Goal: Task Accomplishment & Management: Manage account settings

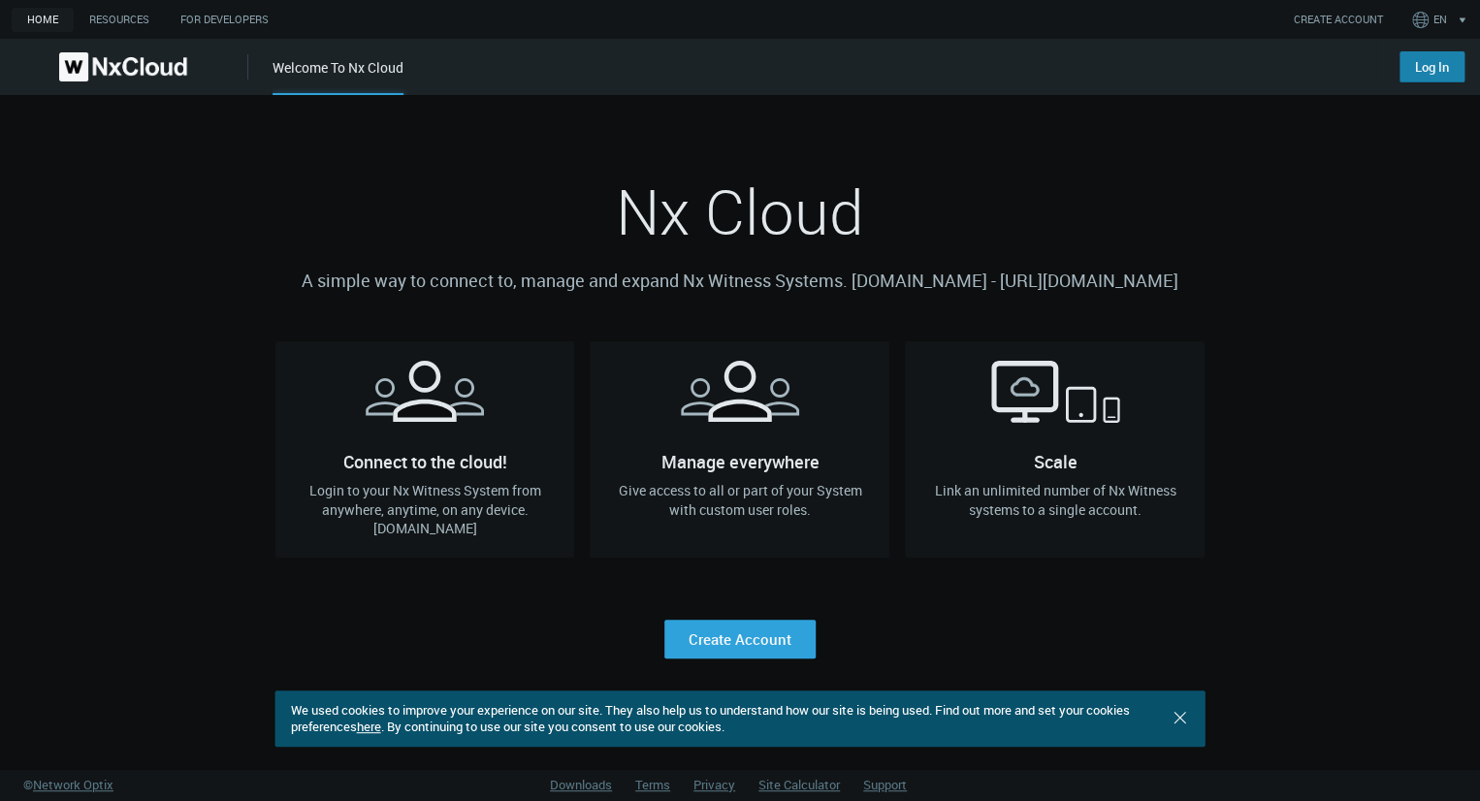
click at [1426, 69] on link "Log In" at bounding box center [1431, 66] width 65 height 31
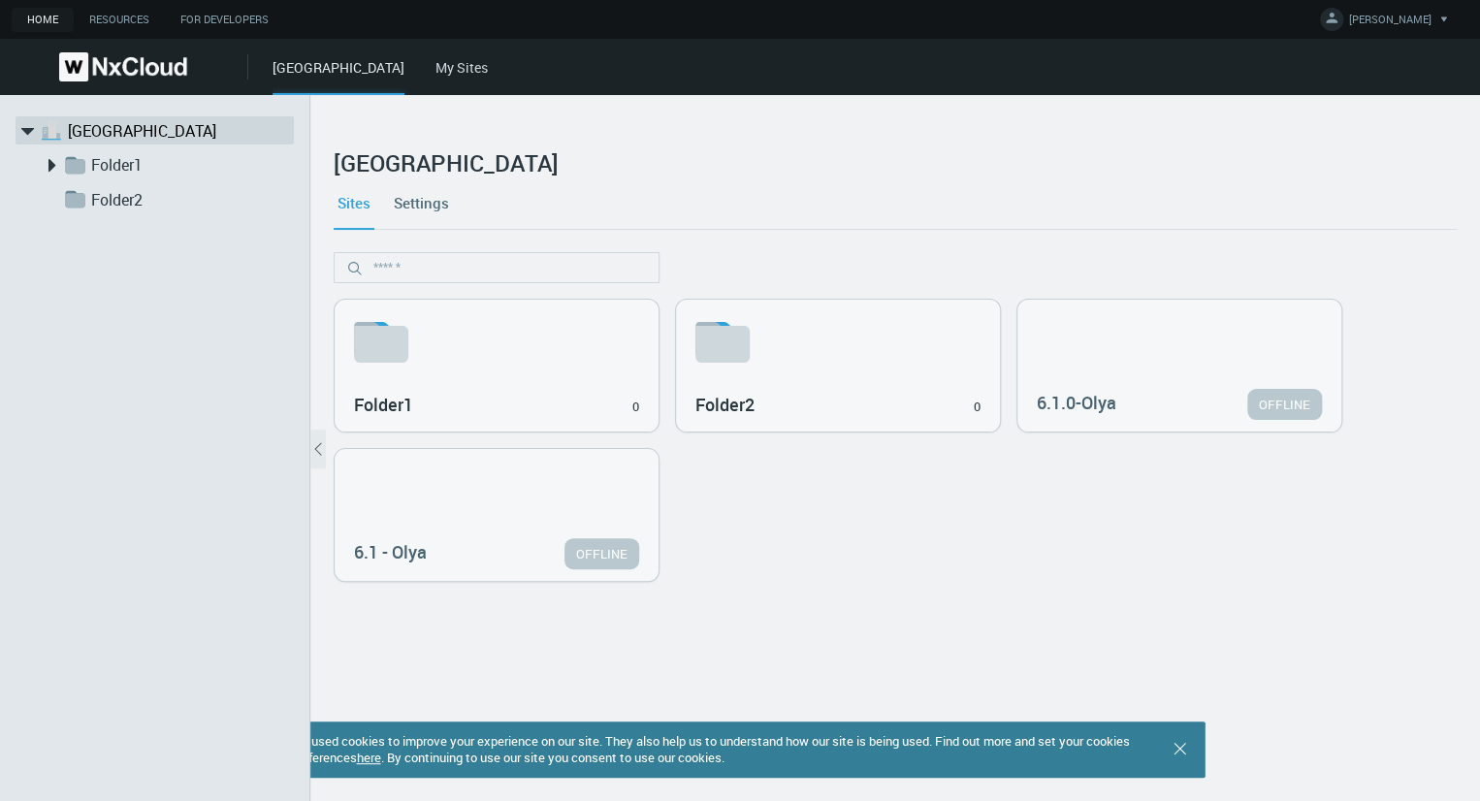
click at [435, 66] on link "My Sites" at bounding box center [461, 67] width 52 height 18
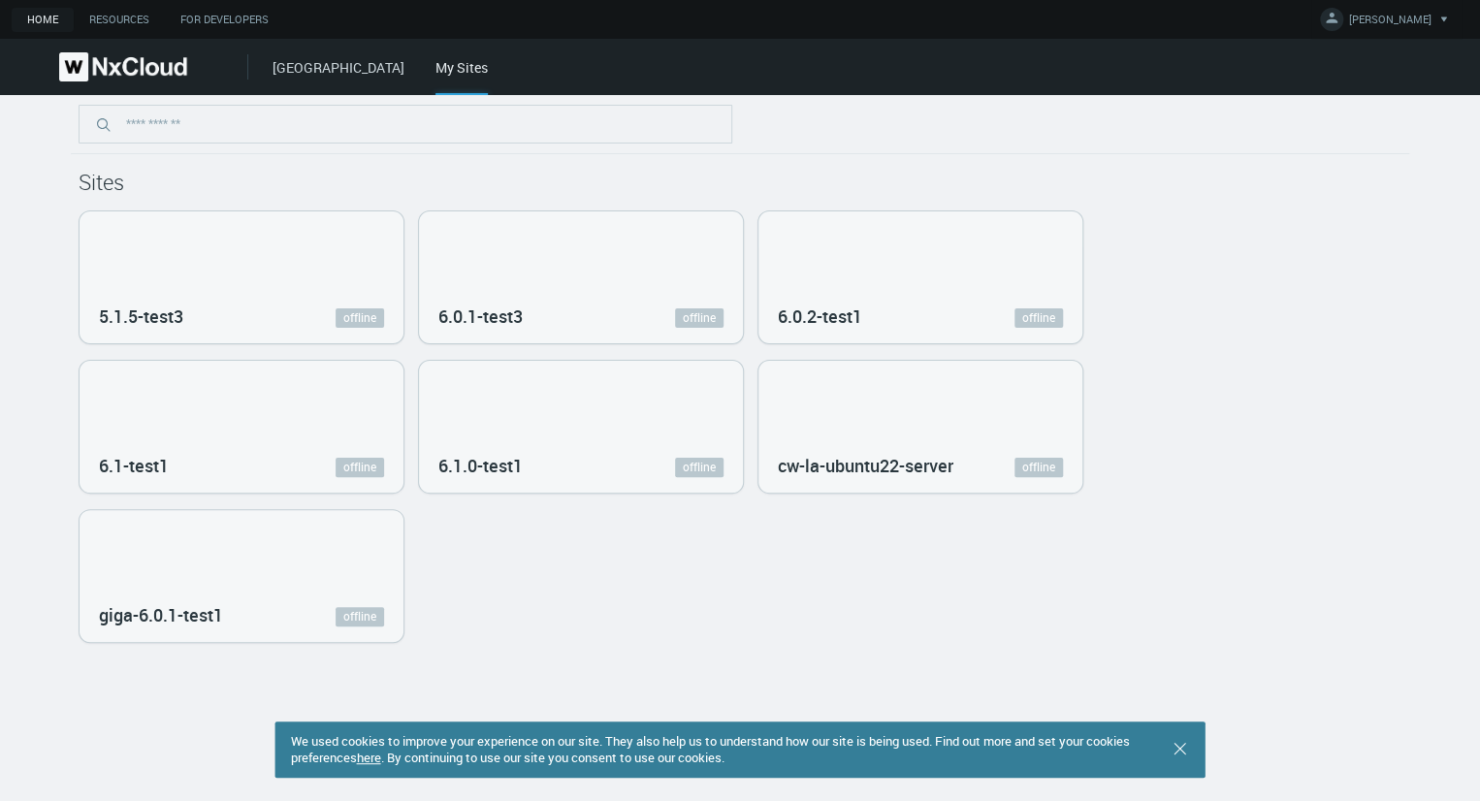
click at [298, 74] on link "[GEOGRAPHIC_DATA]" at bounding box center [338, 67] width 132 height 18
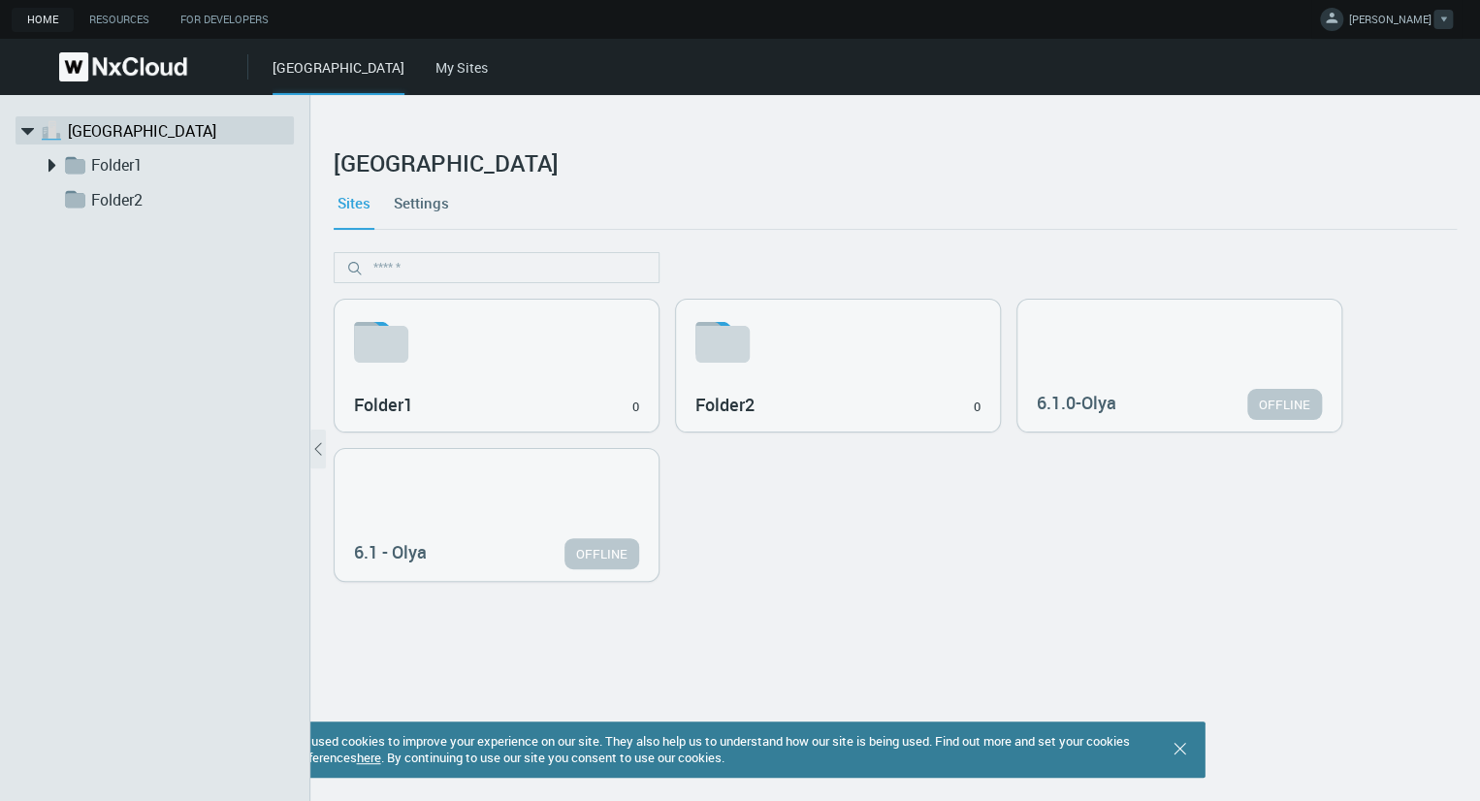
click at [1406, 25] on span "[PERSON_NAME]" at bounding box center [1390, 23] width 82 height 22
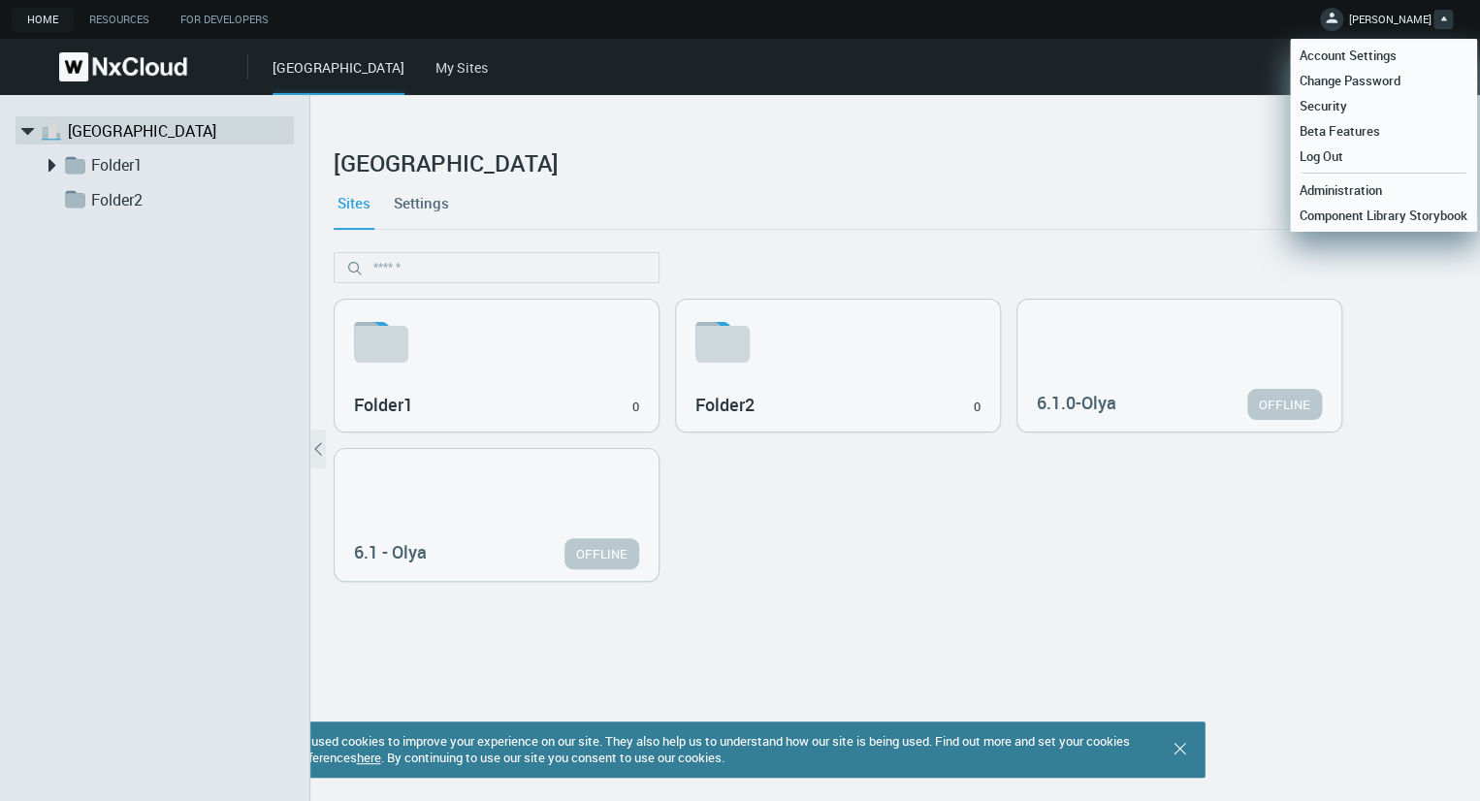
click at [910, 224] on div "Sites Settings" at bounding box center [895, 202] width 1123 height 52
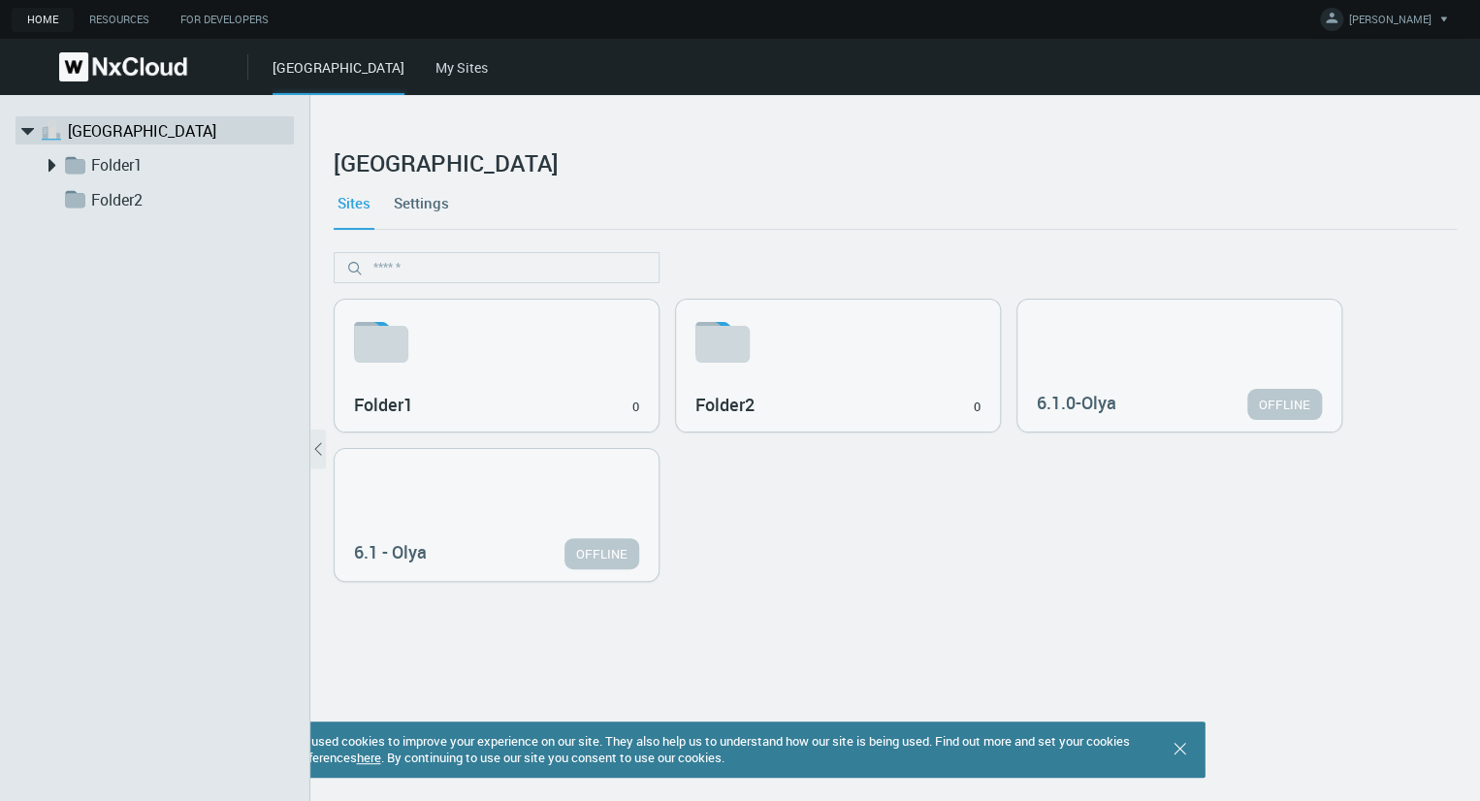
click at [435, 71] on link "My Sites" at bounding box center [461, 67] width 52 height 18
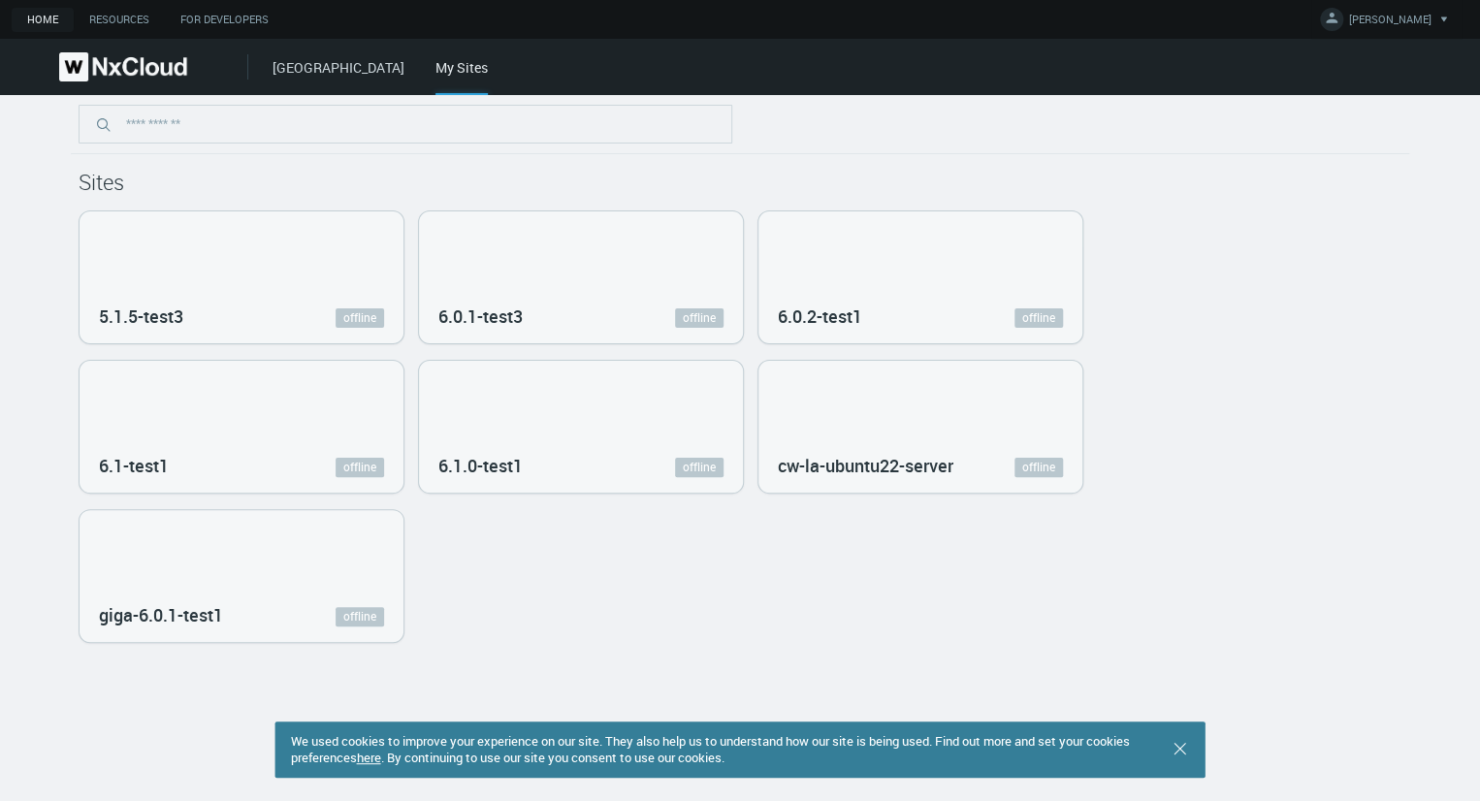
click at [294, 72] on link "West Hills" at bounding box center [338, 67] width 132 height 18
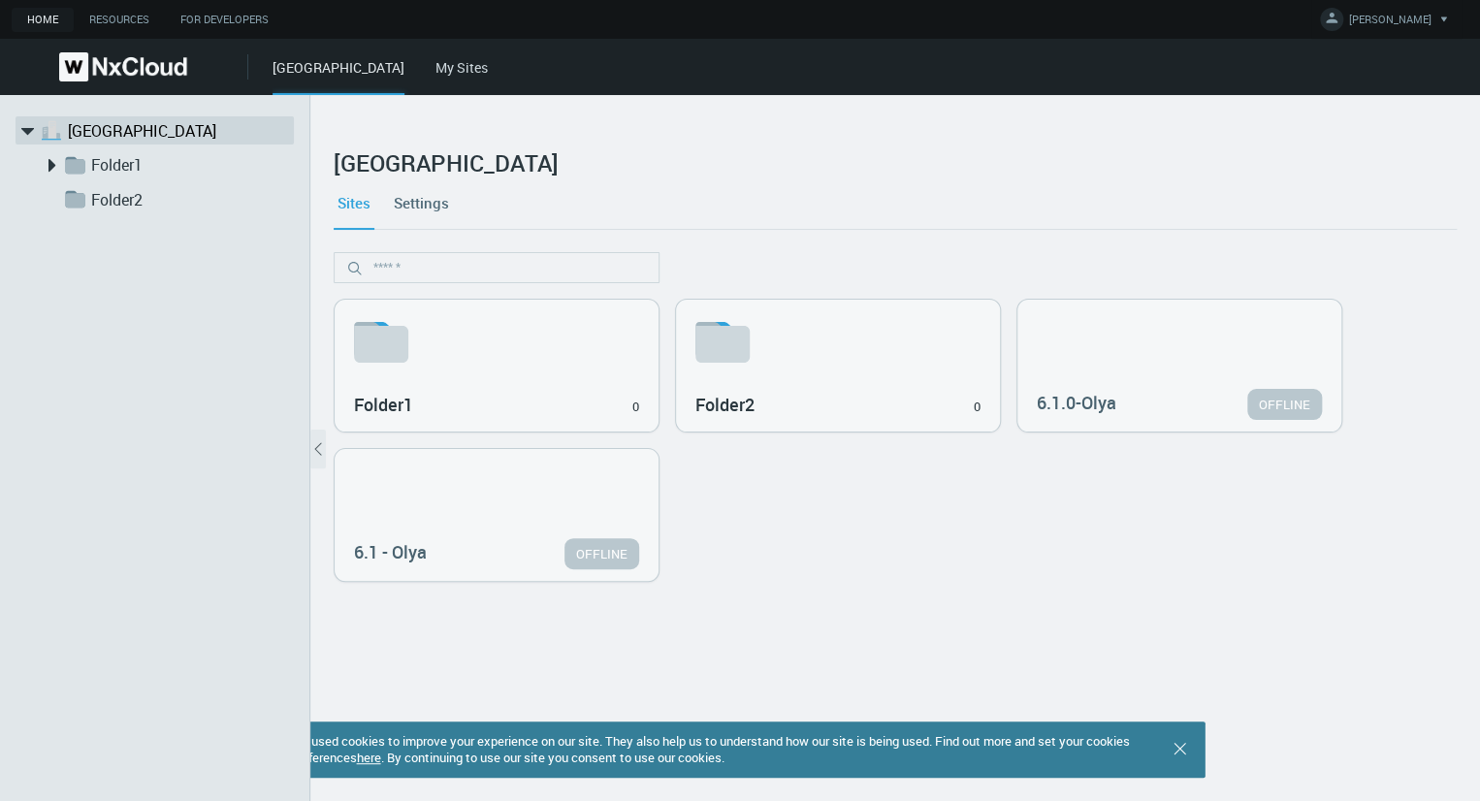
click at [435, 58] on link "My Sites" at bounding box center [461, 67] width 52 height 18
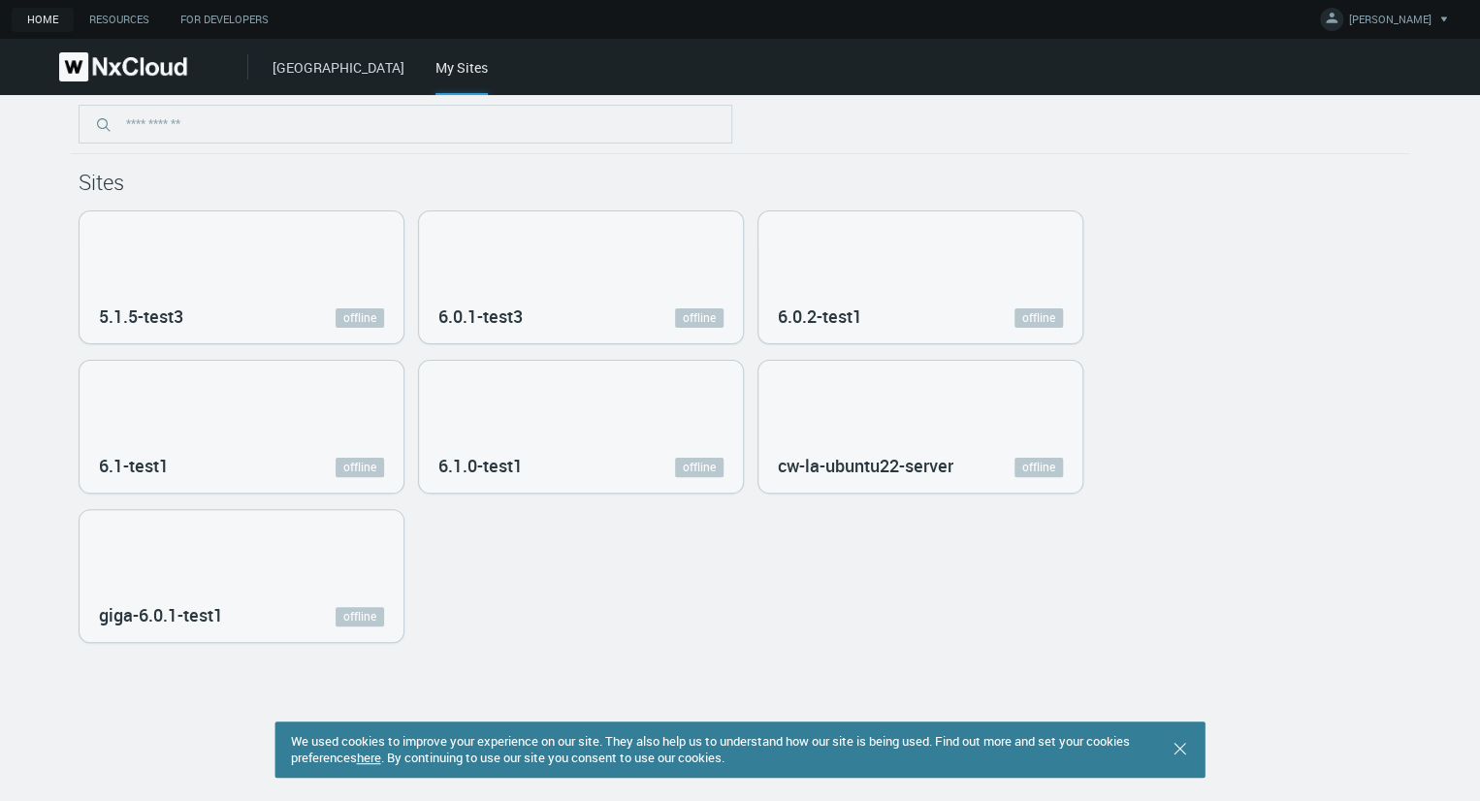
click at [303, 69] on link "[GEOGRAPHIC_DATA]" at bounding box center [338, 67] width 132 height 18
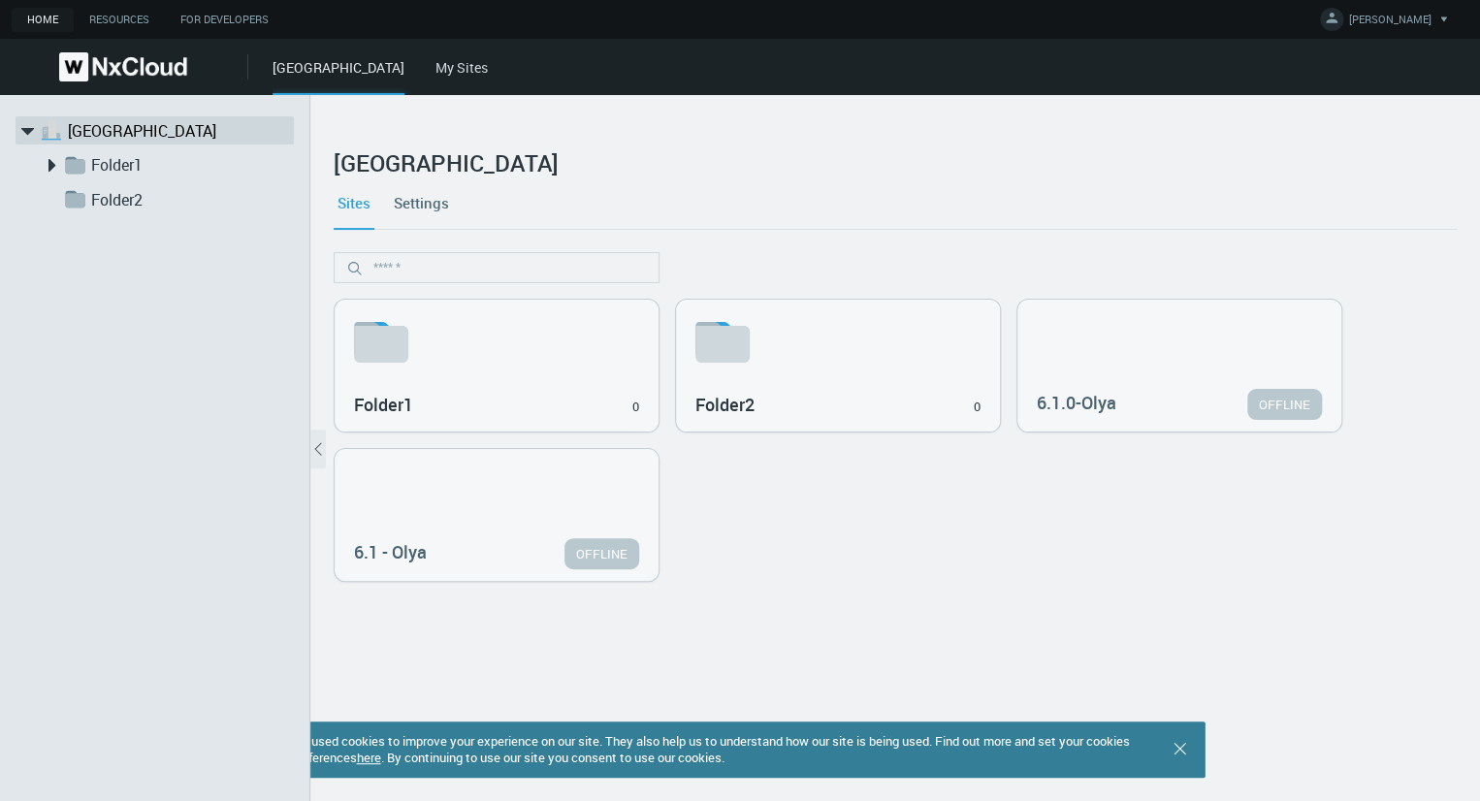
click at [445, 205] on link "Settings" at bounding box center [421, 202] width 63 height 52
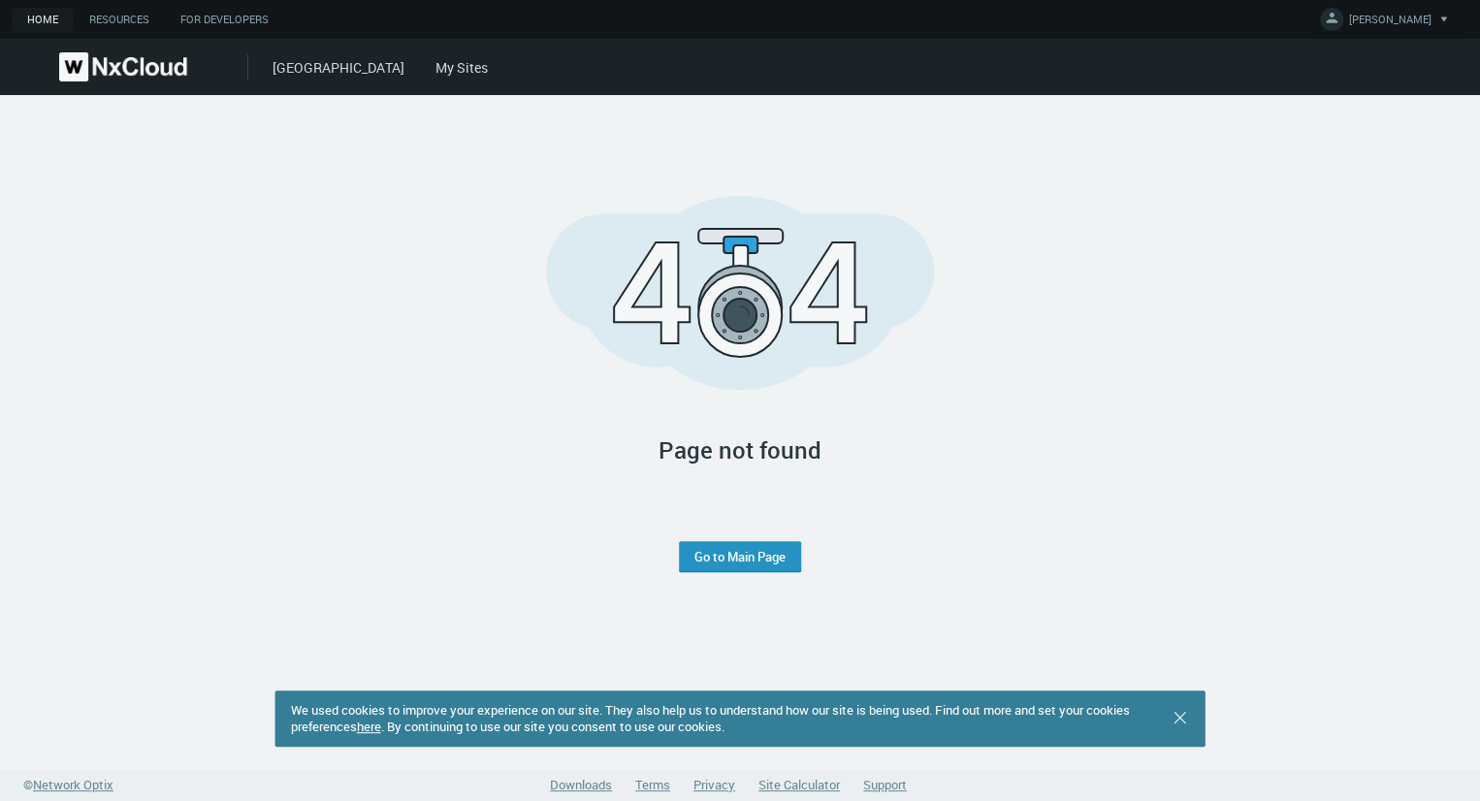
click at [721, 549] on link "Go to Main Page" at bounding box center [739, 557] width 91 height 16
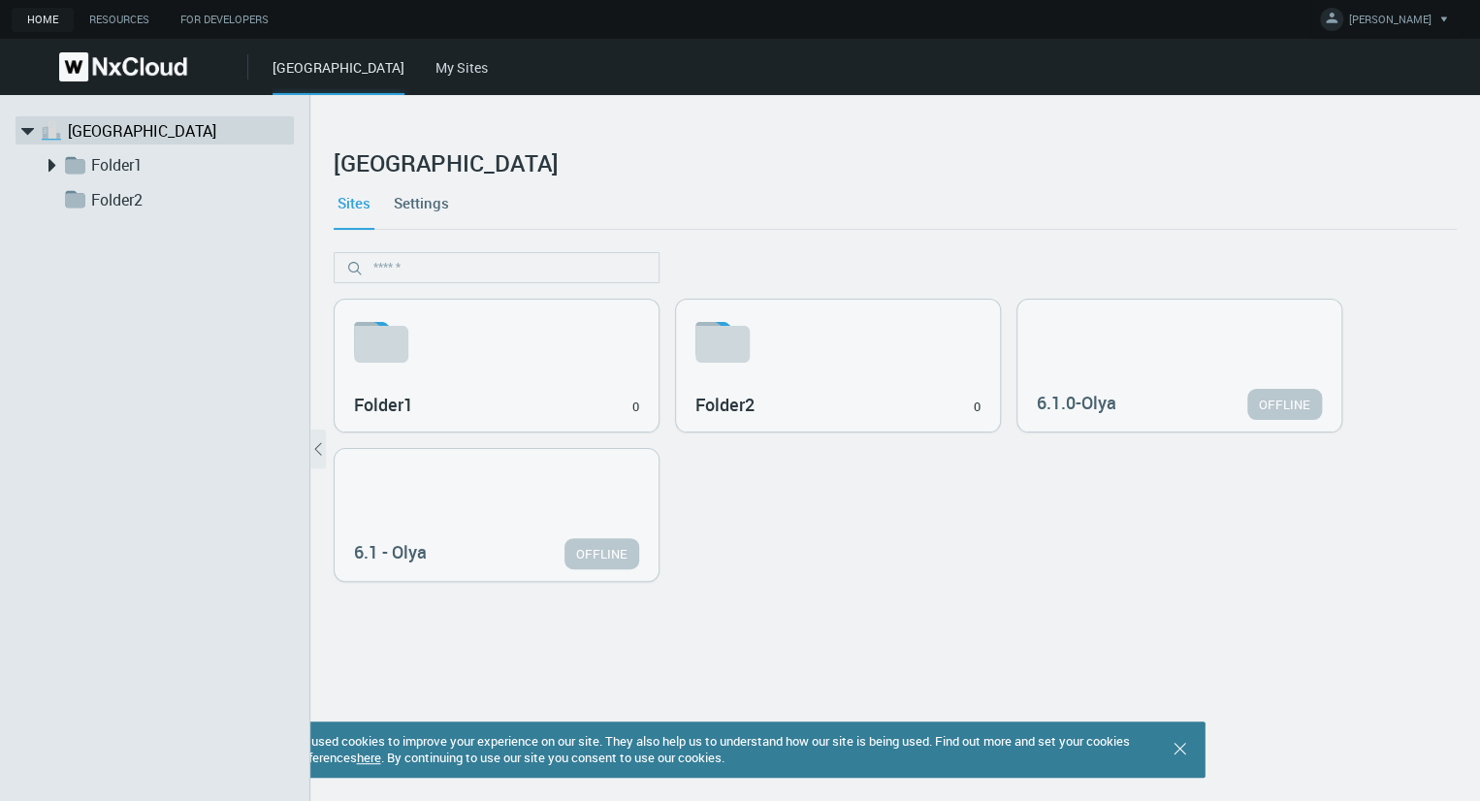
click at [451, 205] on link "Settings" at bounding box center [421, 202] width 63 height 52
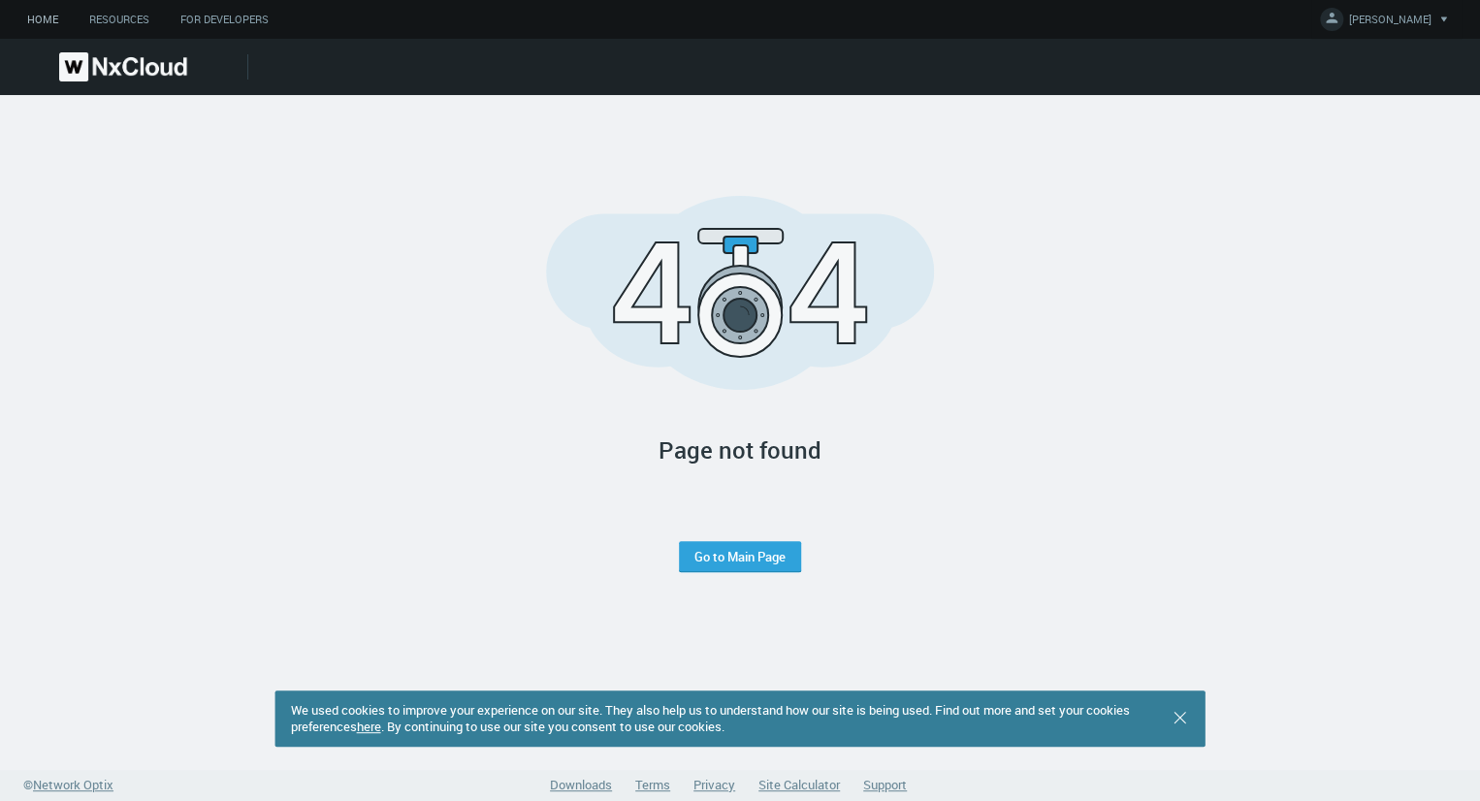
click at [31, 31] on link "Home" at bounding box center [43, 20] width 62 height 24
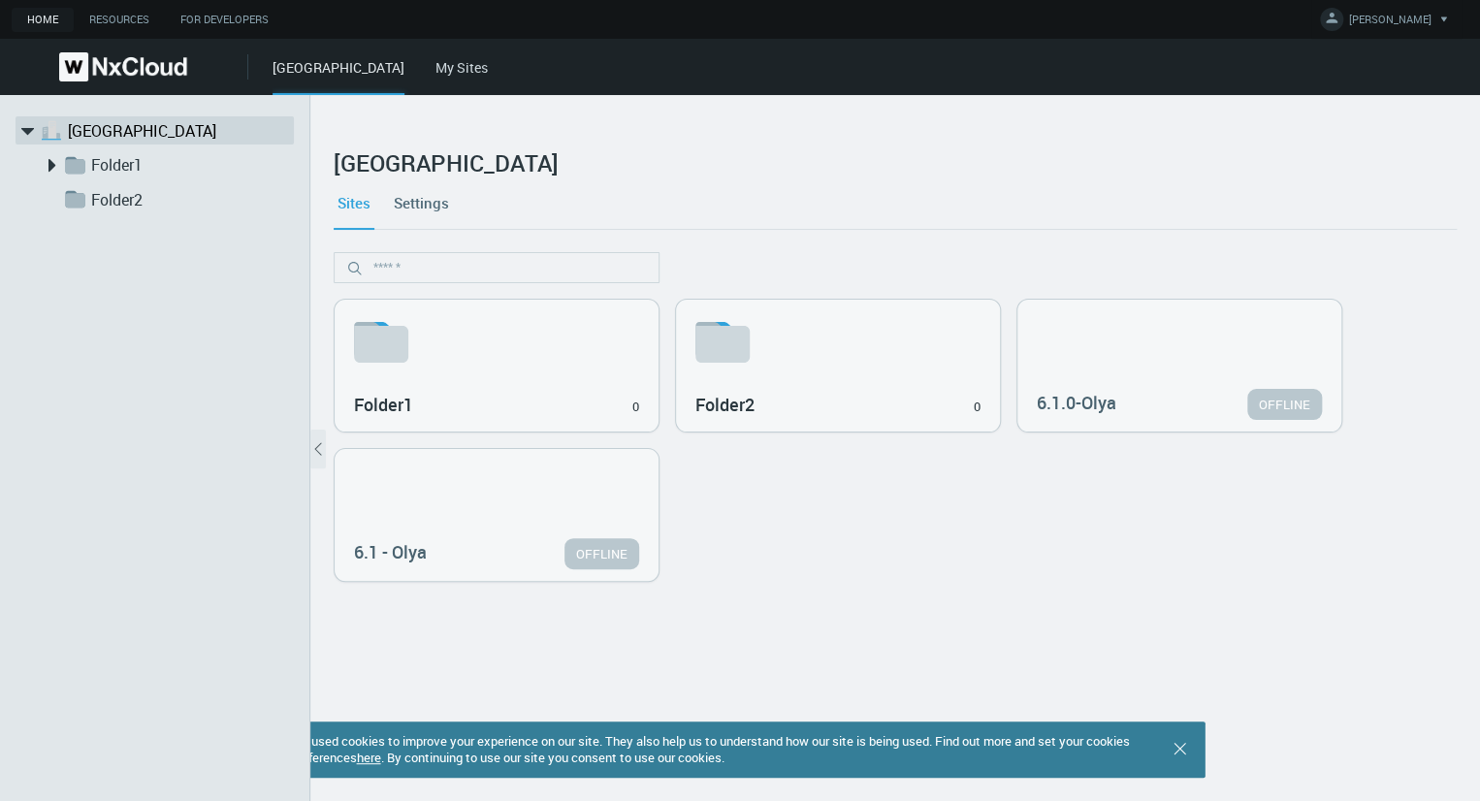
click at [416, 202] on link "Settings" at bounding box center [421, 202] width 63 height 52
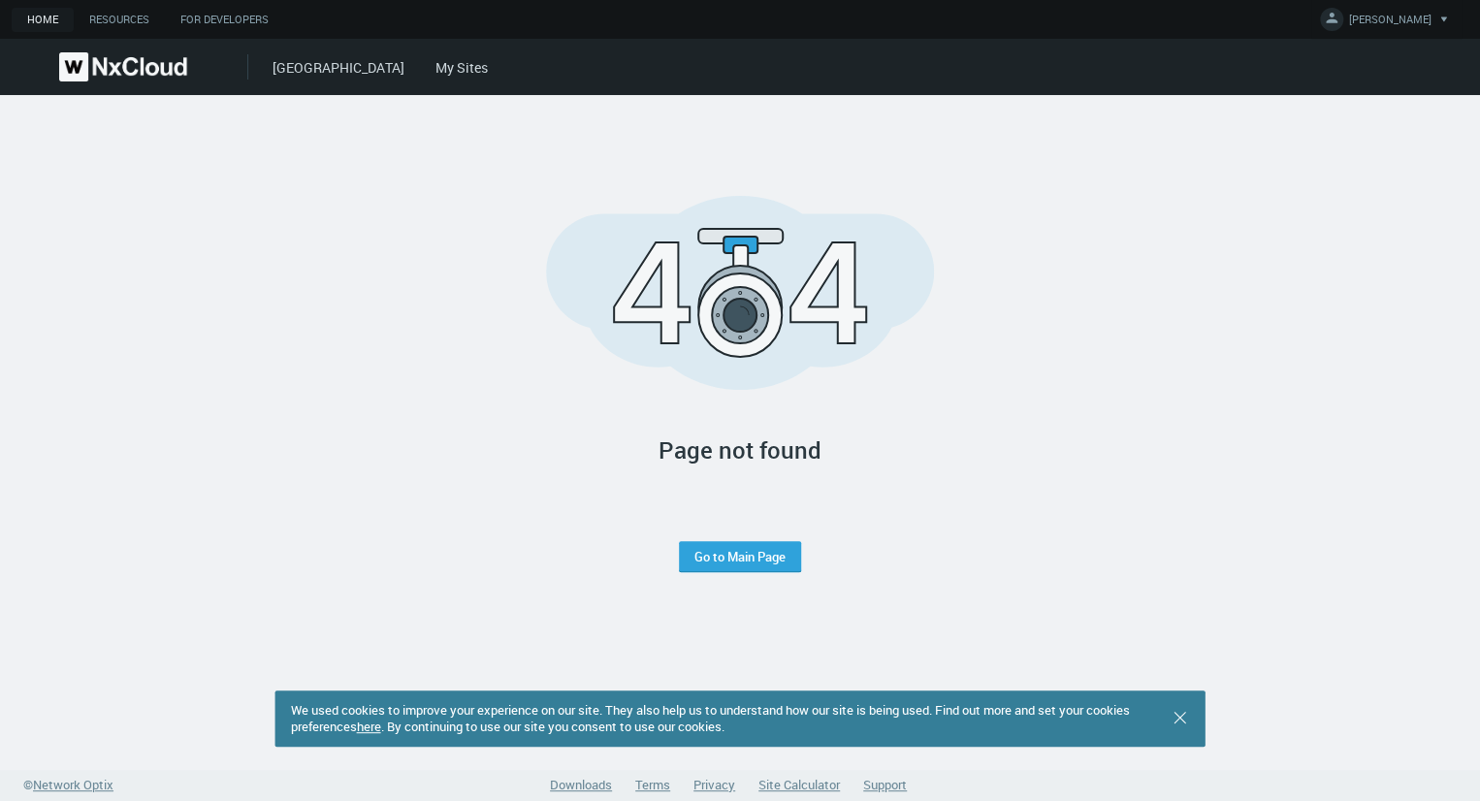
click at [307, 58] on link "West Hills" at bounding box center [338, 67] width 132 height 18
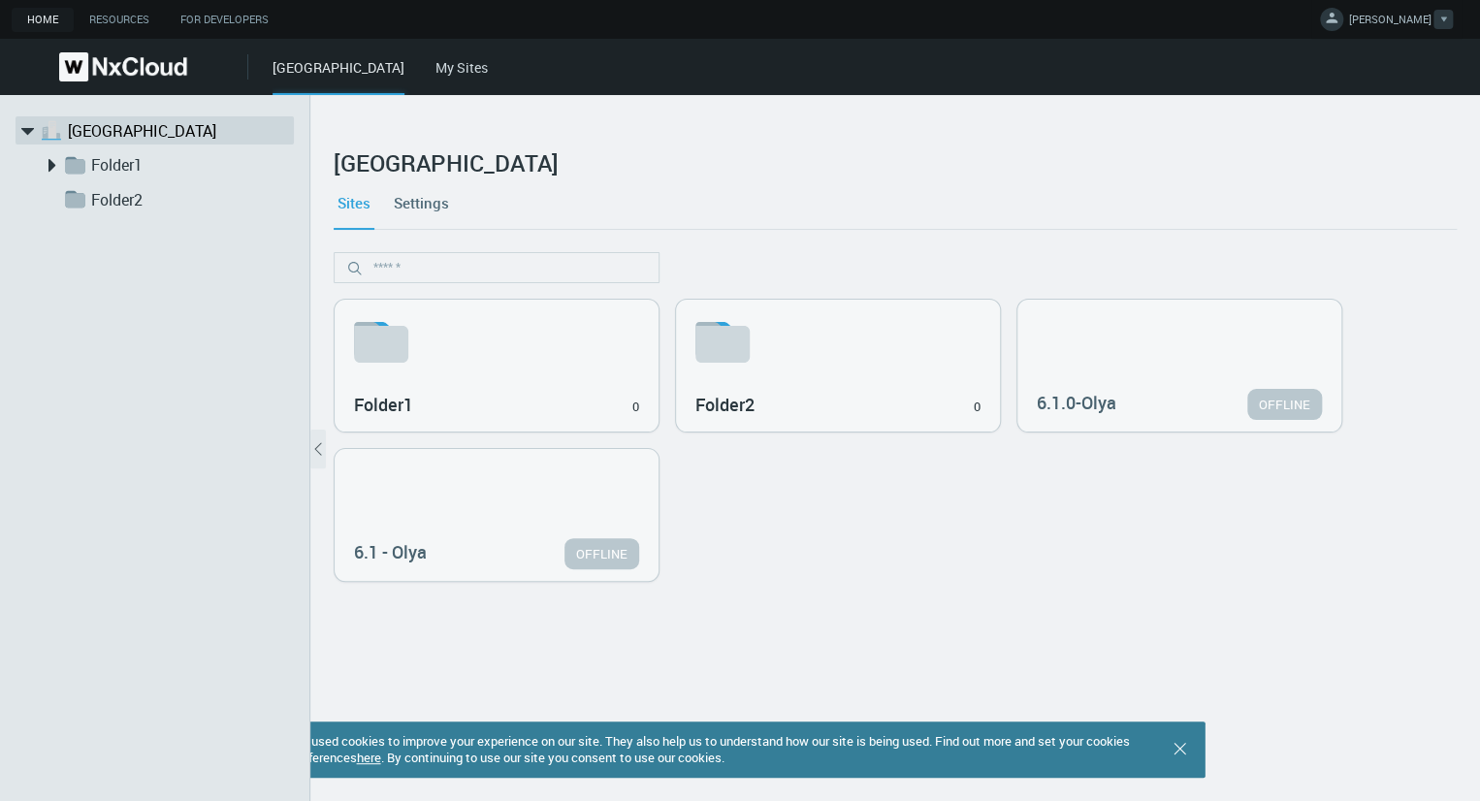
click at [1401, 23] on span "JEREMY T." at bounding box center [1390, 23] width 82 height 22
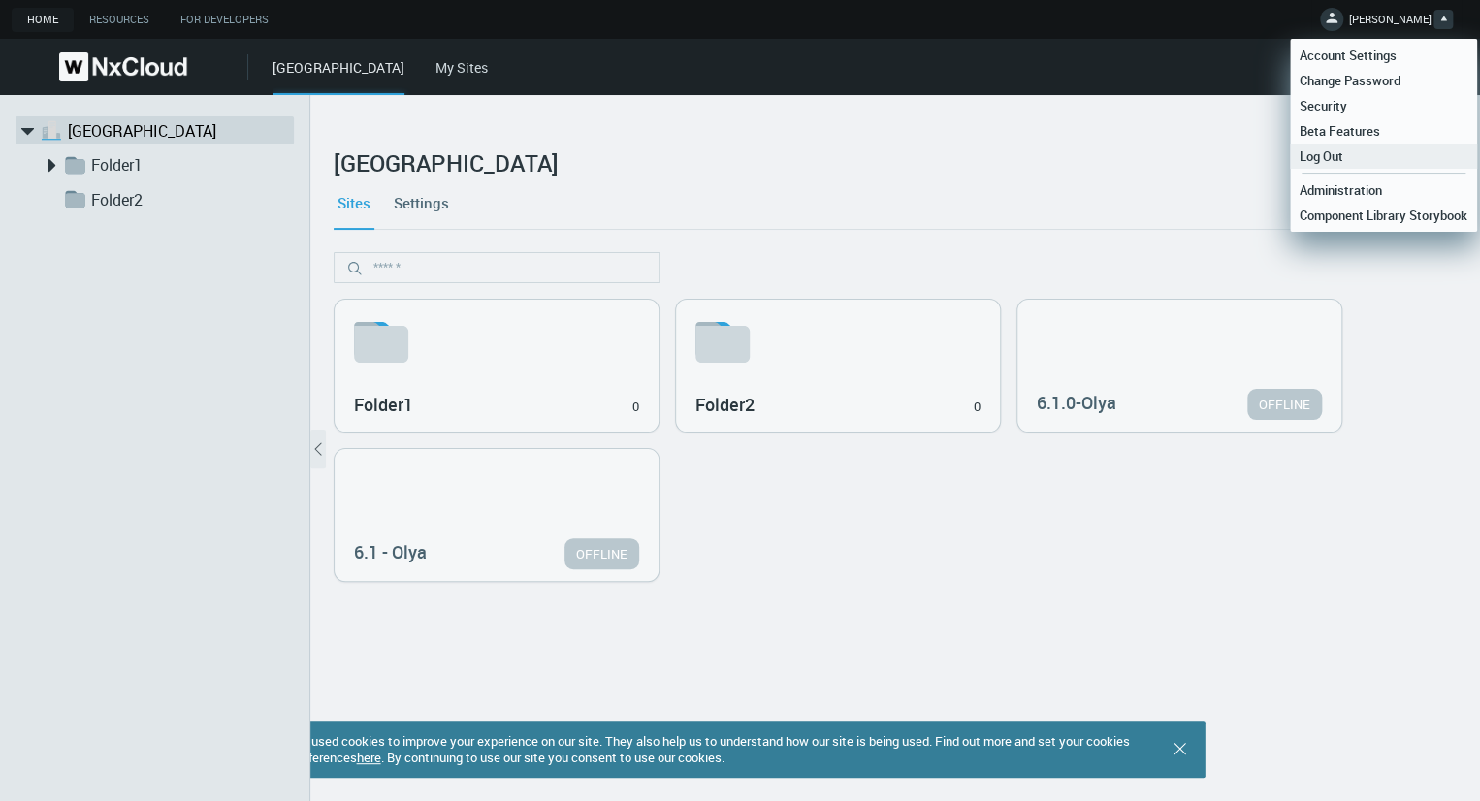
click at [1316, 152] on span "Log Out" at bounding box center [1321, 155] width 63 height 17
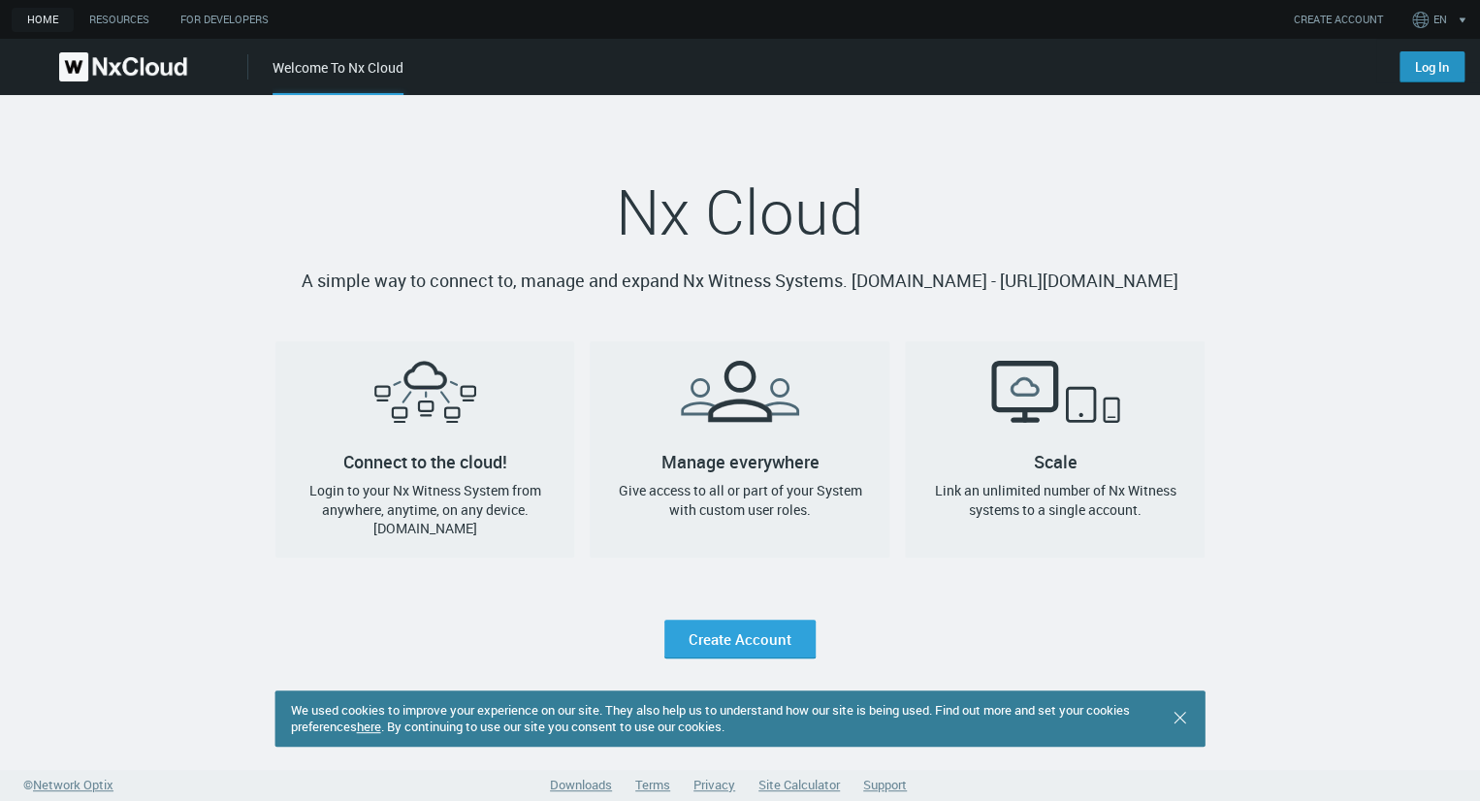
click at [1408, 59] on link "Log In" at bounding box center [1431, 66] width 65 height 31
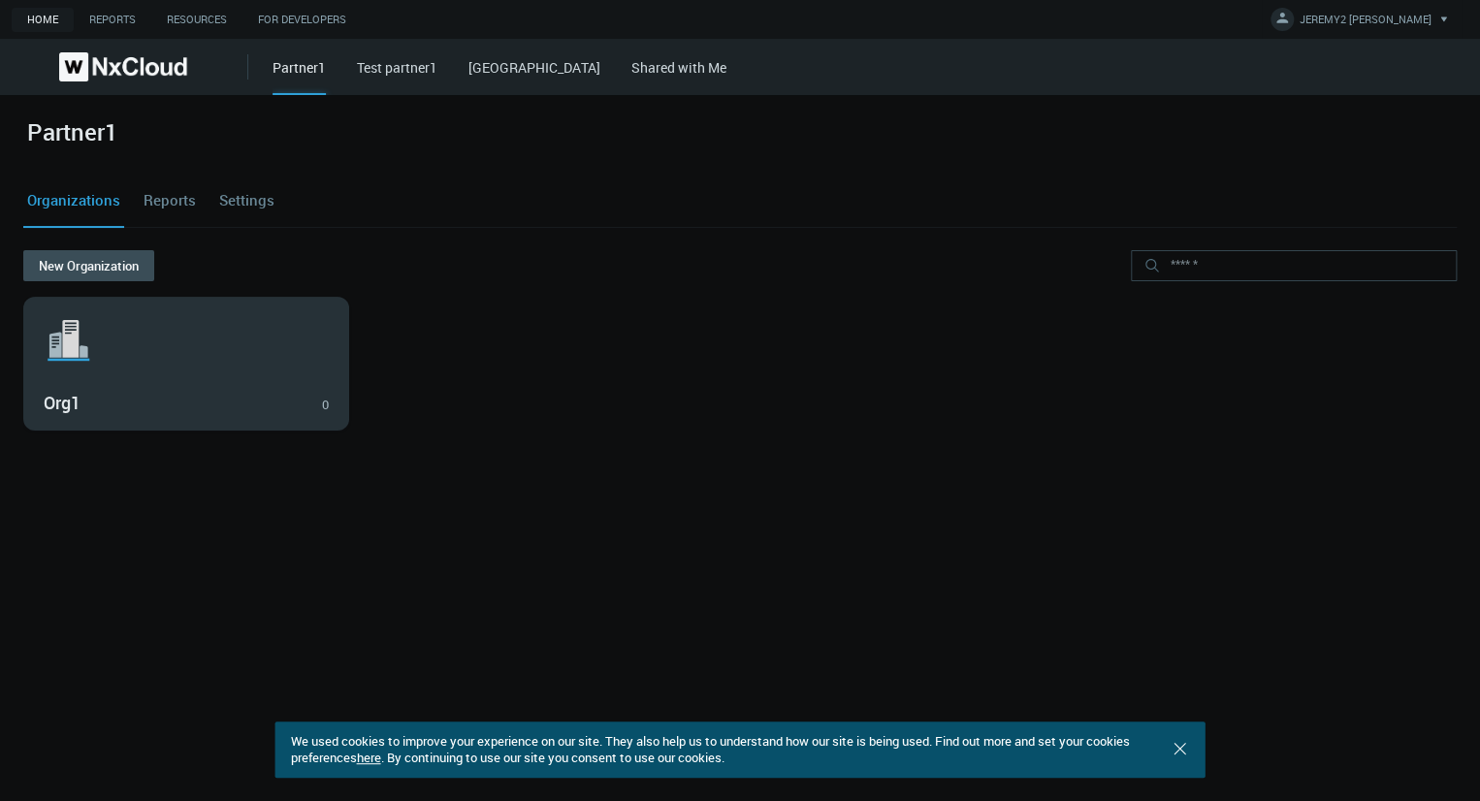
click at [210, 364] on svg-icon ".st1{fill:var(--svg-placeholder-elm2-color);} .st2{fill:var(--brand-core);} .st…" at bounding box center [186, 340] width 285 height 62
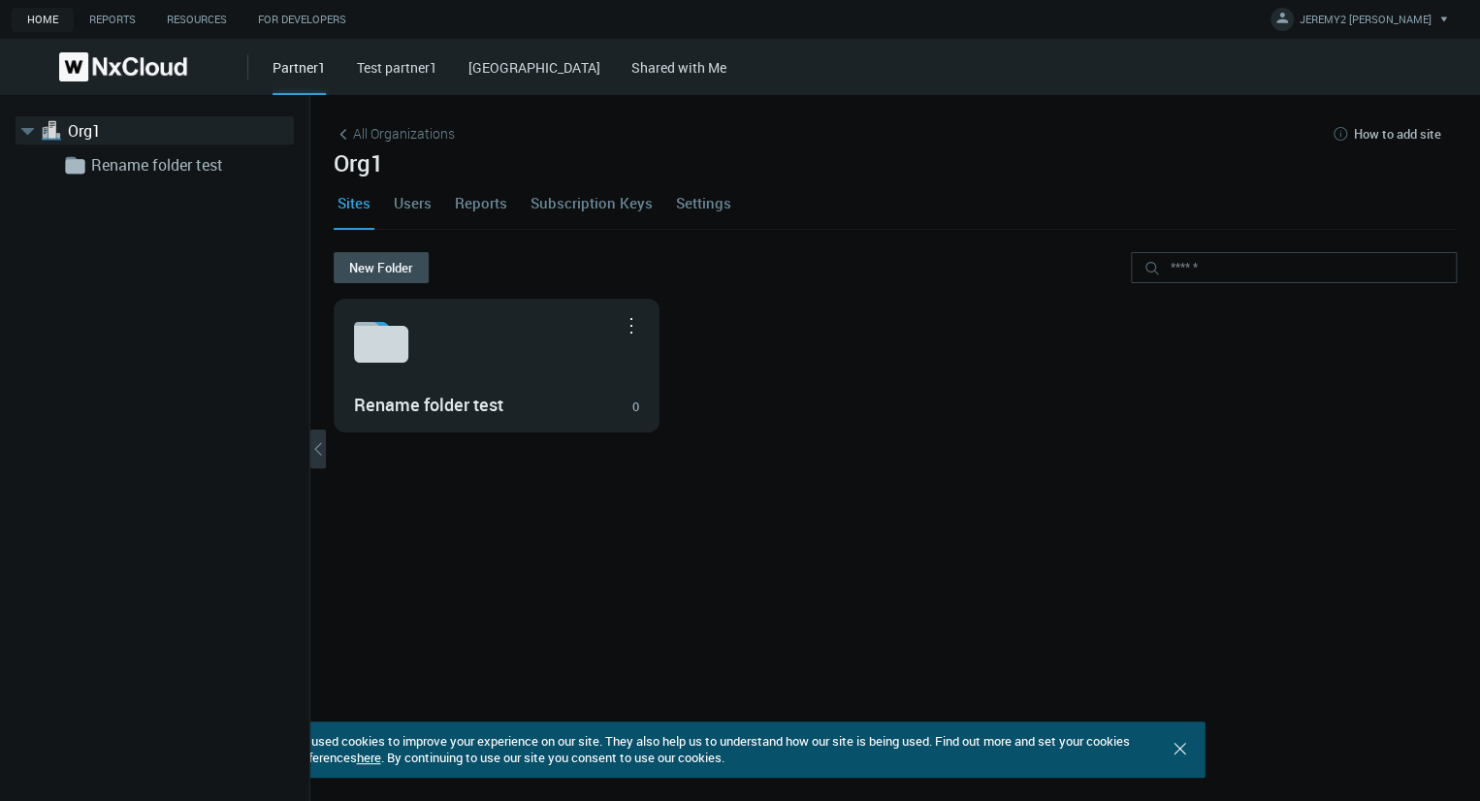
click at [399, 211] on link "Users" at bounding box center [413, 202] width 46 height 52
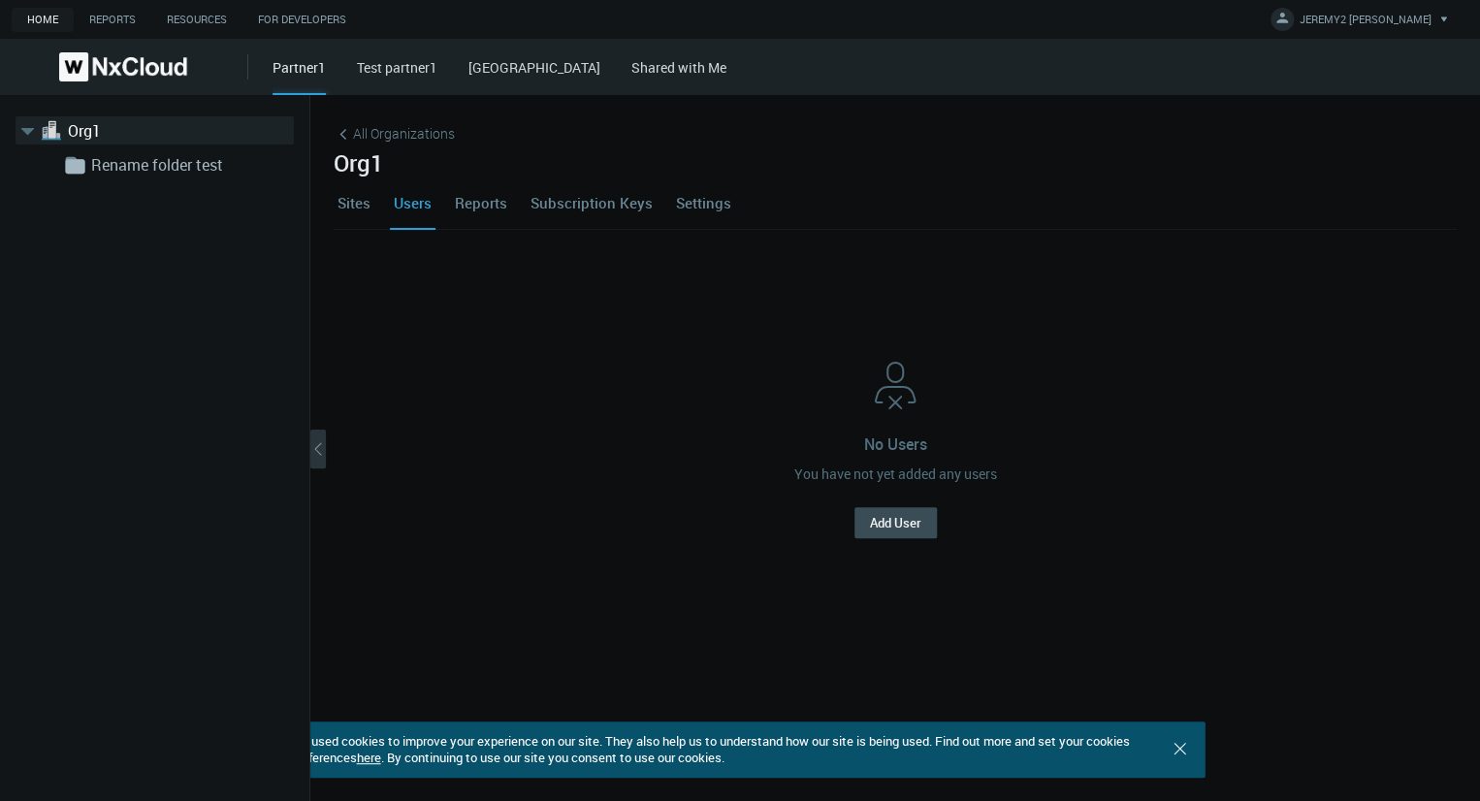
click at [362, 212] on link "Sites" at bounding box center [354, 202] width 41 height 52
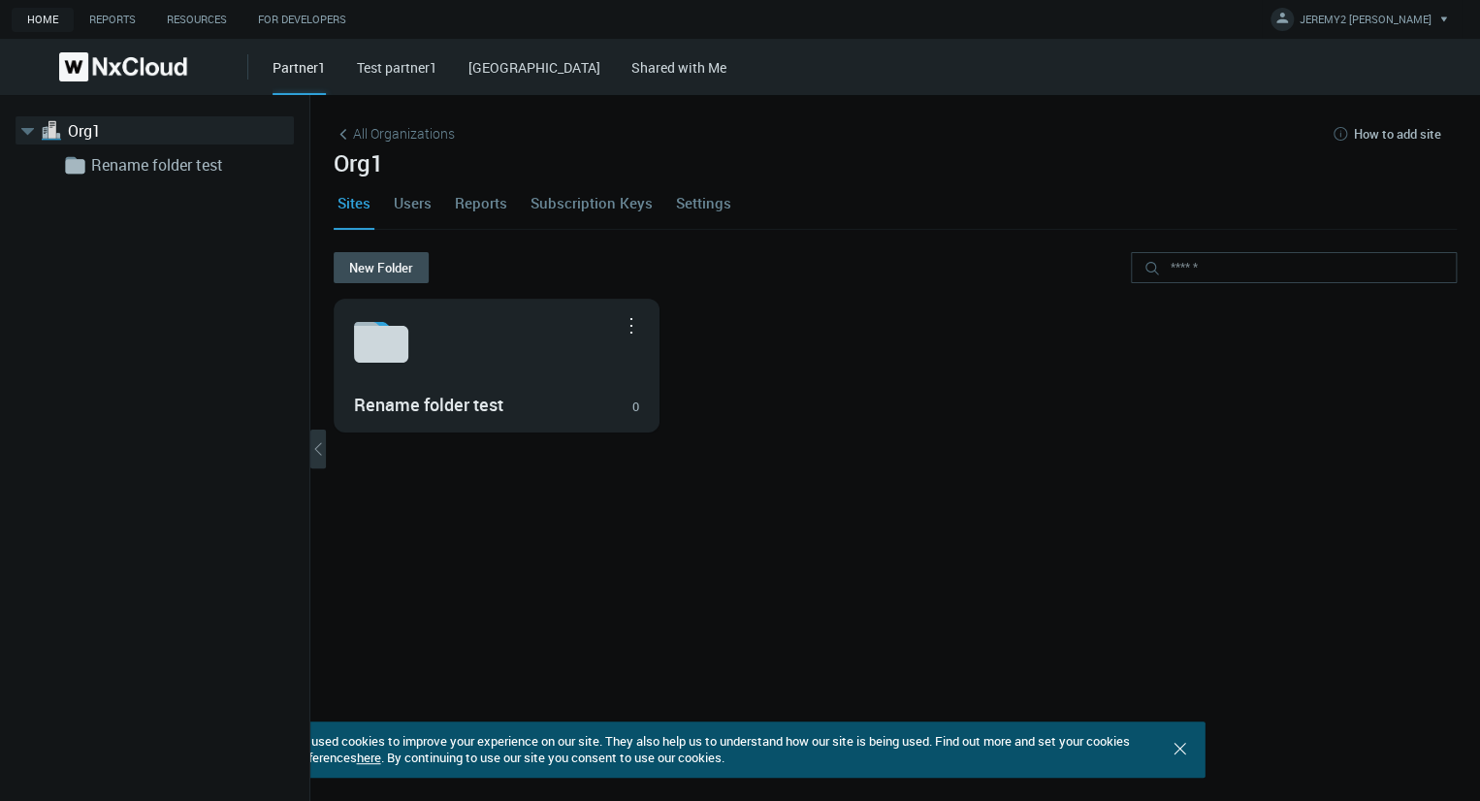
click at [400, 207] on link "Users" at bounding box center [413, 202] width 46 height 52
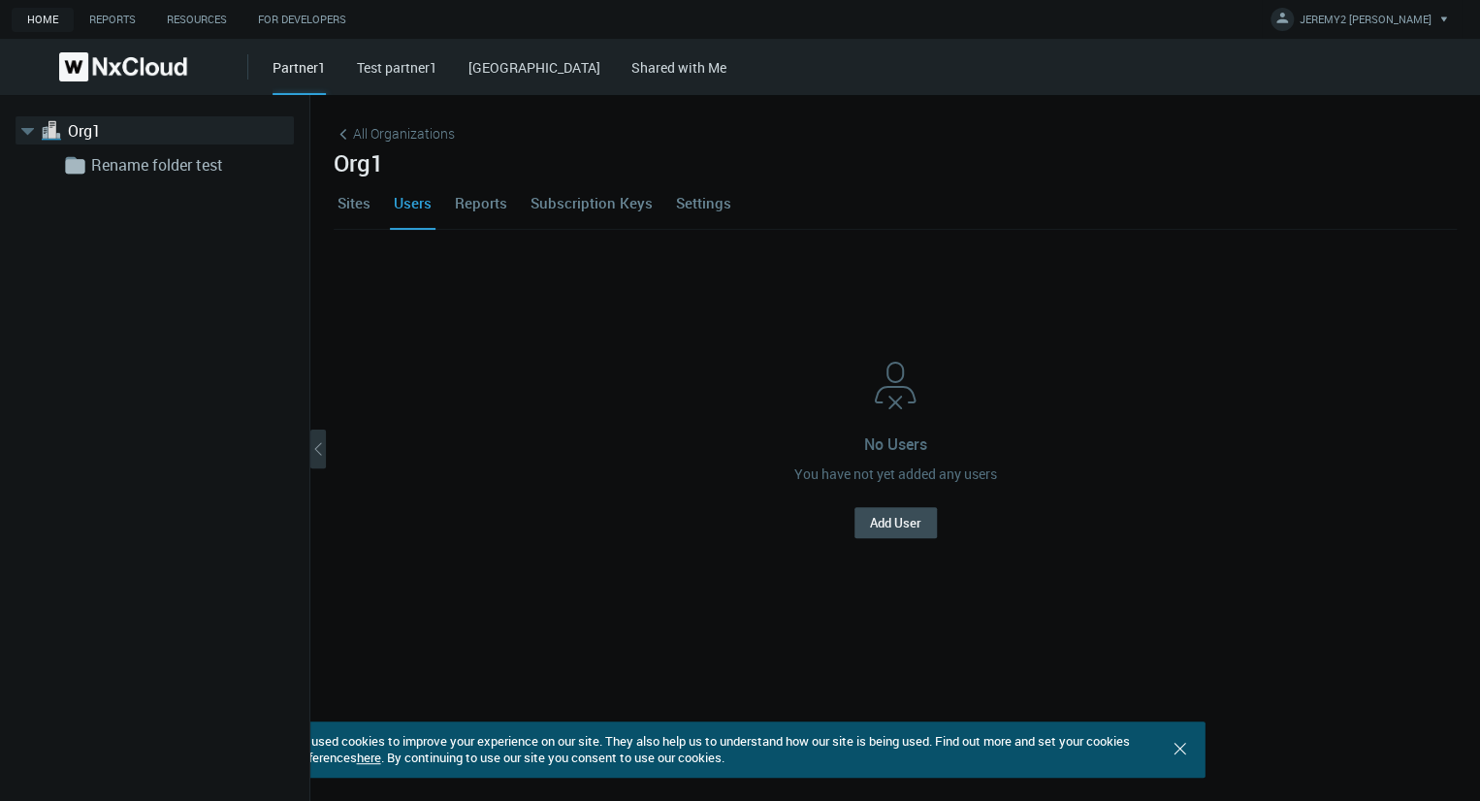
click at [362, 204] on link "Sites" at bounding box center [354, 202] width 41 height 52
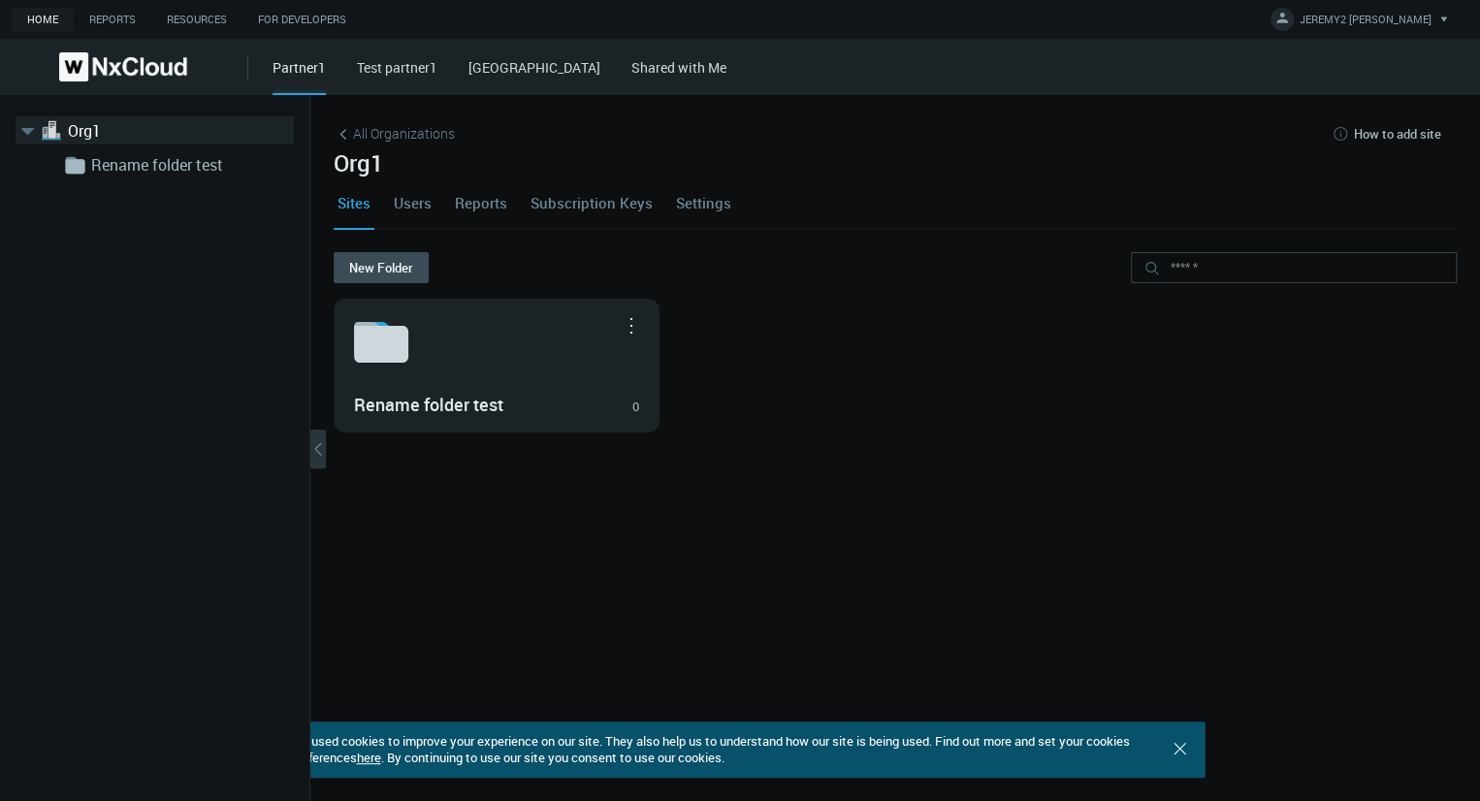
click at [384, 71] on link "Test partner1" at bounding box center [397, 67] width 80 height 18
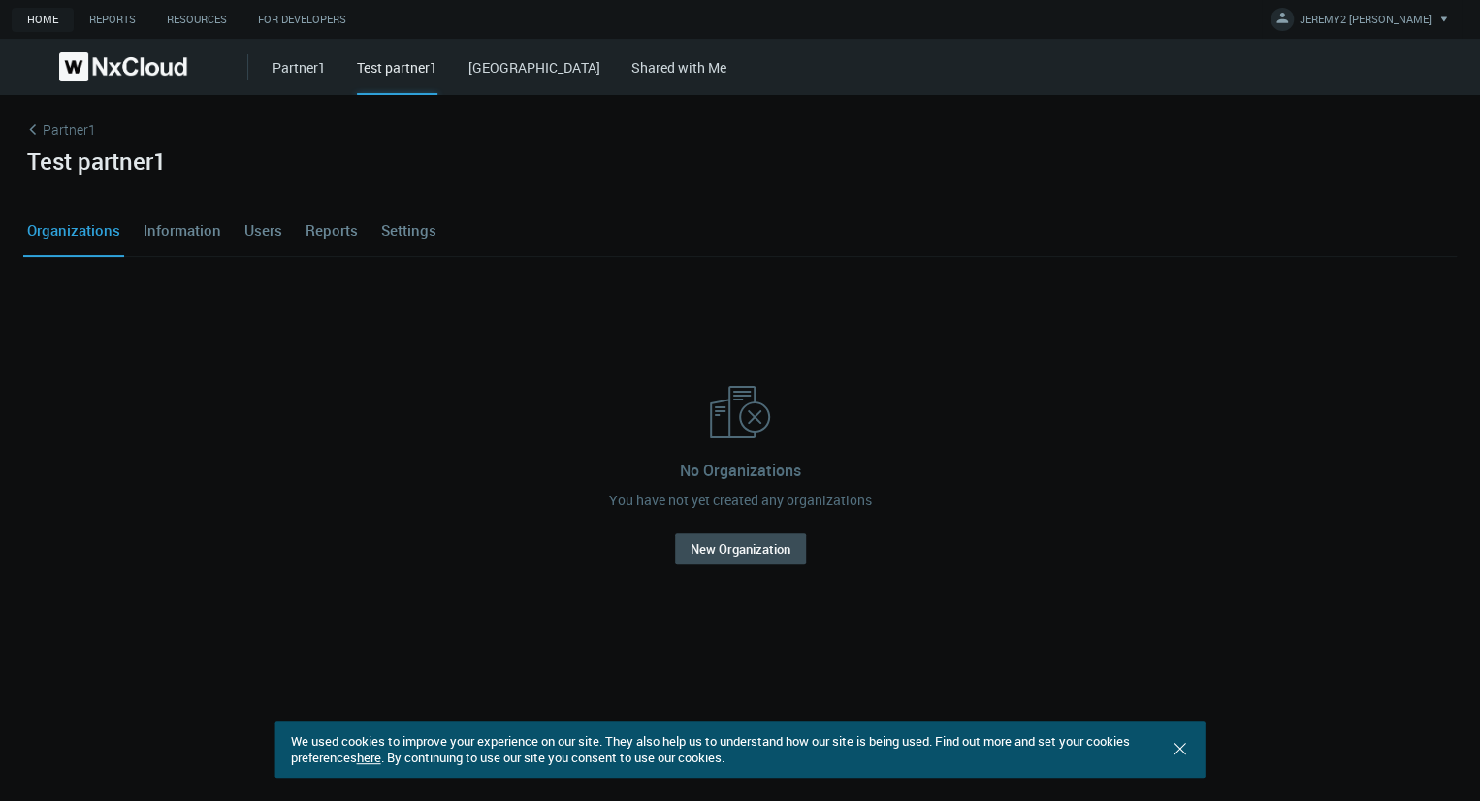
click at [269, 220] on link "Users" at bounding box center [263, 230] width 46 height 52
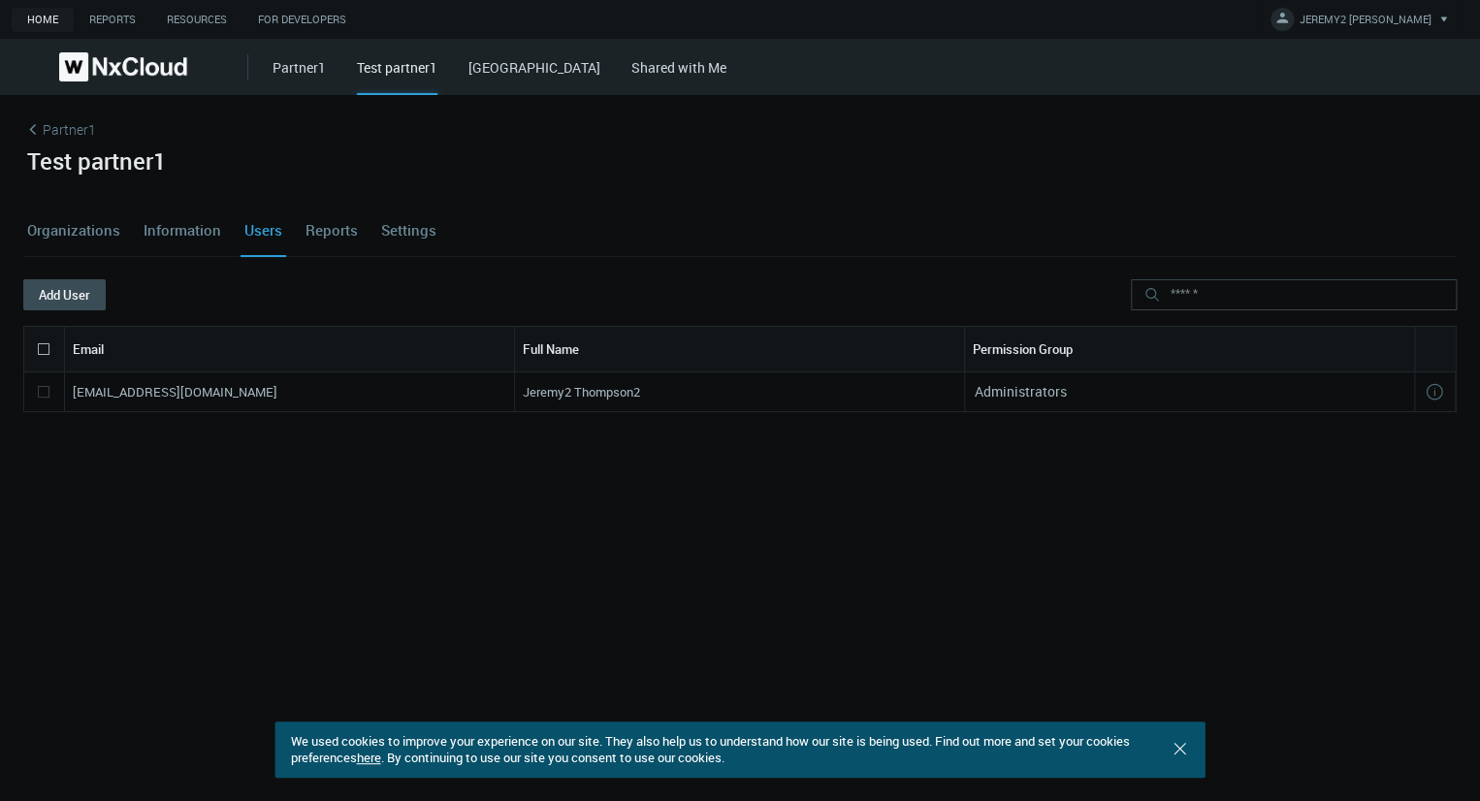
click at [37, 232] on link "Organizations" at bounding box center [73, 230] width 101 height 52
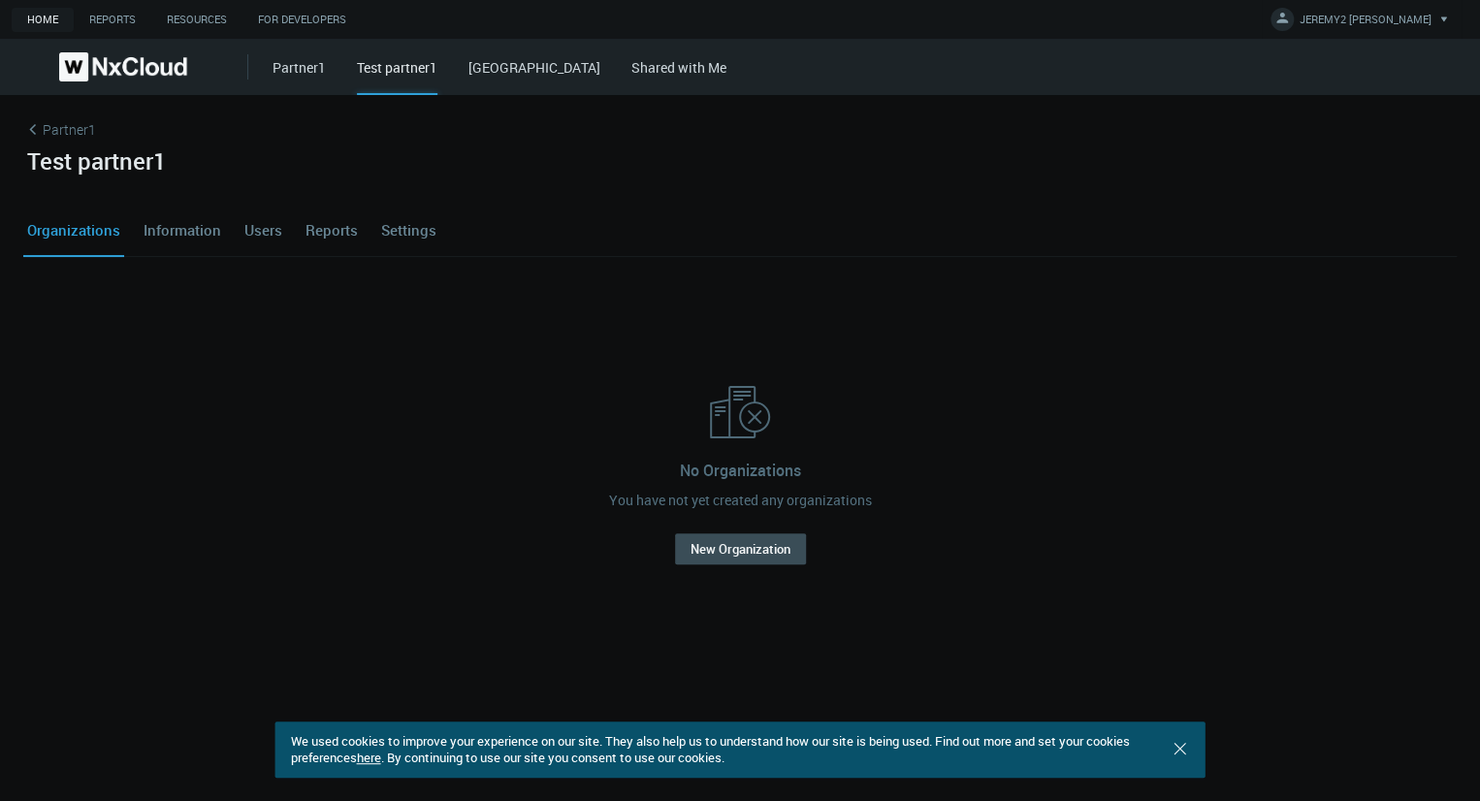
click at [70, 120] on link "Partner1" at bounding box center [739, 132] width 1433 height 29
click at [70, 132] on link "Partner1" at bounding box center [739, 132] width 1433 height 29
click at [260, 69] on div "Partner1 Test partner1 West Hills Shared with Me" at bounding box center [740, 67] width 1480 height 56
click at [287, 71] on link "Partner1" at bounding box center [298, 67] width 53 height 18
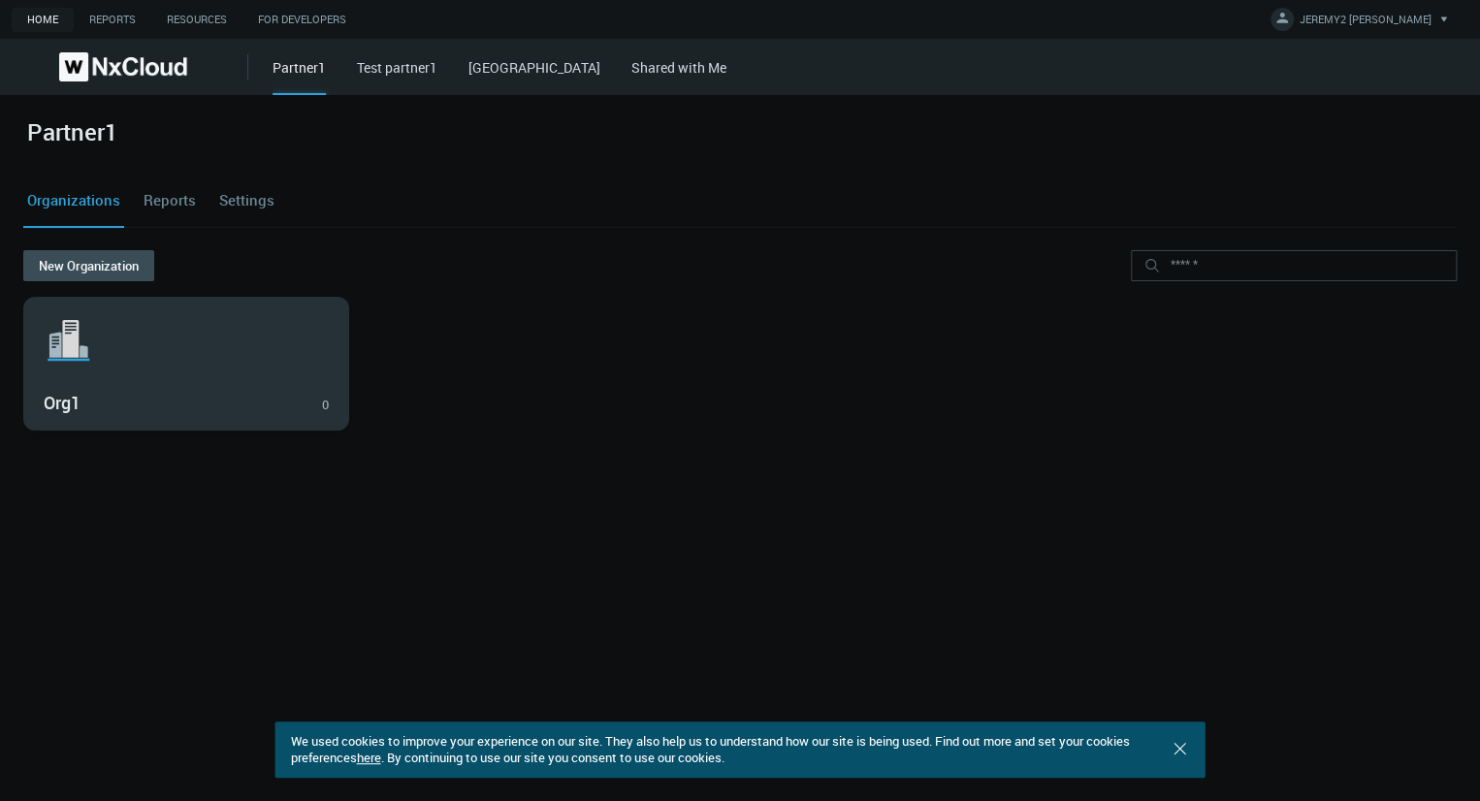
click at [152, 326] on svg-icon ".st1{fill:var(--svg-placeholder-elm2-color);} .st2{fill:var(--brand-core);} .st…" at bounding box center [186, 340] width 285 height 62
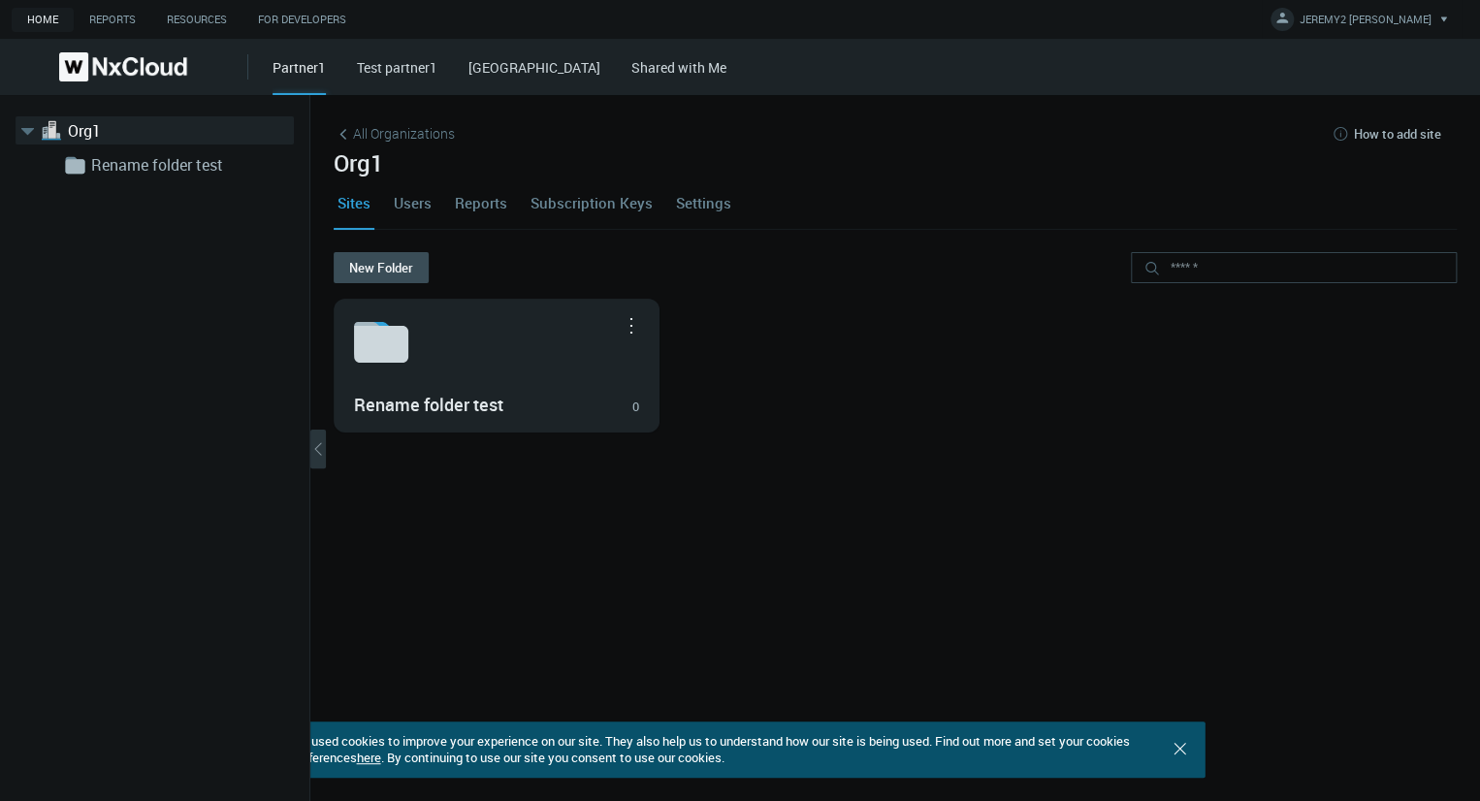
click at [410, 203] on link "Users" at bounding box center [413, 202] width 46 height 52
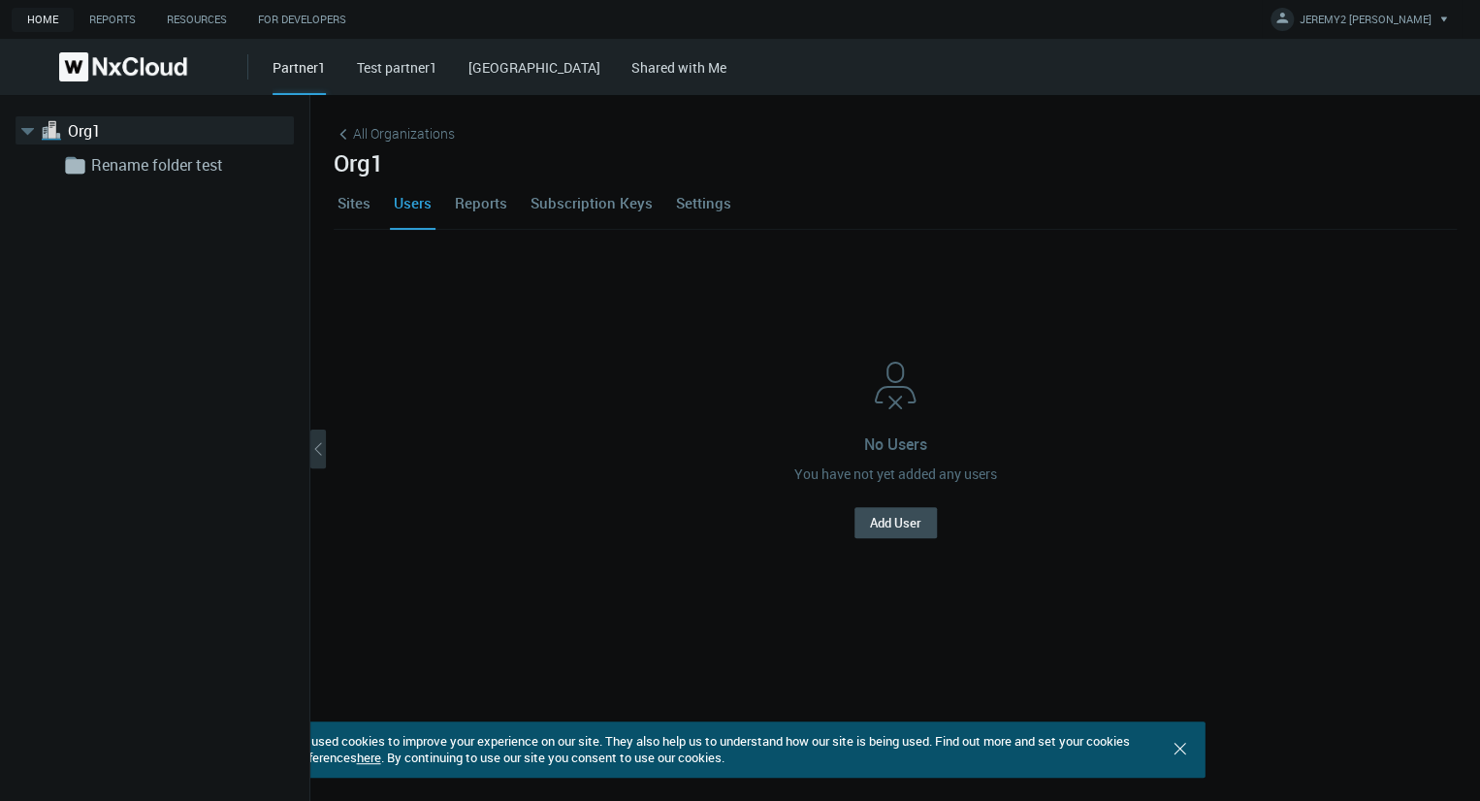
click at [388, 62] on link "Test partner1" at bounding box center [397, 67] width 80 height 18
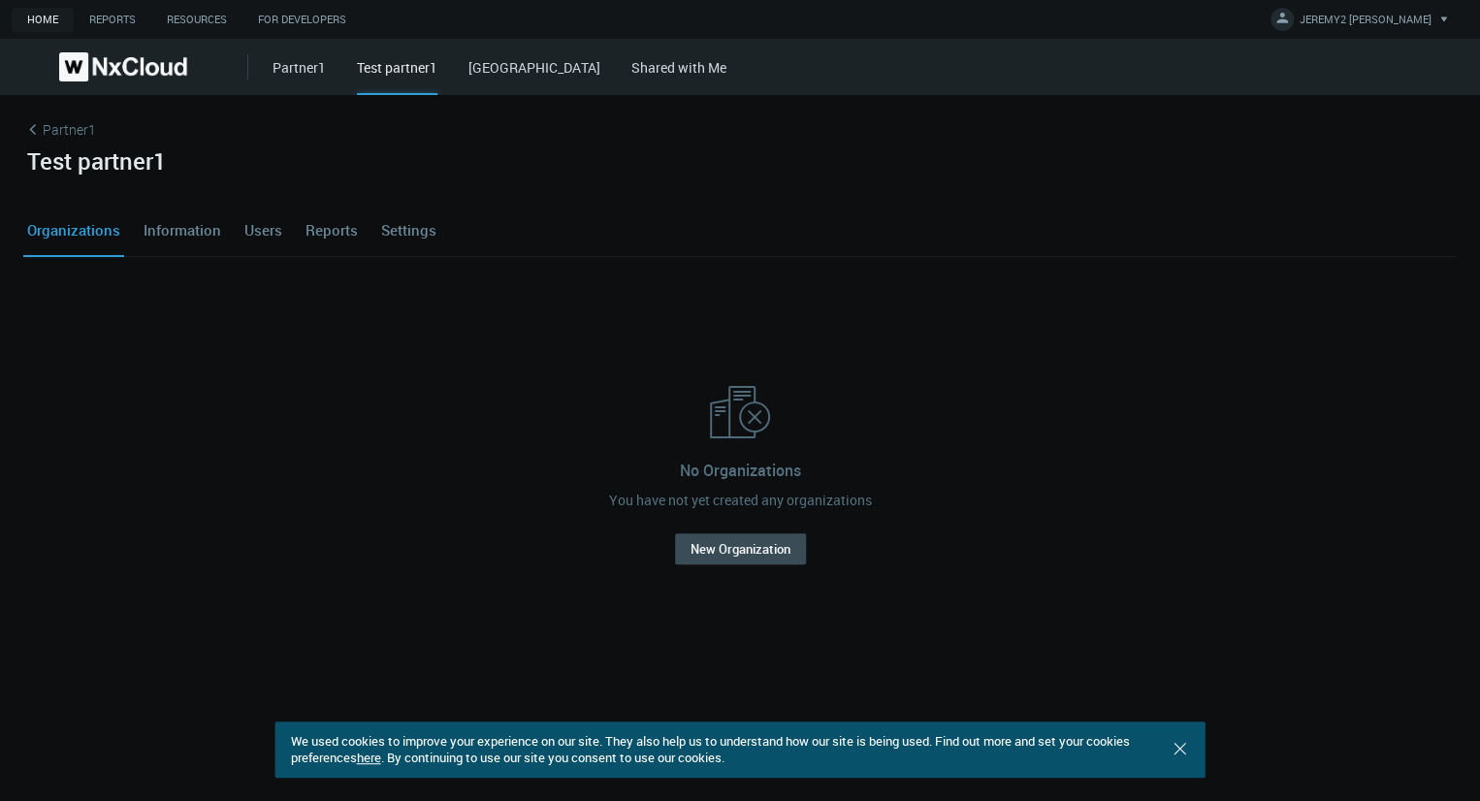
click at [62, 129] on link "Partner1" at bounding box center [739, 132] width 1433 height 29
click at [411, 471] on div "No Organizations You have not yet created any organizations New Organization" at bounding box center [740, 473] width 1418 height 388
click at [286, 72] on link "Partner1" at bounding box center [298, 67] width 53 height 18
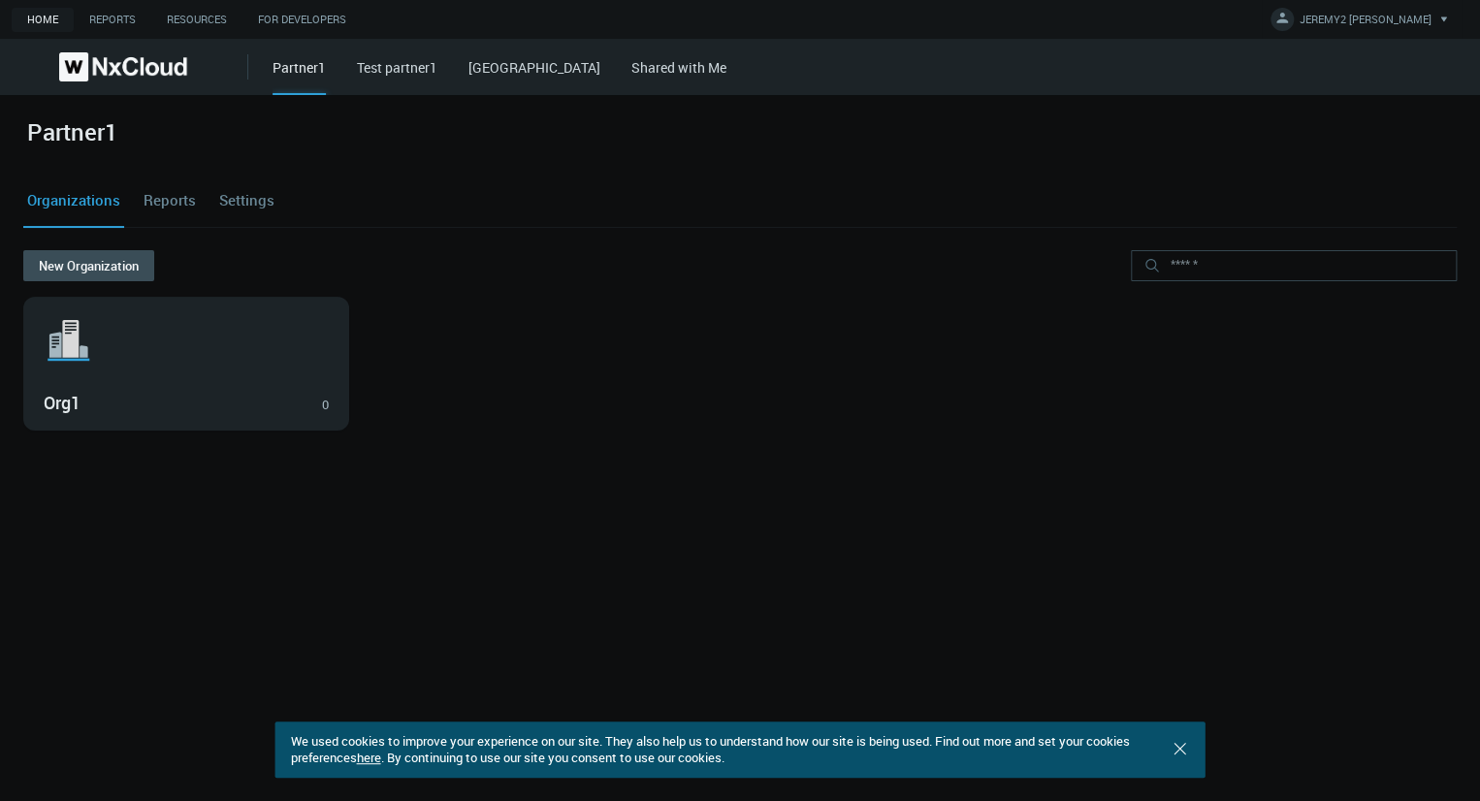
click at [245, 211] on link "Settings" at bounding box center [246, 201] width 63 height 52
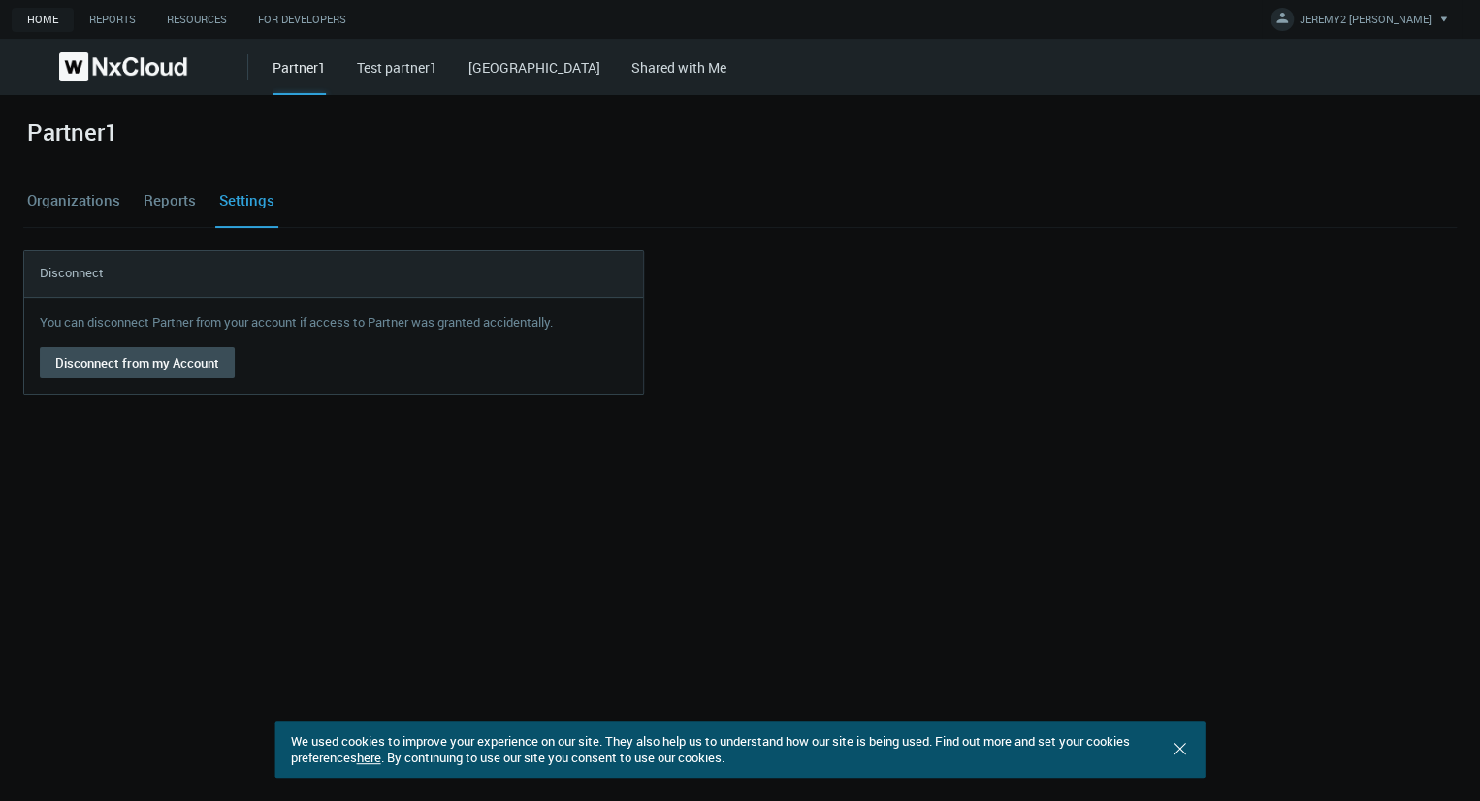
click at [92, 203] on link "Organizations" at bounding box center [73, 201] width 101 height 52
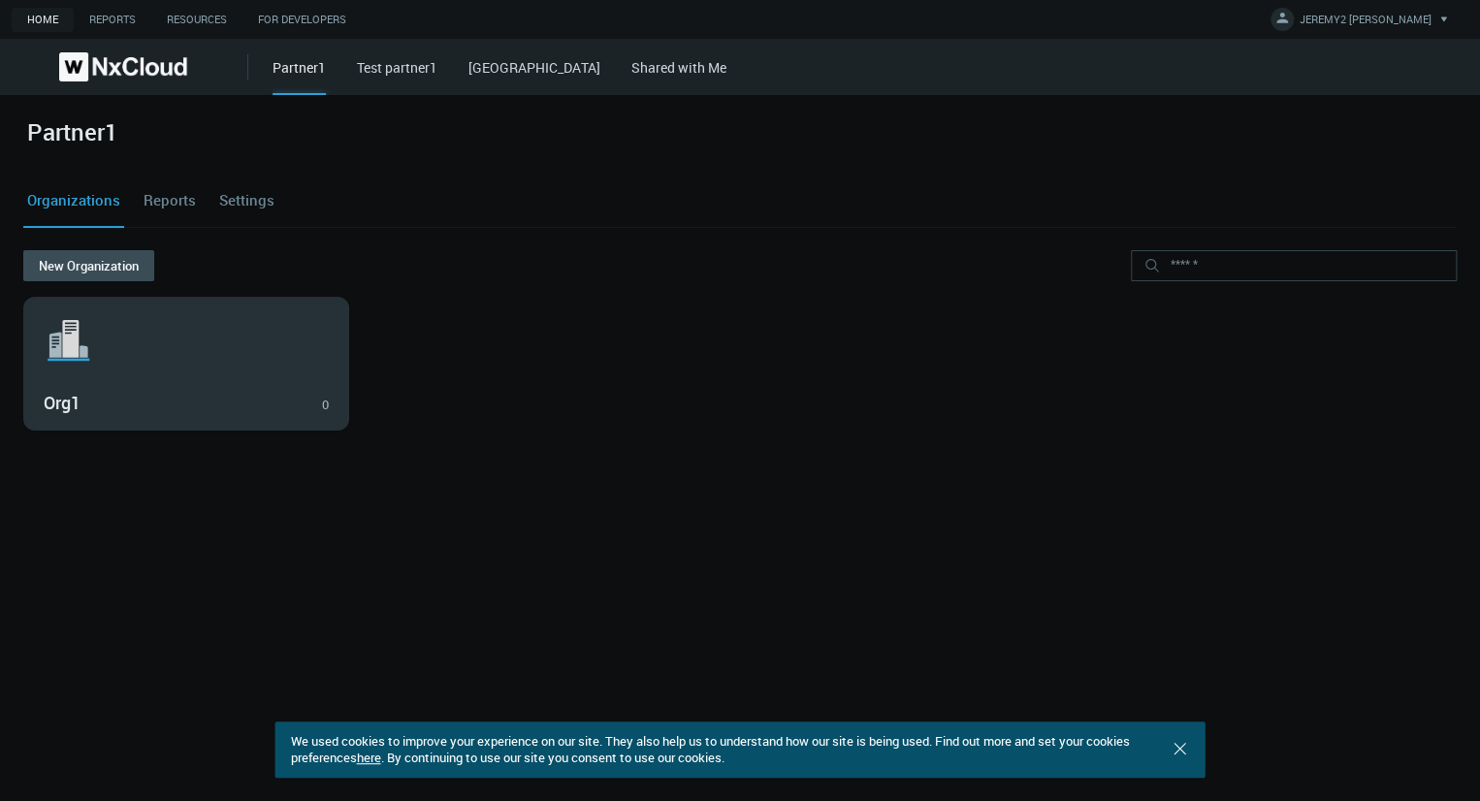
click at [168, 398] on h3 "Org1" at bounding box center [172, 403] width 257 height 21
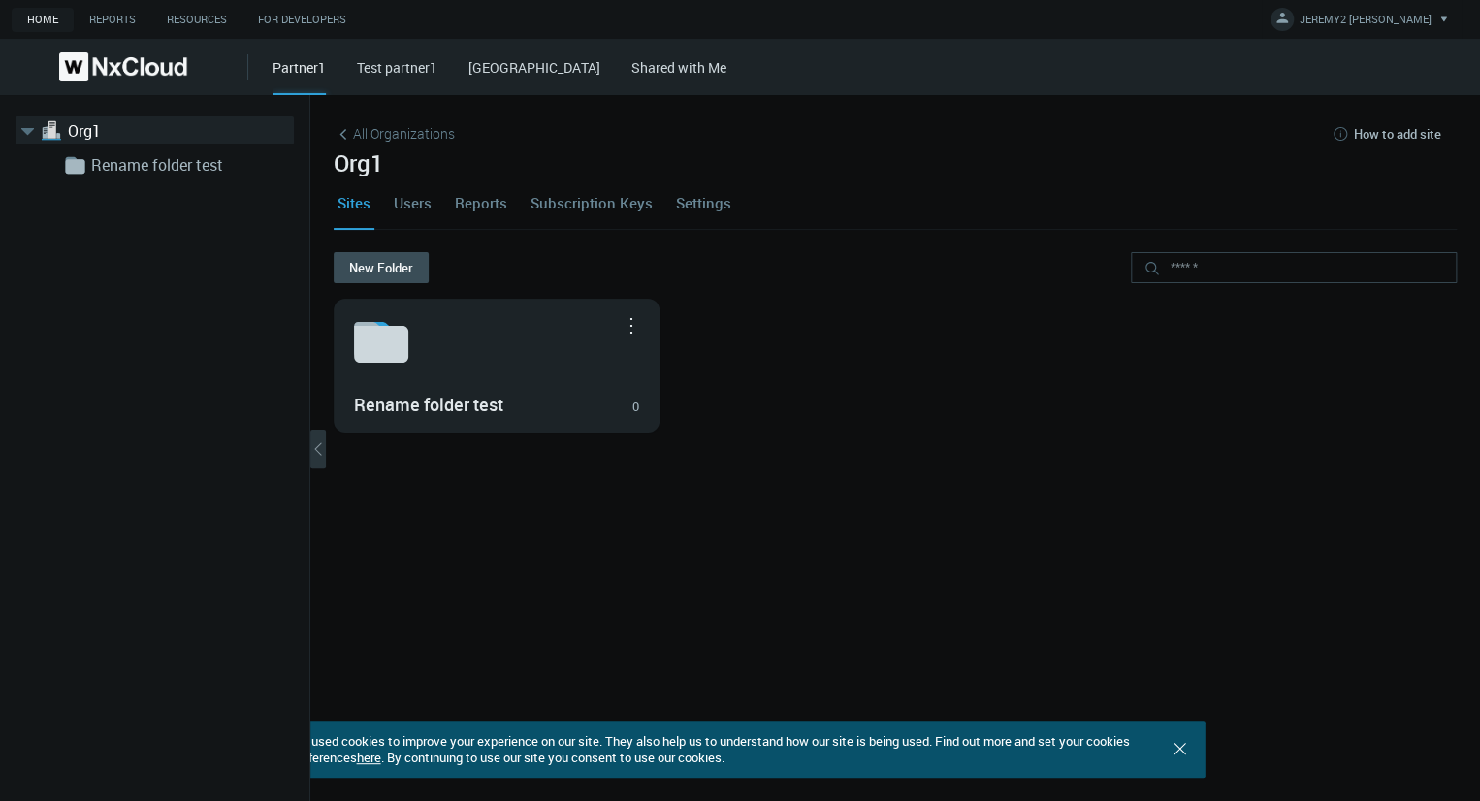
click at [408, 210] on link "Users" at bounding box center [413, 202] width 46 height 52
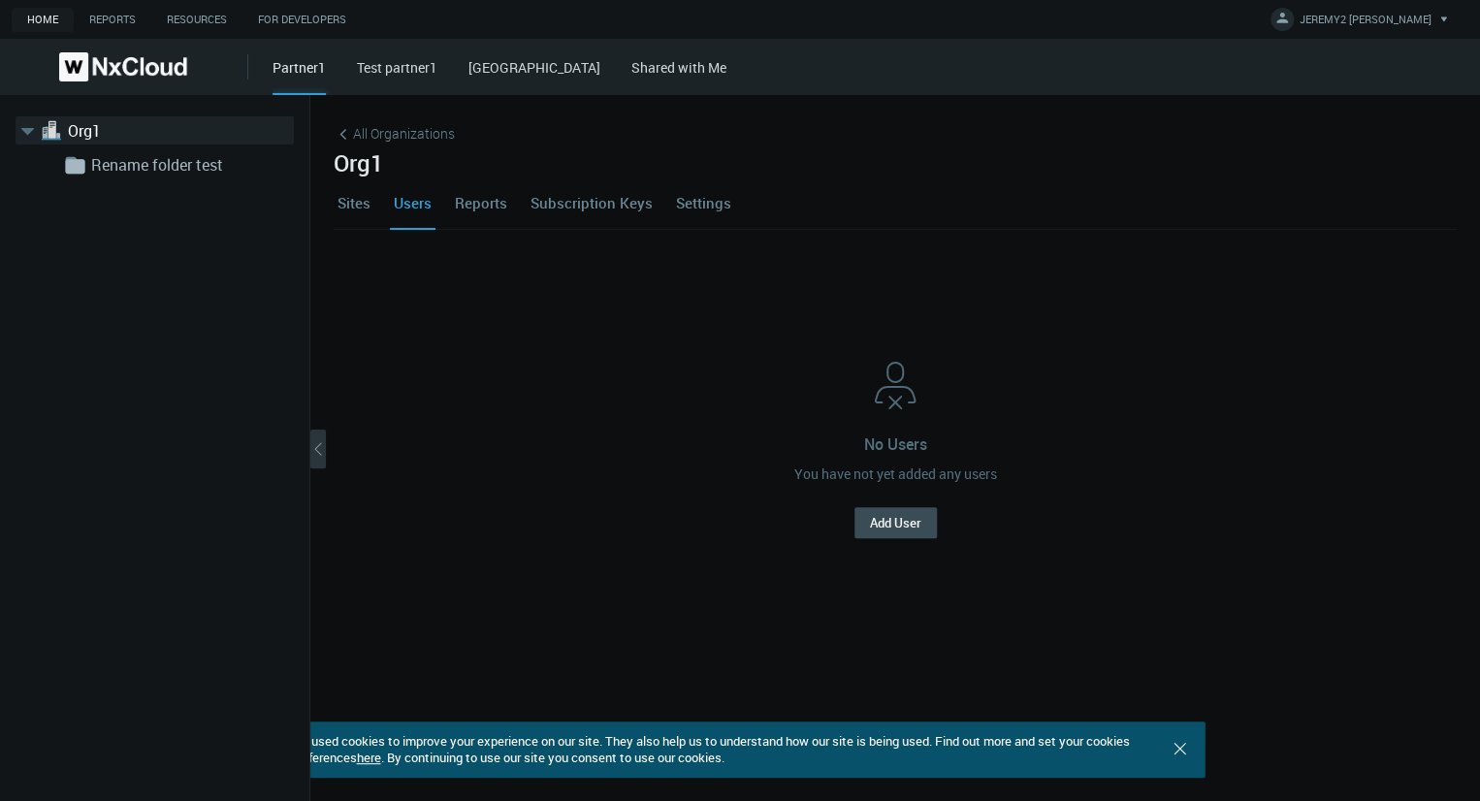
click at [723, 197] on link "Settings" at bounding box center [703, 202] width 63 height 52
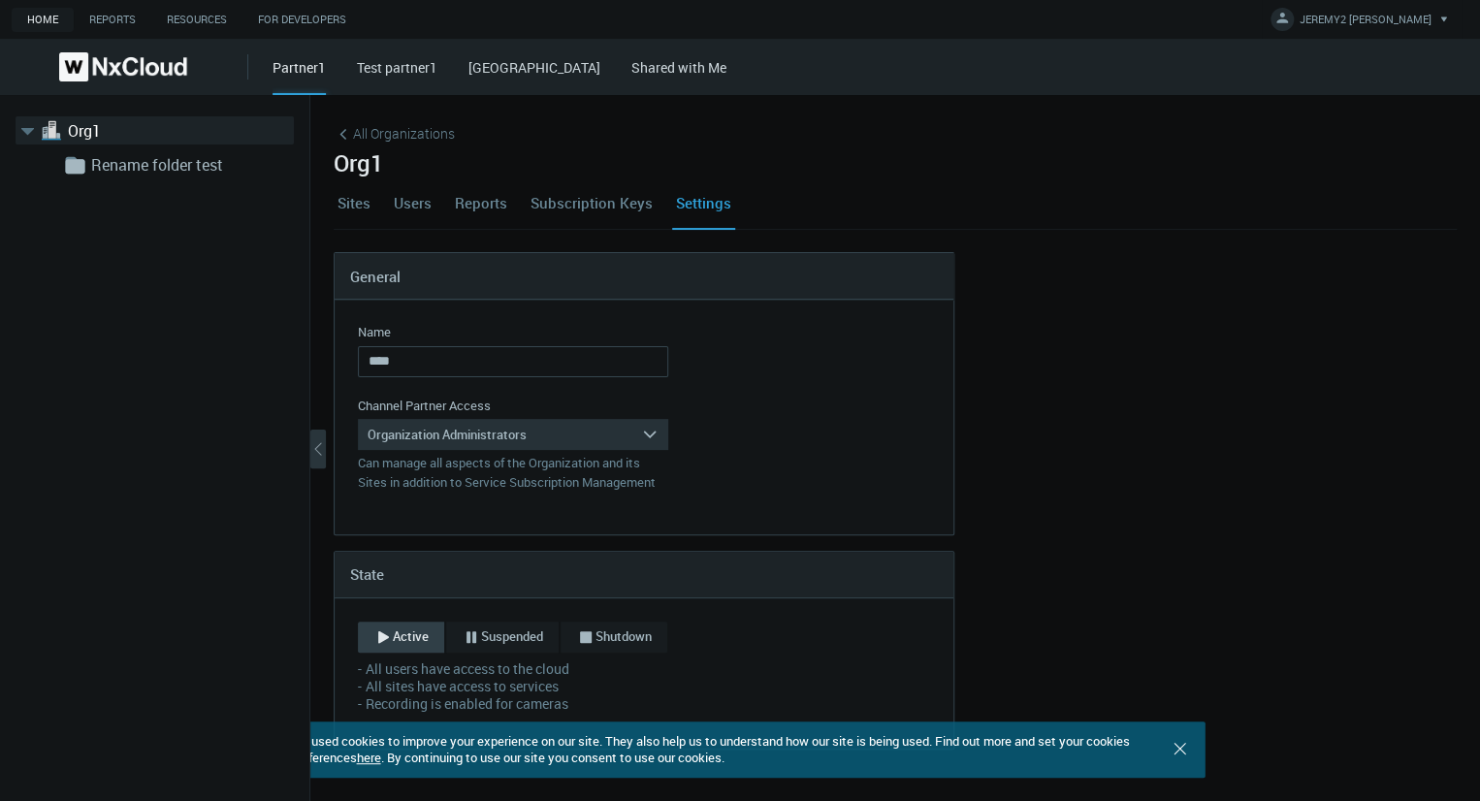
click at [367, 201] on link "Sites" at bounding box center [354, 202] width 41 height 52
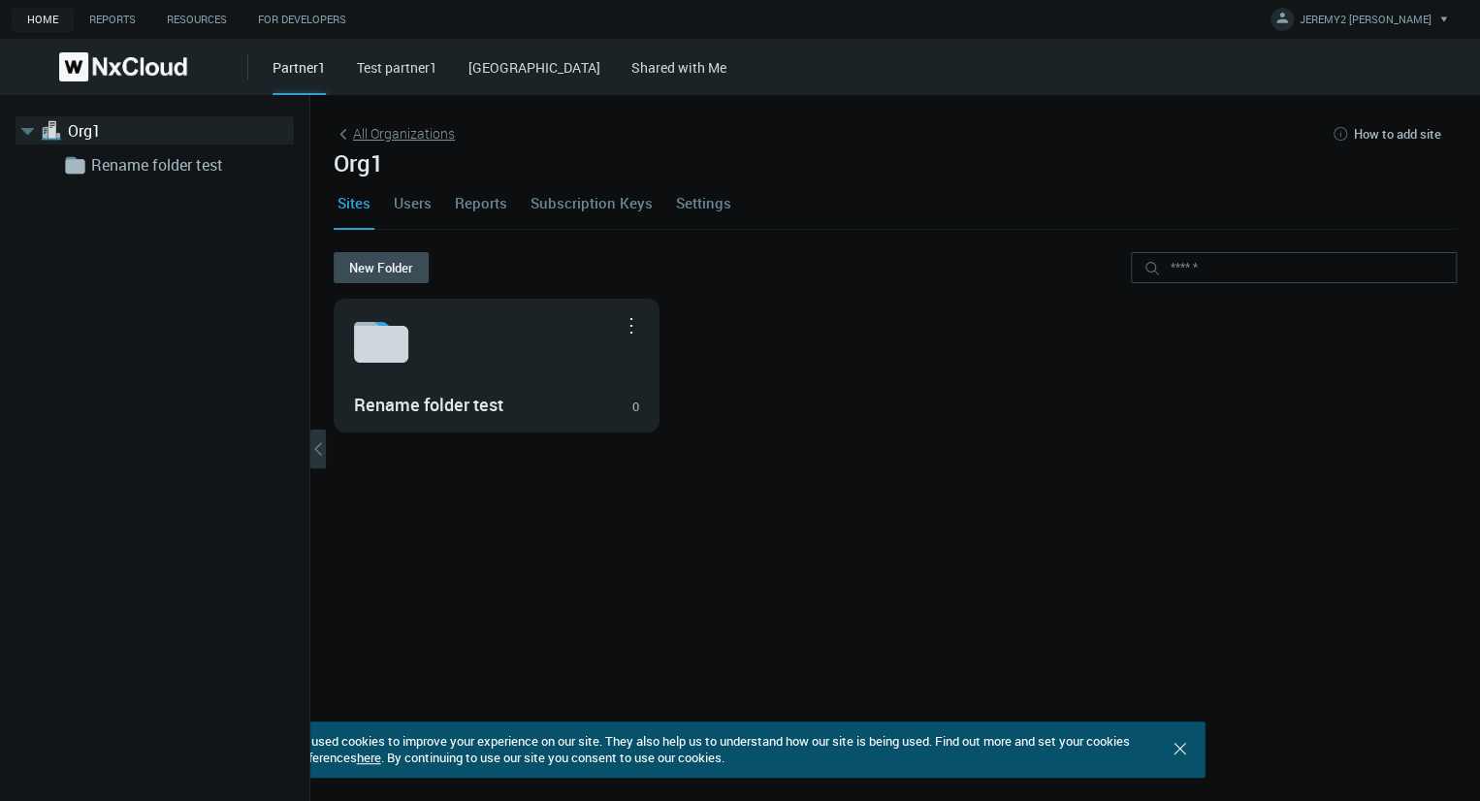
click at [418, 129] on span "All Organizations" at bounding box center [404, 133] width 102 height 20
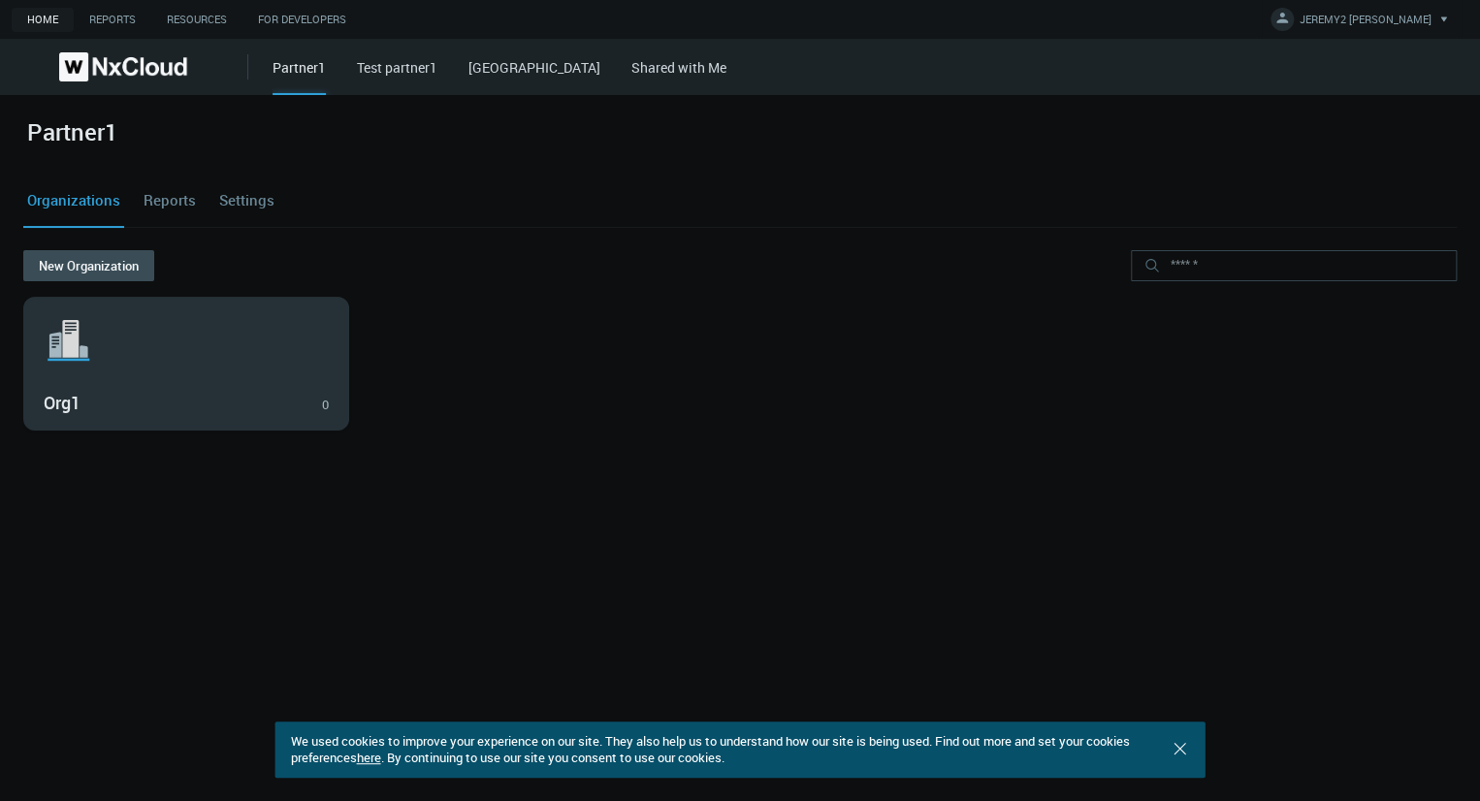
click at [144, 361] on svg-icon ".st1{fill:var(--svg-placeholder-elm2-color);} .st2{fill:var(--brand-core);} .st…" at bounding box center [186, 340] width 285 height 62
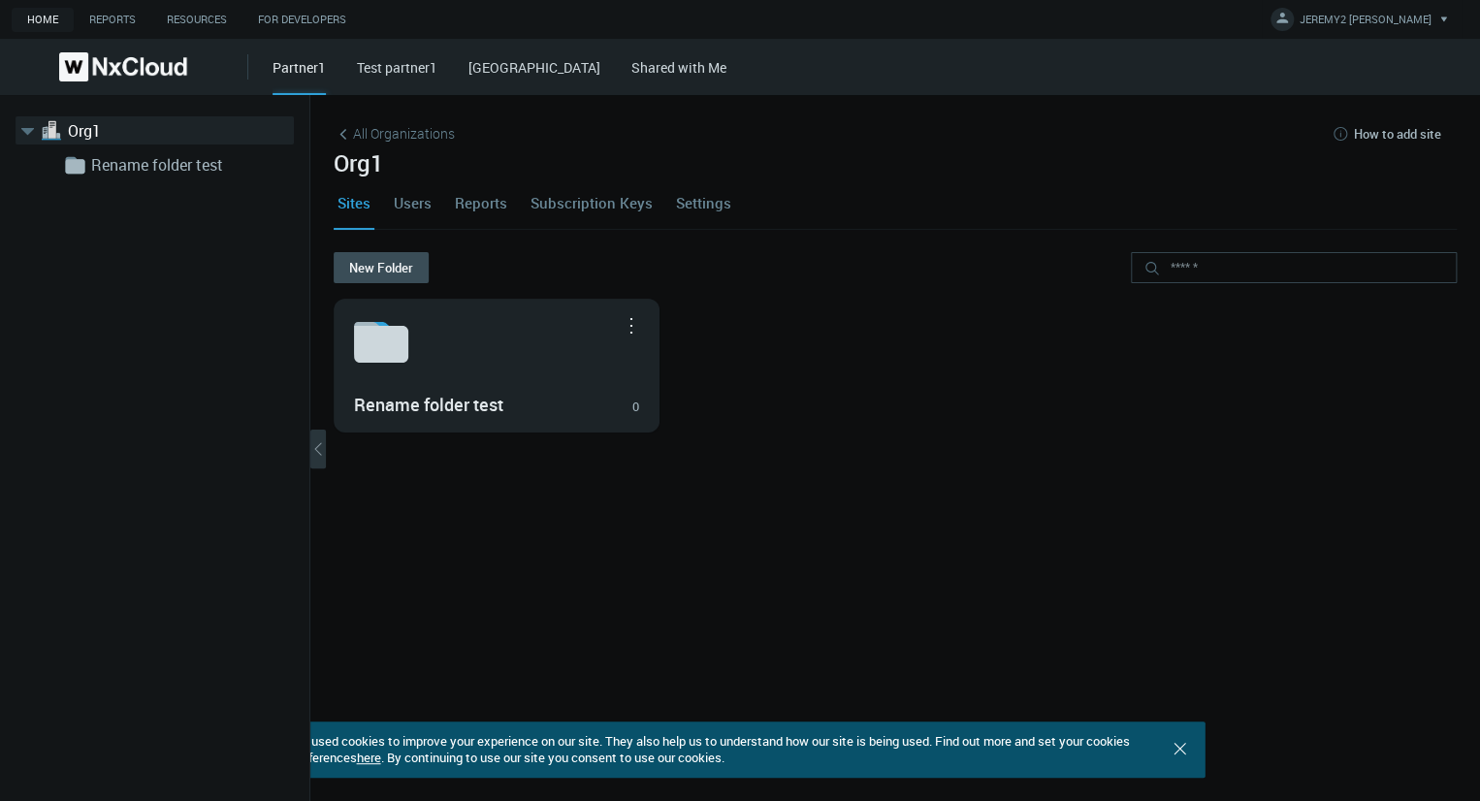
click at [388, 220] on div "Sites Users Reports Subscription Keys Settings" at bounding box center [895, 202] width 1123 height 52
click at [402, 212] on link "Users" at bounding box center [413, 202] width 46 height 52
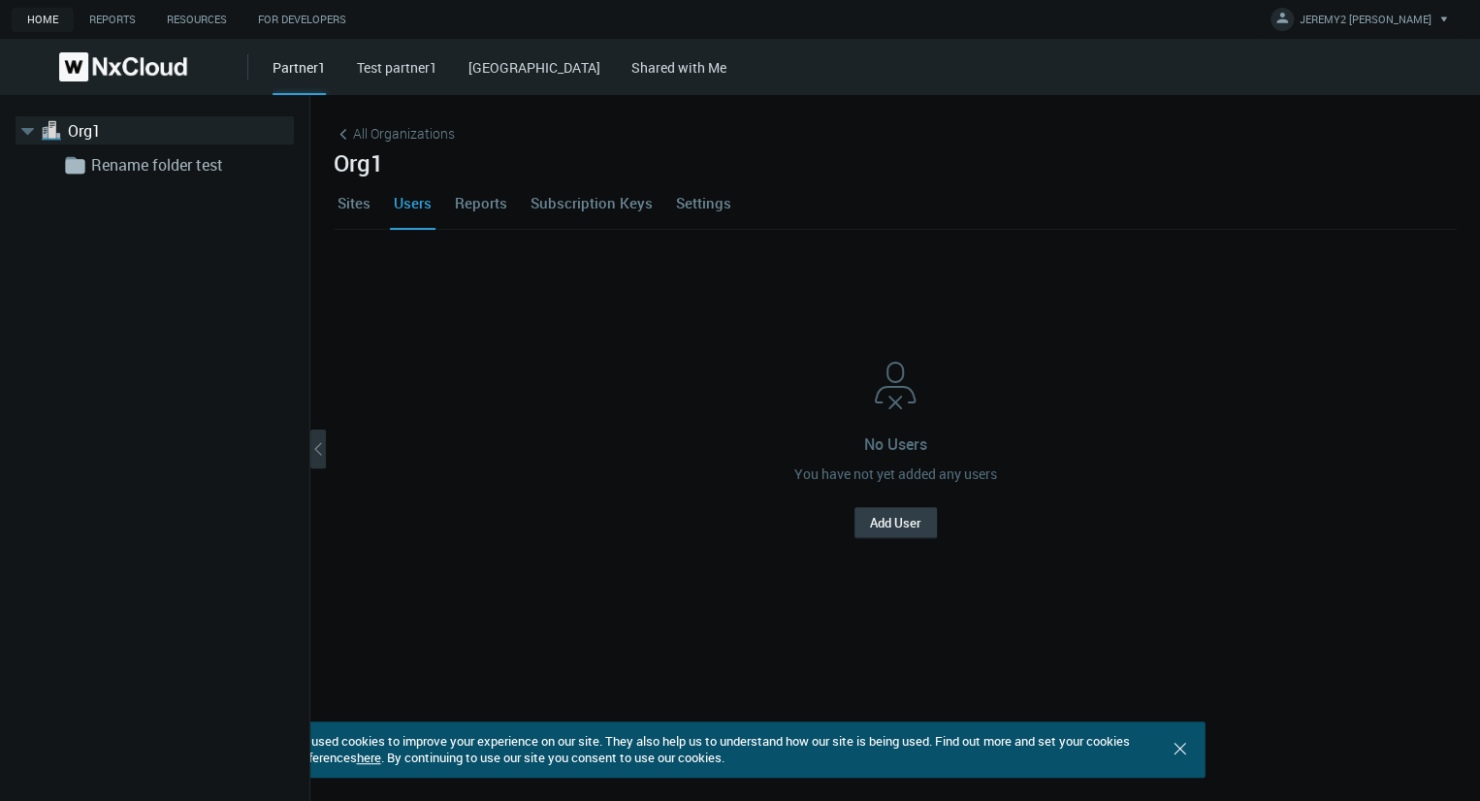
click at [897, 525] on button "Add User" at bounding box center [895, 522] width 82 height 31
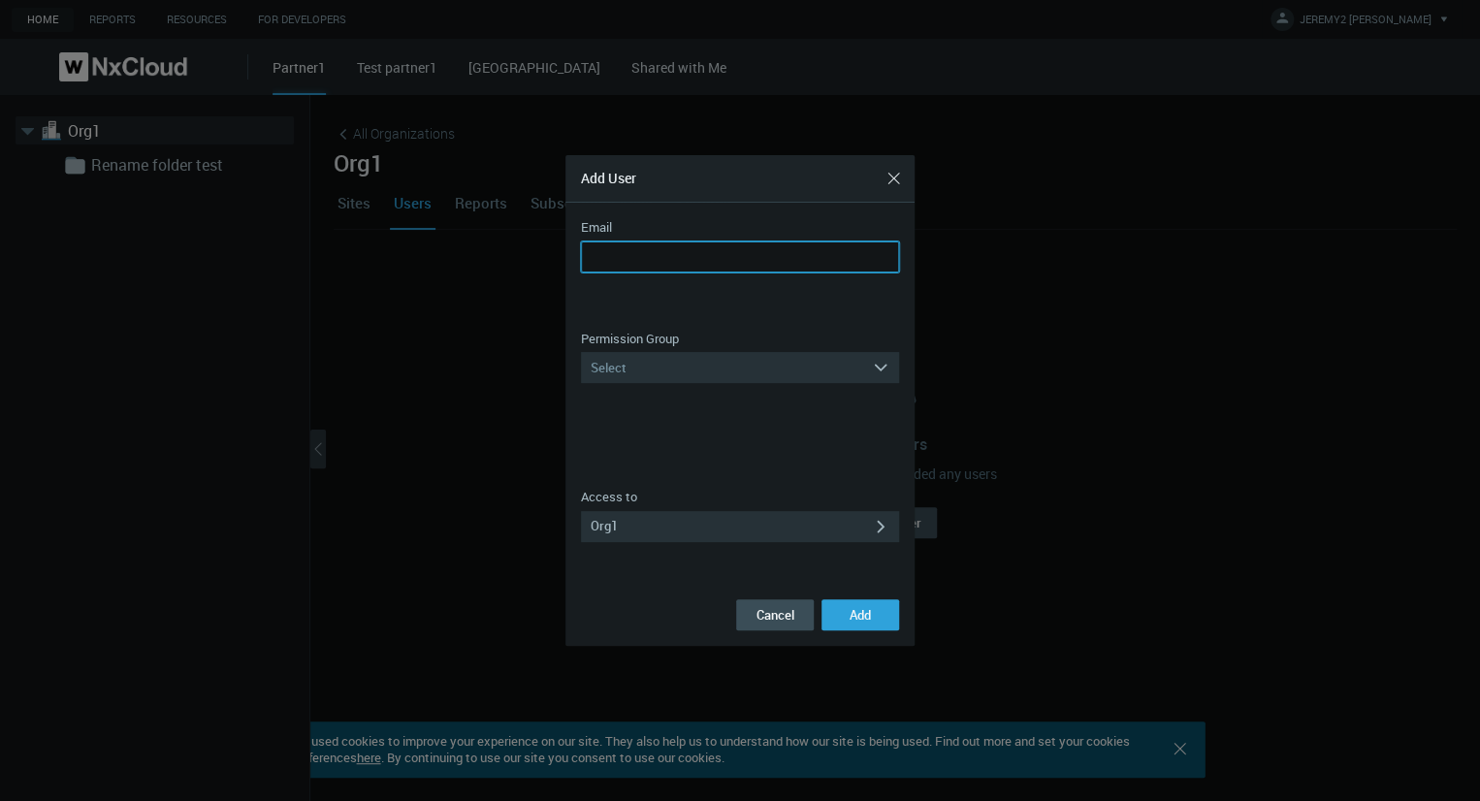
click at [741, 258] on input "Email" at bounding box center [740, 256] width 318 height 31
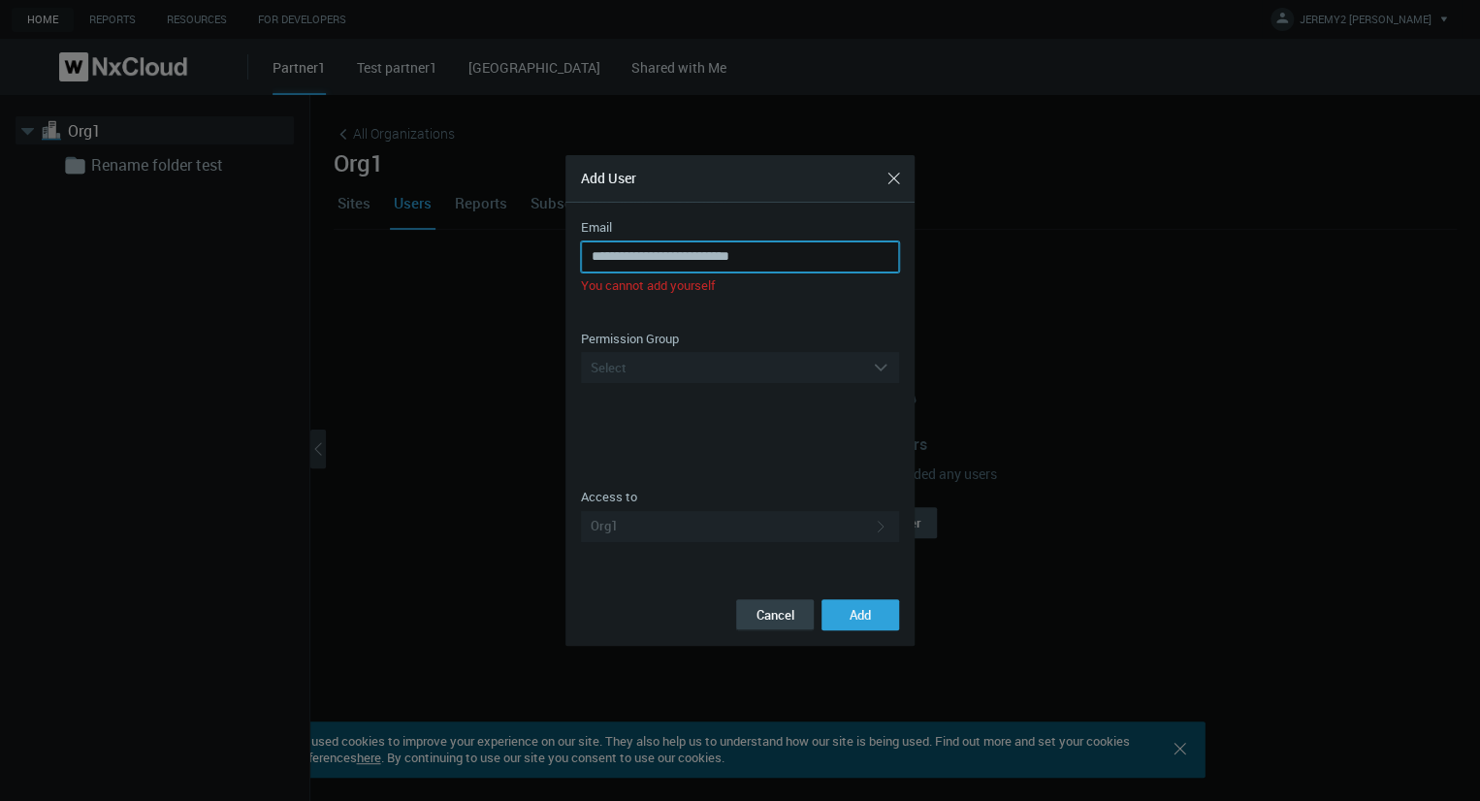
type input "**********"
click at [782, 610] on button "Cancel" at bounding box center [775, 614] width 78 height 31
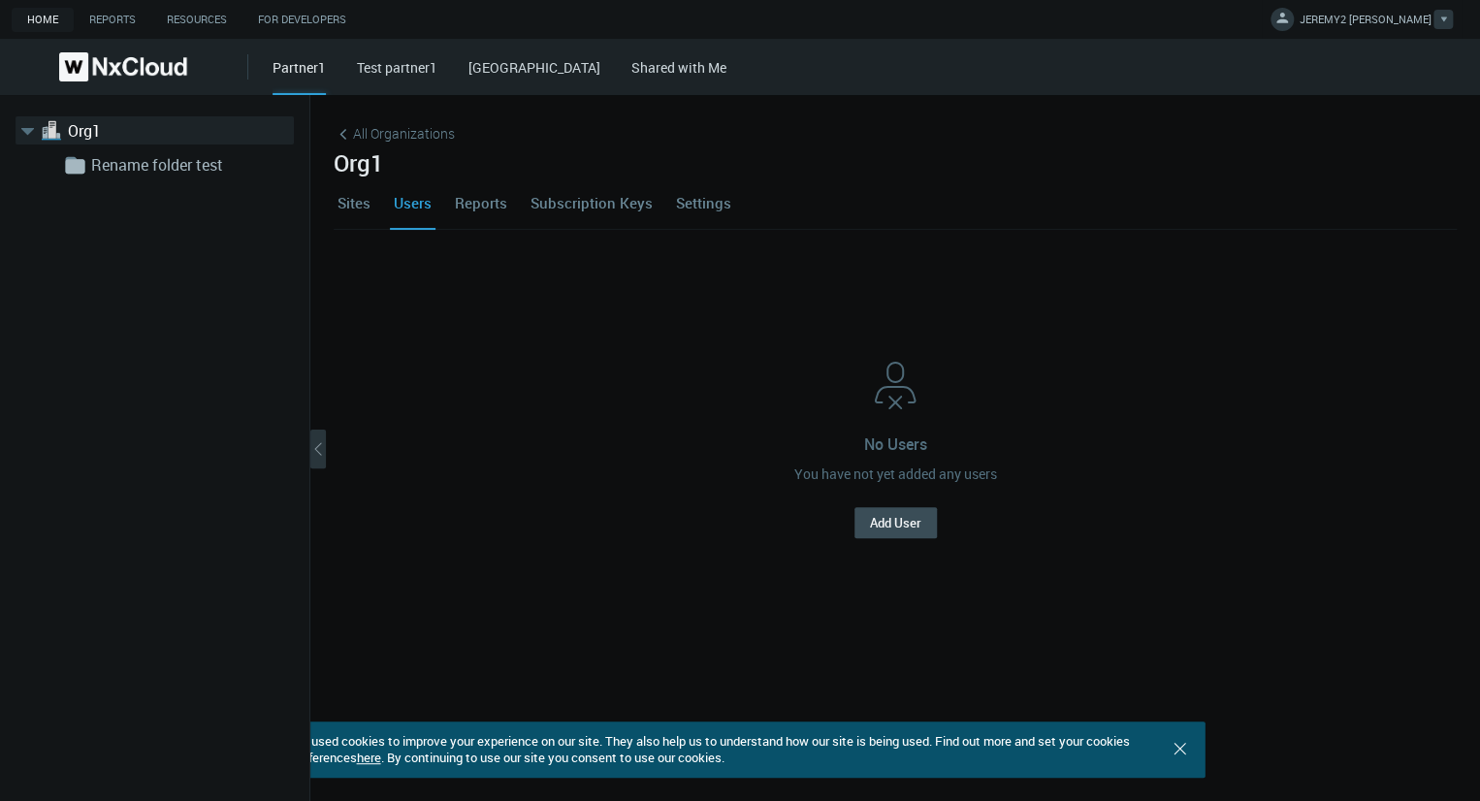
click at [1412, 16] on span "JEREMY2 T." at bounding box center [1365, 23] width 132 height 22
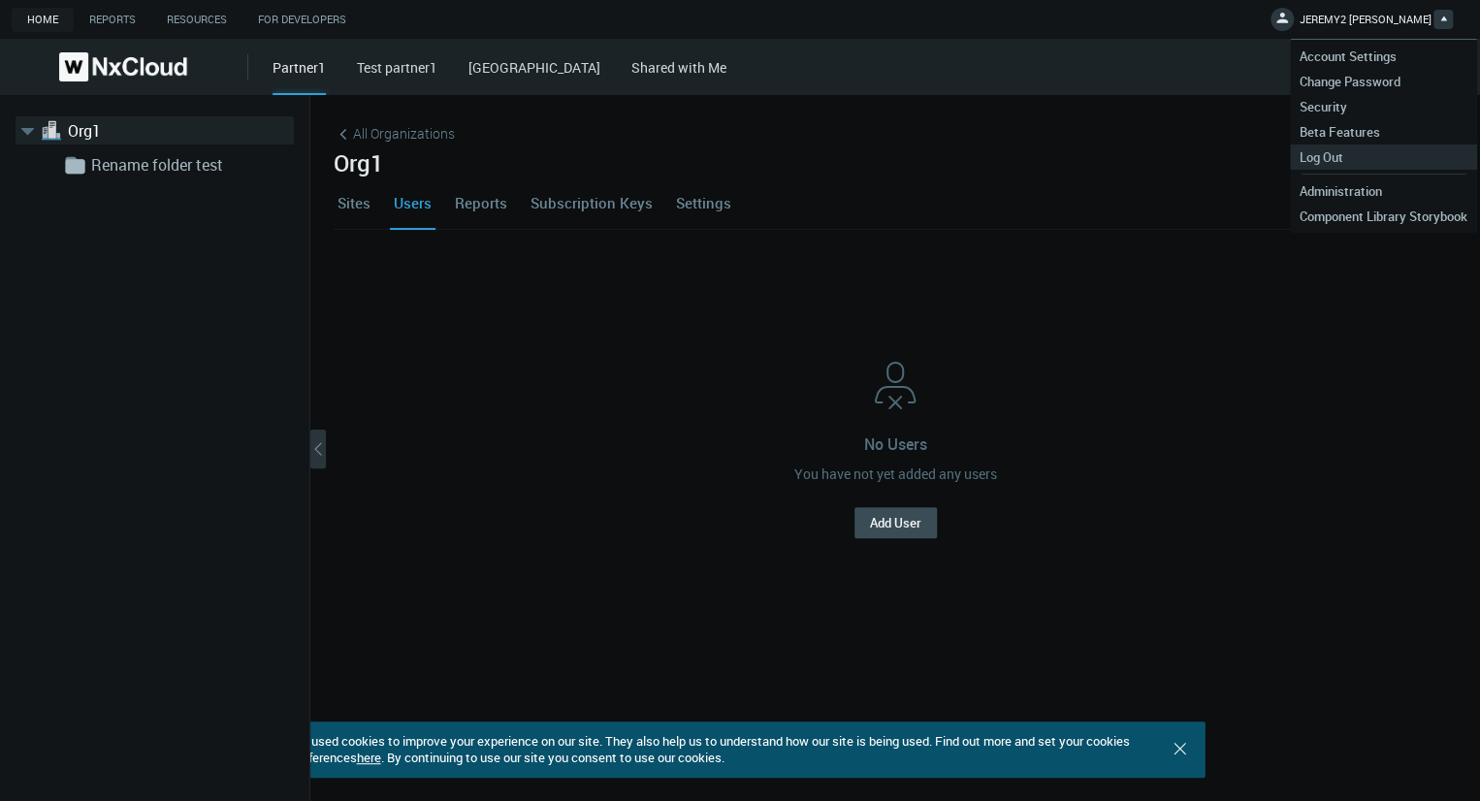
click at [1344, 162] on span "Log Out" at bounding box center [1321, 156] width 63 height 17
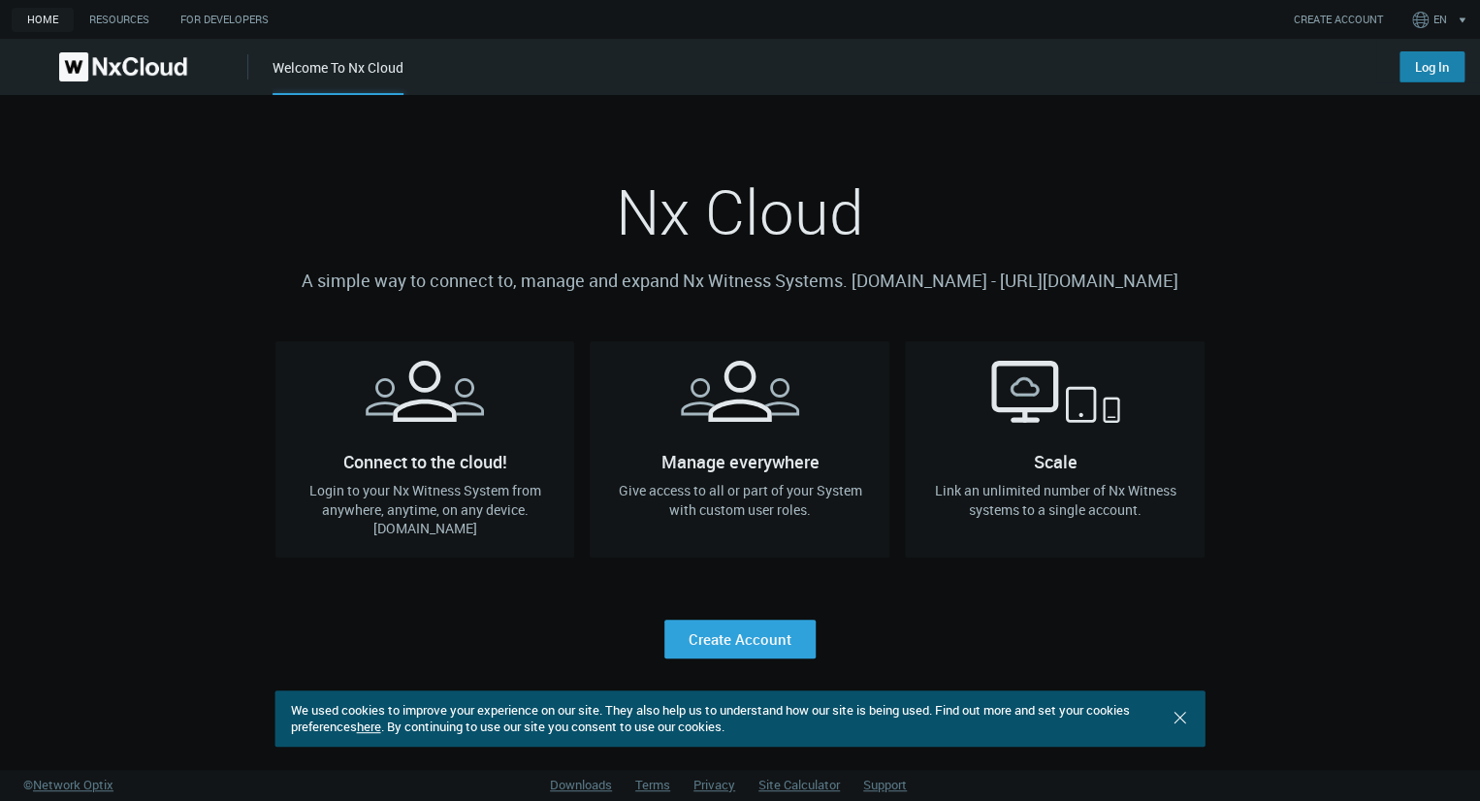
click at [1399, 72] on link "Log In" at bounding box center [1431, 66] width 65 height 31
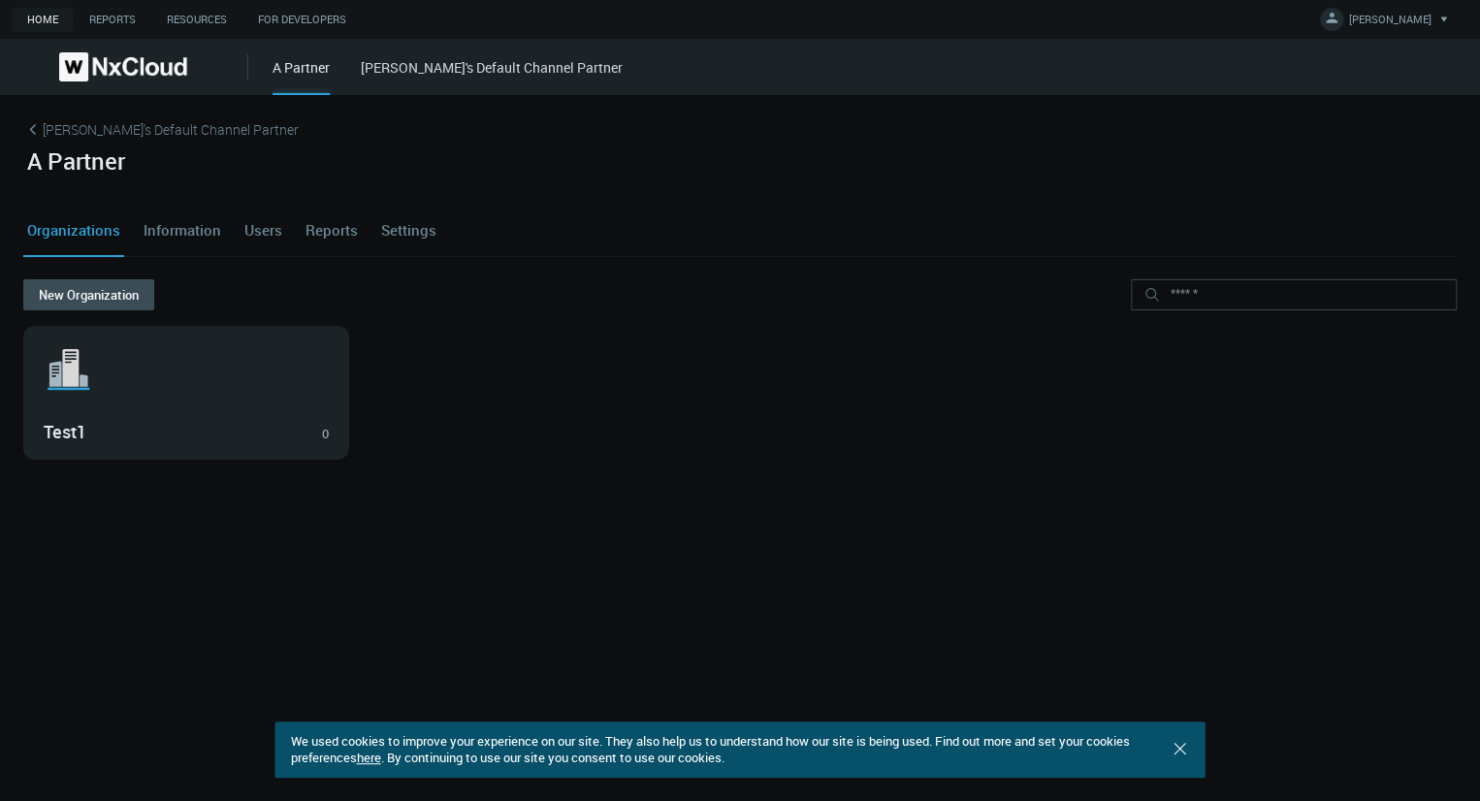
click at [416, 71] on link "jthompson's Default Channel Partner" at bounding box center [492, 67] width 262 height 18
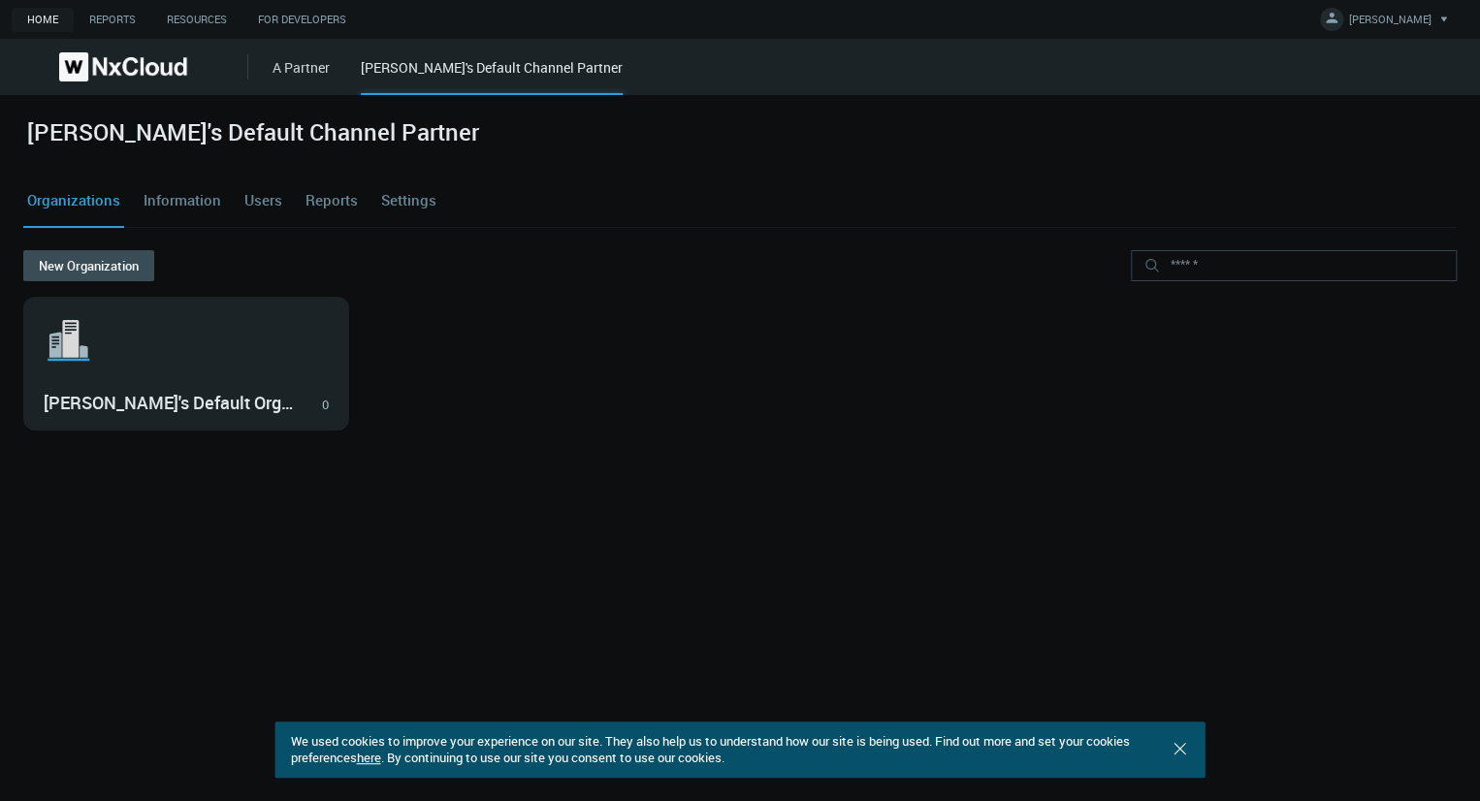
click at [313, 71] on link "A Partner" at bounding box center [300, 67] width 57 height 18
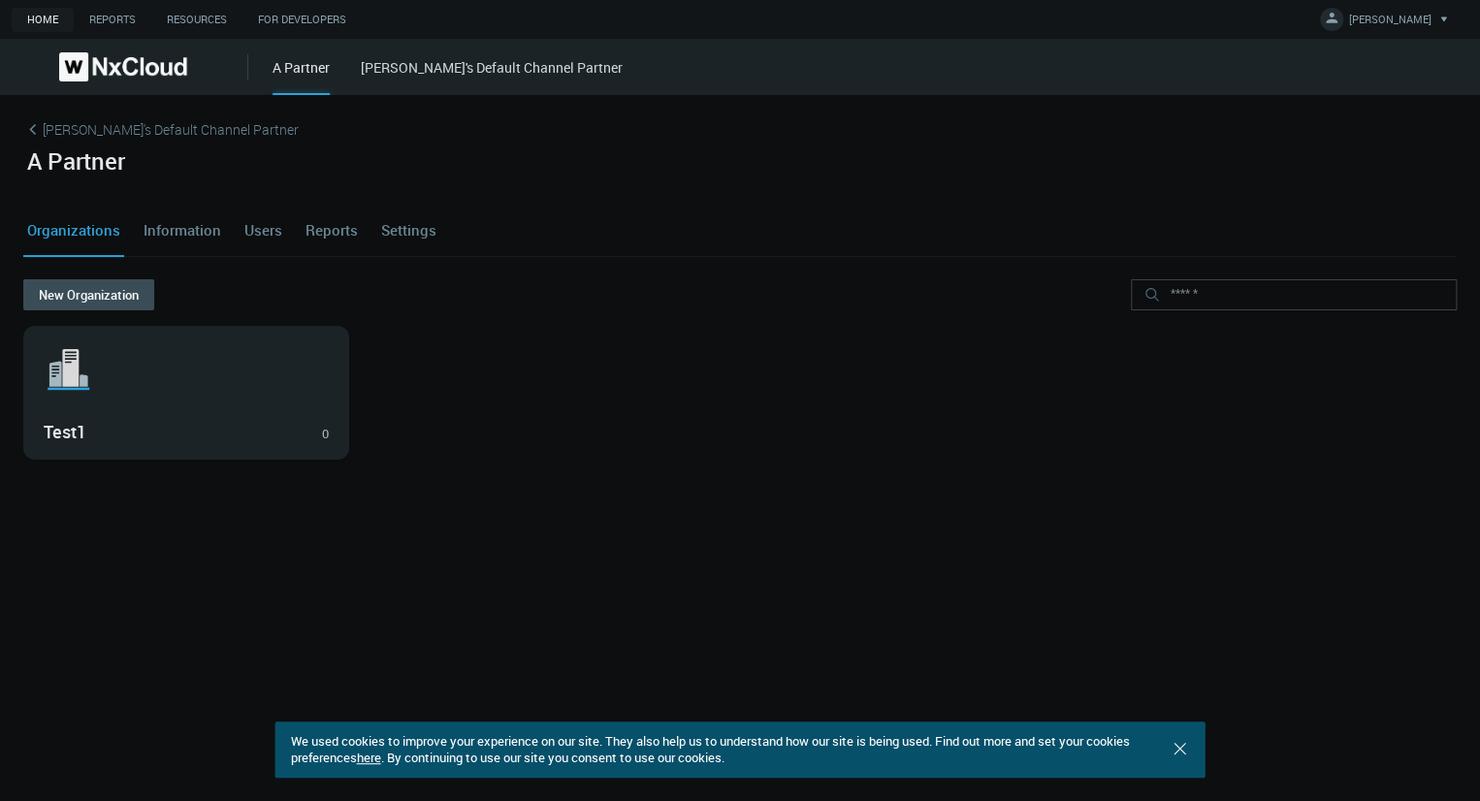
click at [168, 236] on link "Information" at bounding box center [182, 230] width 85 height 52
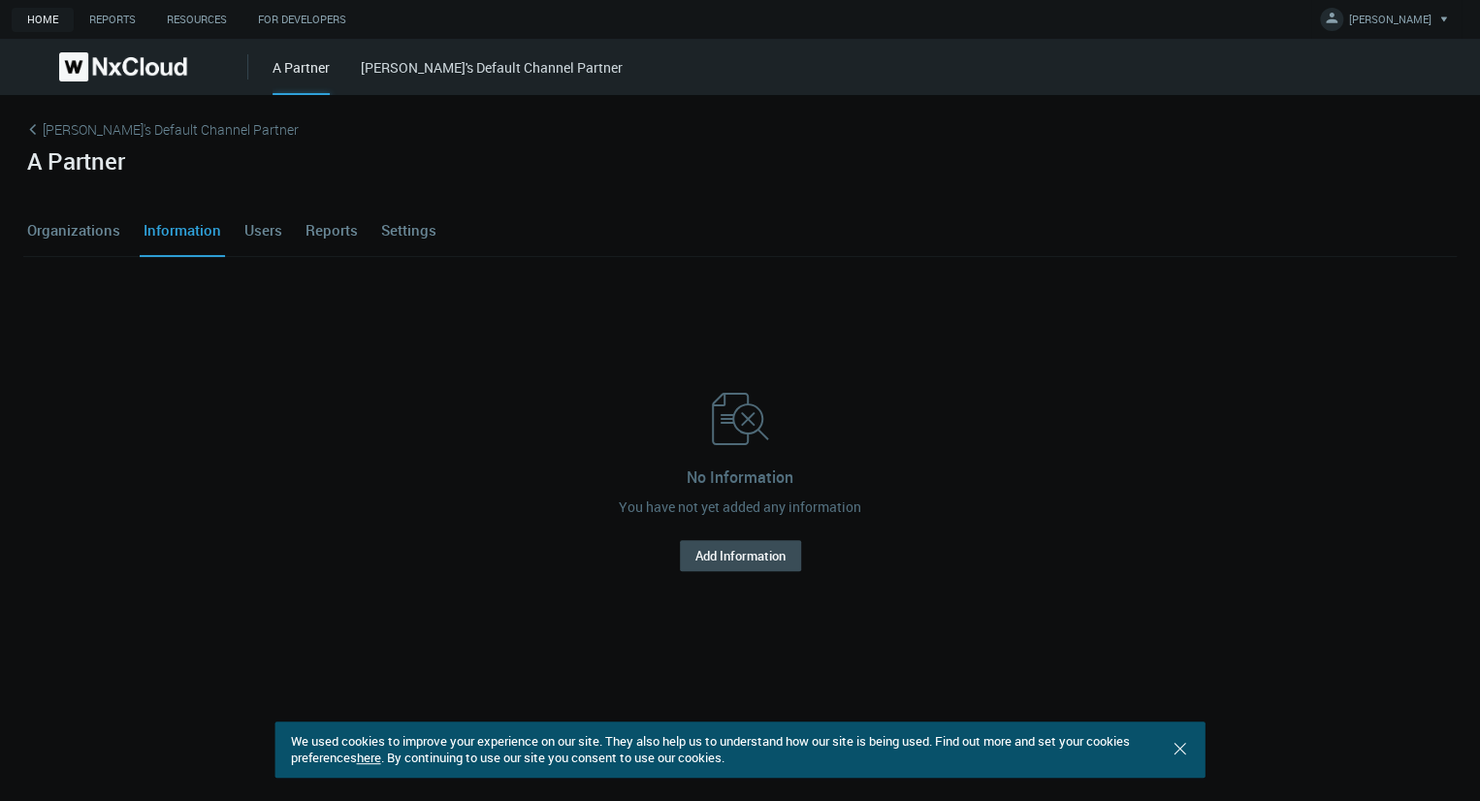
click at [116, 238] on link "Organizations" at bounding box center [73, 230] width 101 height 52
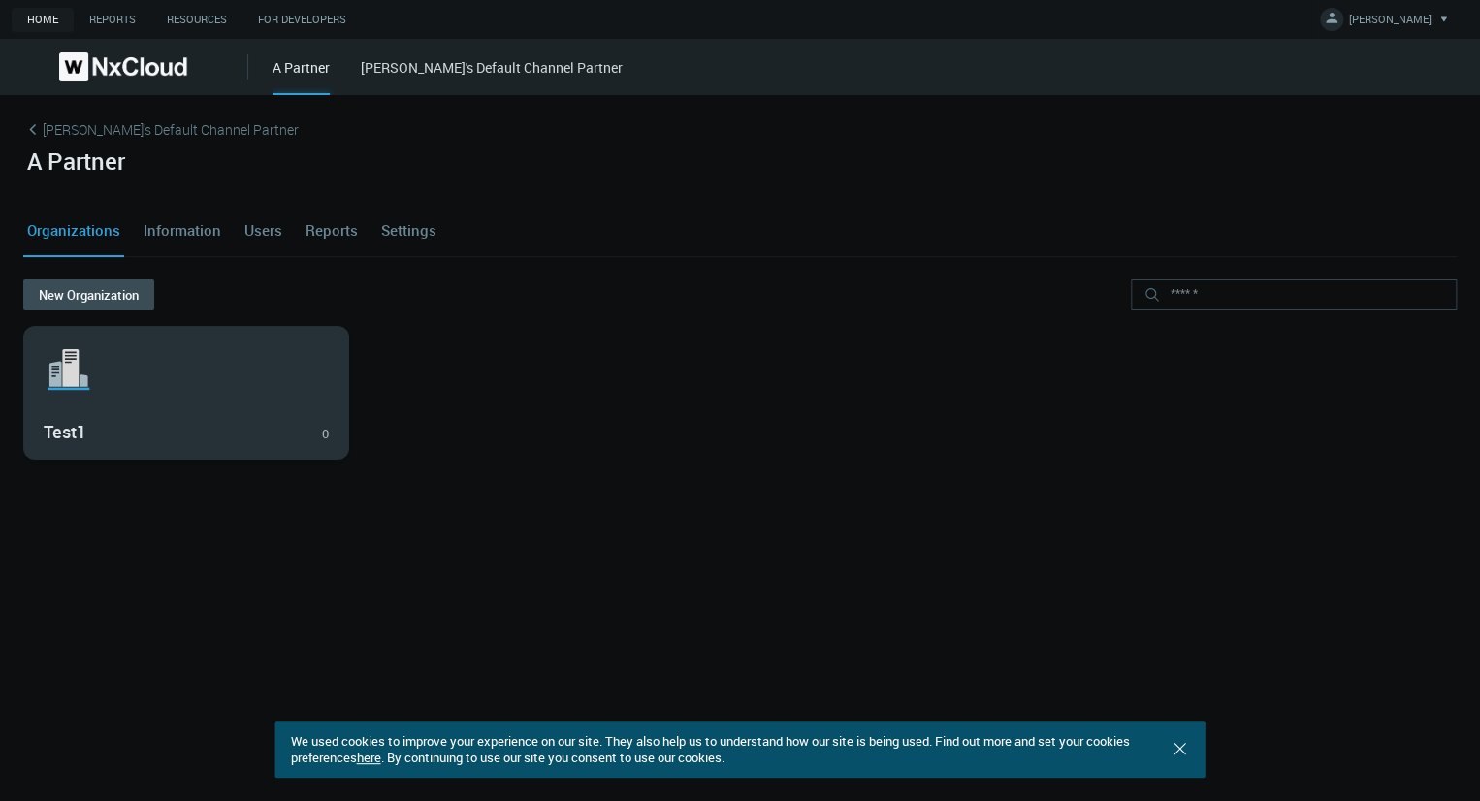
click at [142, 417] on div "Test1 0" at bounding box center [186, 430] width 285 height 33
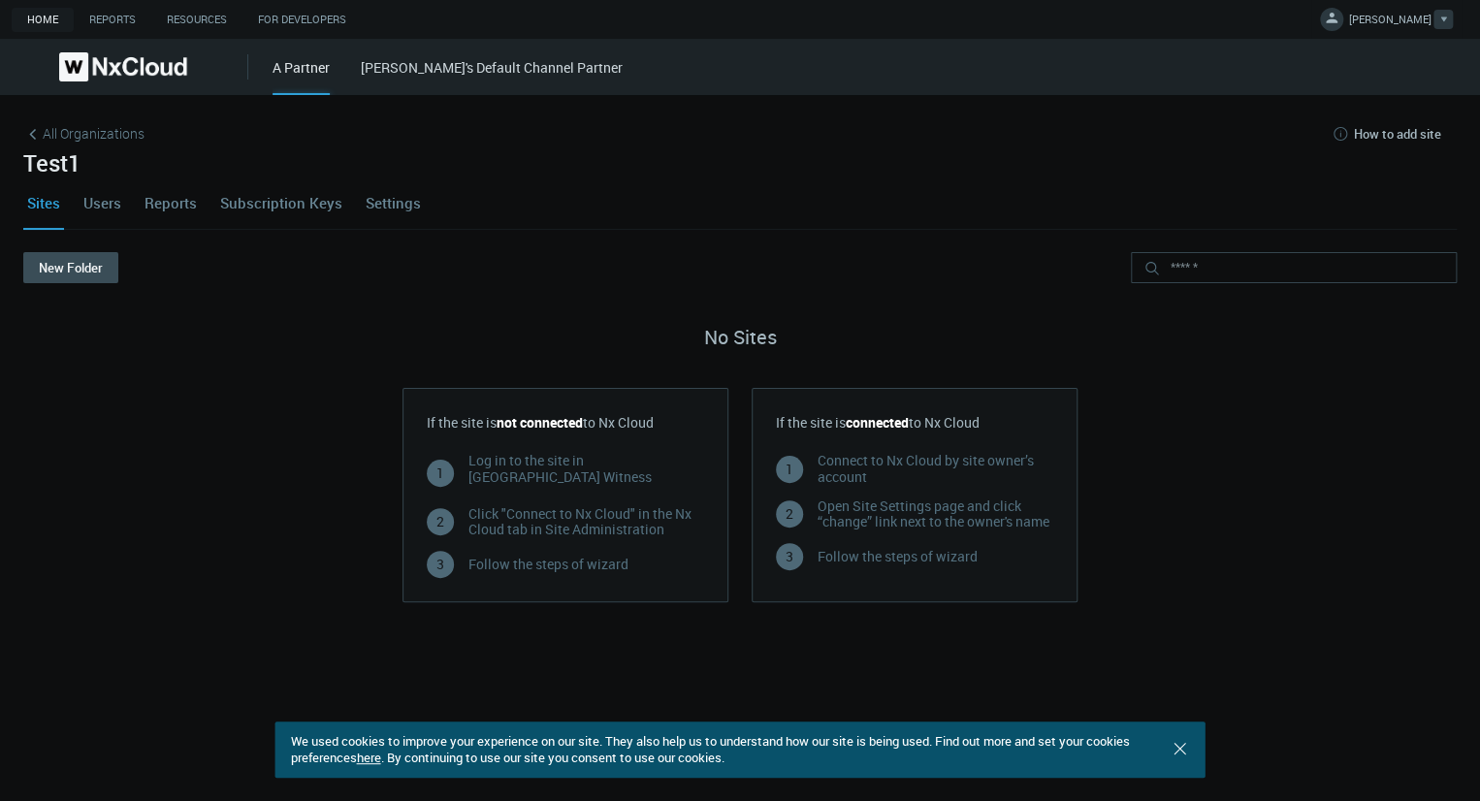
click at [1404, 18] on span "JEREMY T." at bounding box center [1390, 23] width 82 height 22
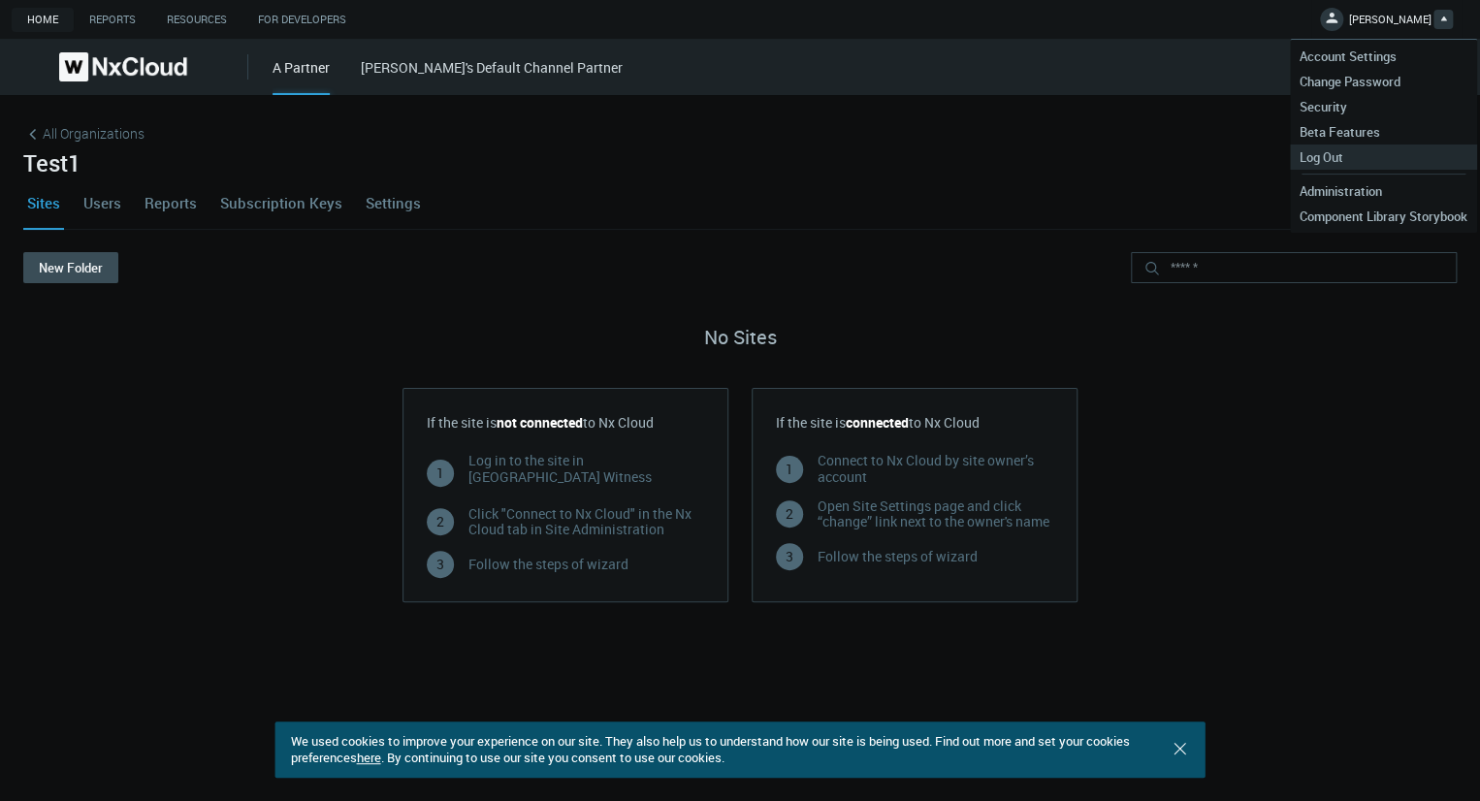
click at [1369, 150] on link "Log Out" at bounding box center [1383, 156] width 187 height 25
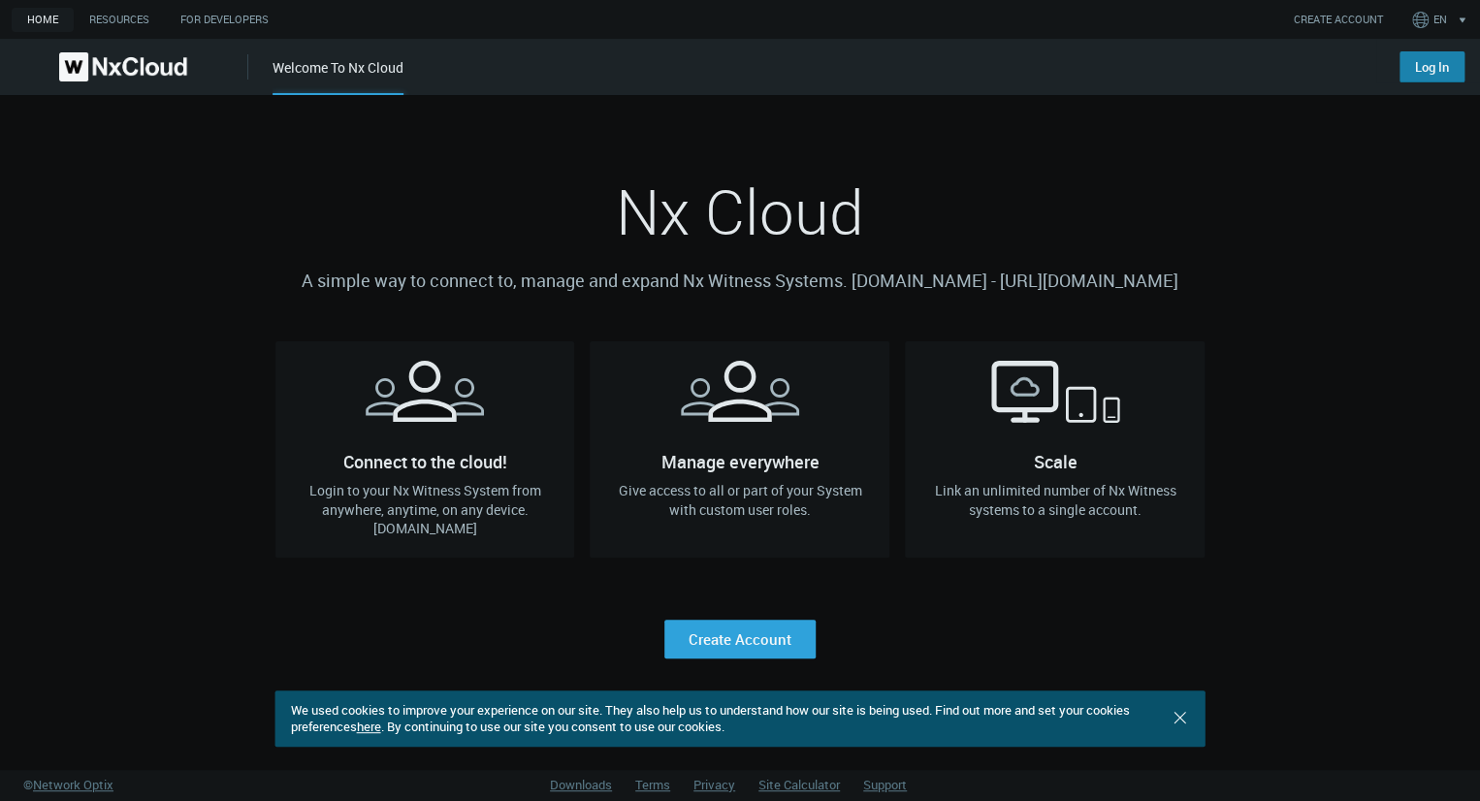
click at [1425, 69] on link "Log In" at bounding box center [1431, 66] width 65 height 31
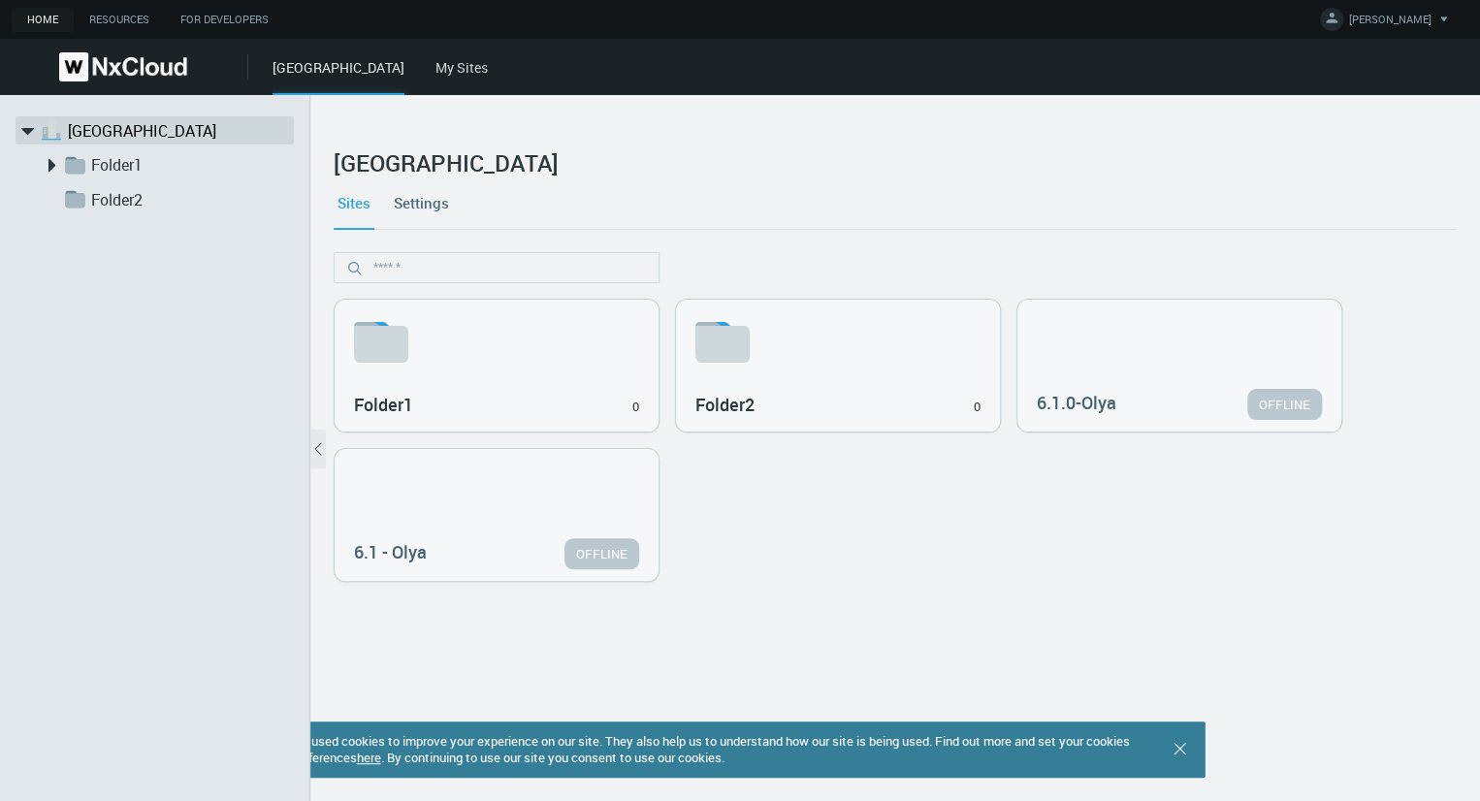
click at [430, 214] on link "Settings" at bounding box center [421, 202] width 63 height 52
click at [445, 208] on link "Settings" at bounding box center [421, 202] width 63 height 52
click at [1401, 14] on span "[PERSON_NAME]" at bounding box center [1390, 23] width 82 height 22
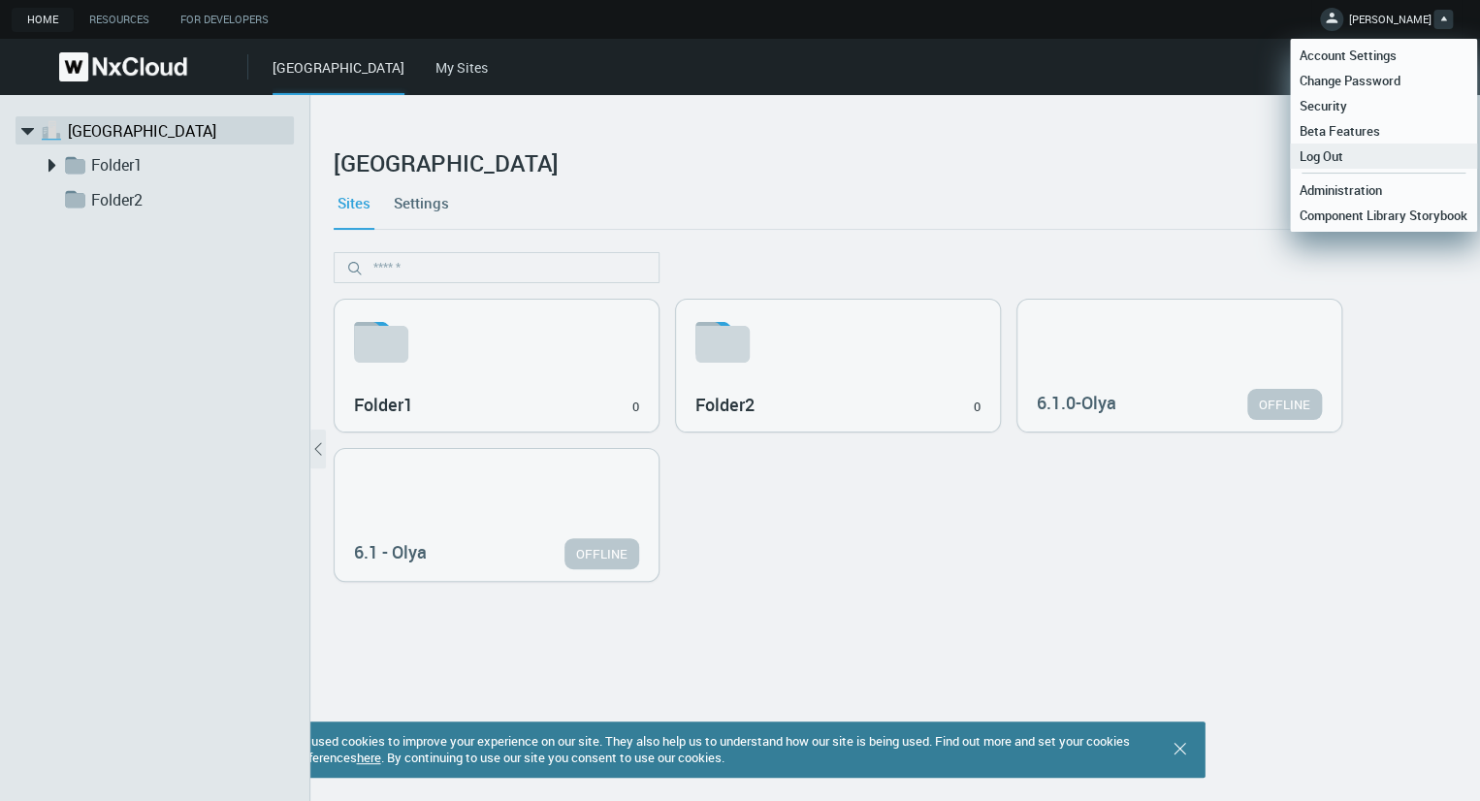
click at [1342, 154] on span "Log Out" at bounding box center [1321, 155] width 63 height 17
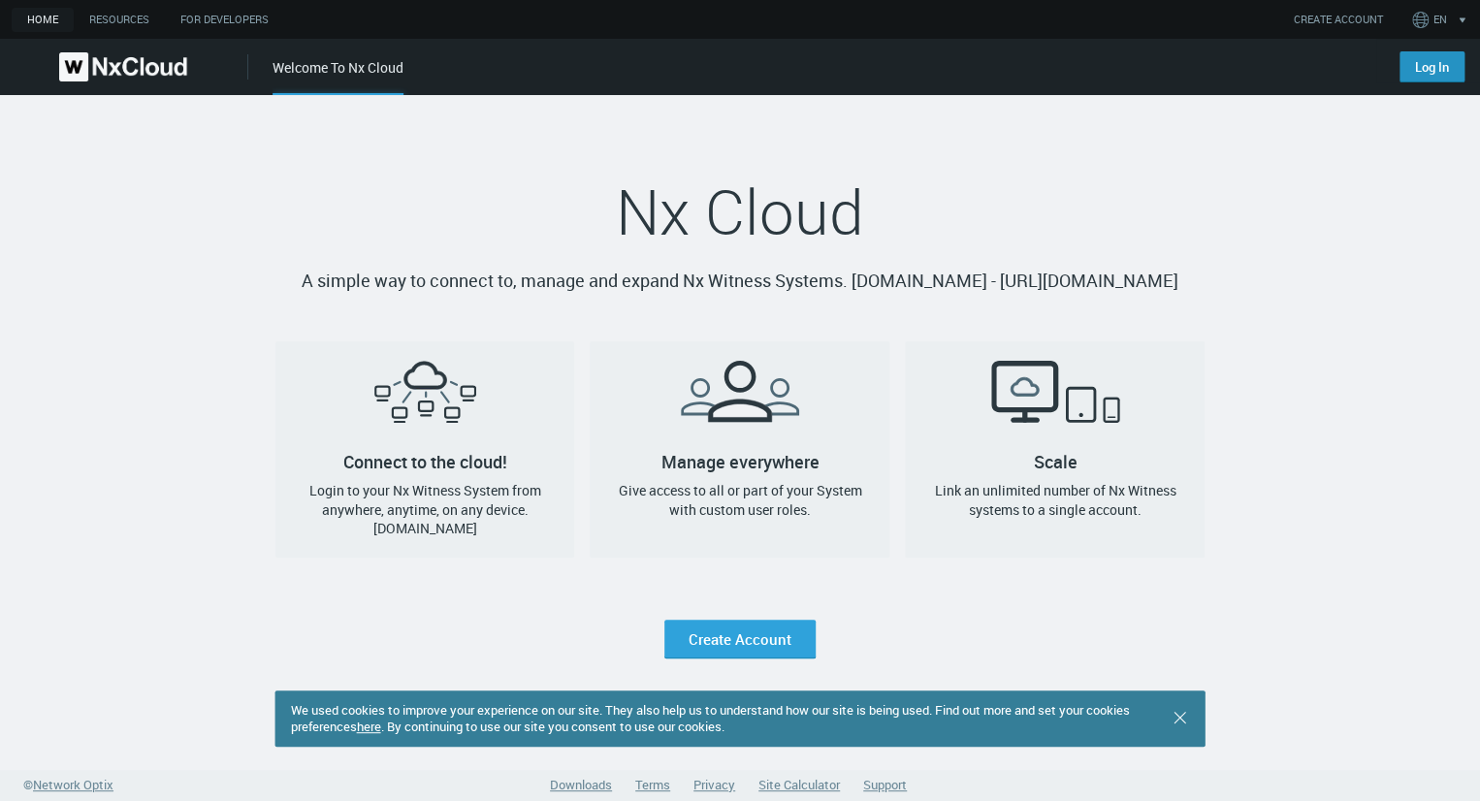
click at [1423, 65] on link "Log In" at bounding box center [1431, 66] width 65 height 31
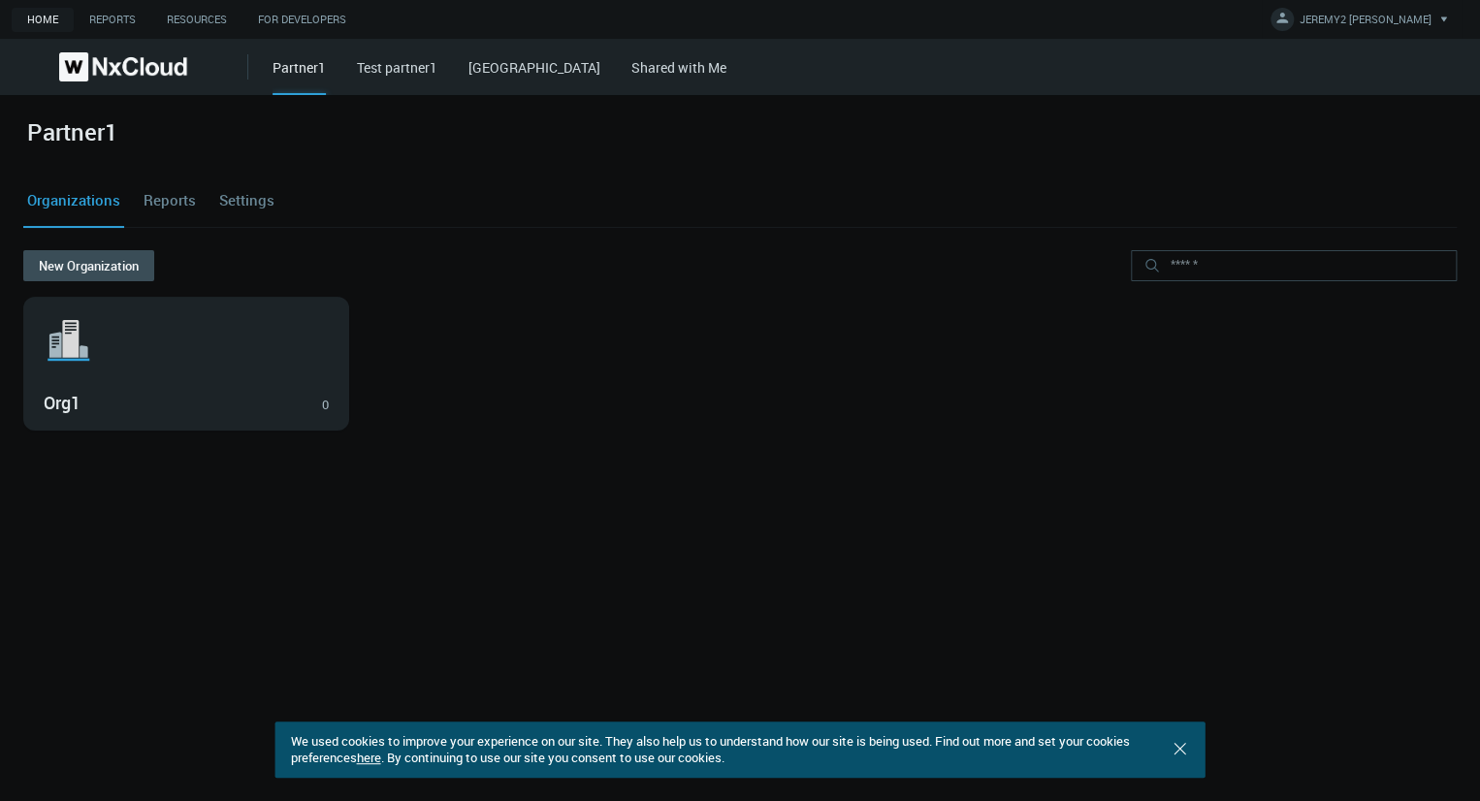
click at [257, 191] on link "Settings" at bounding box center [246, 201] width 63 height 52
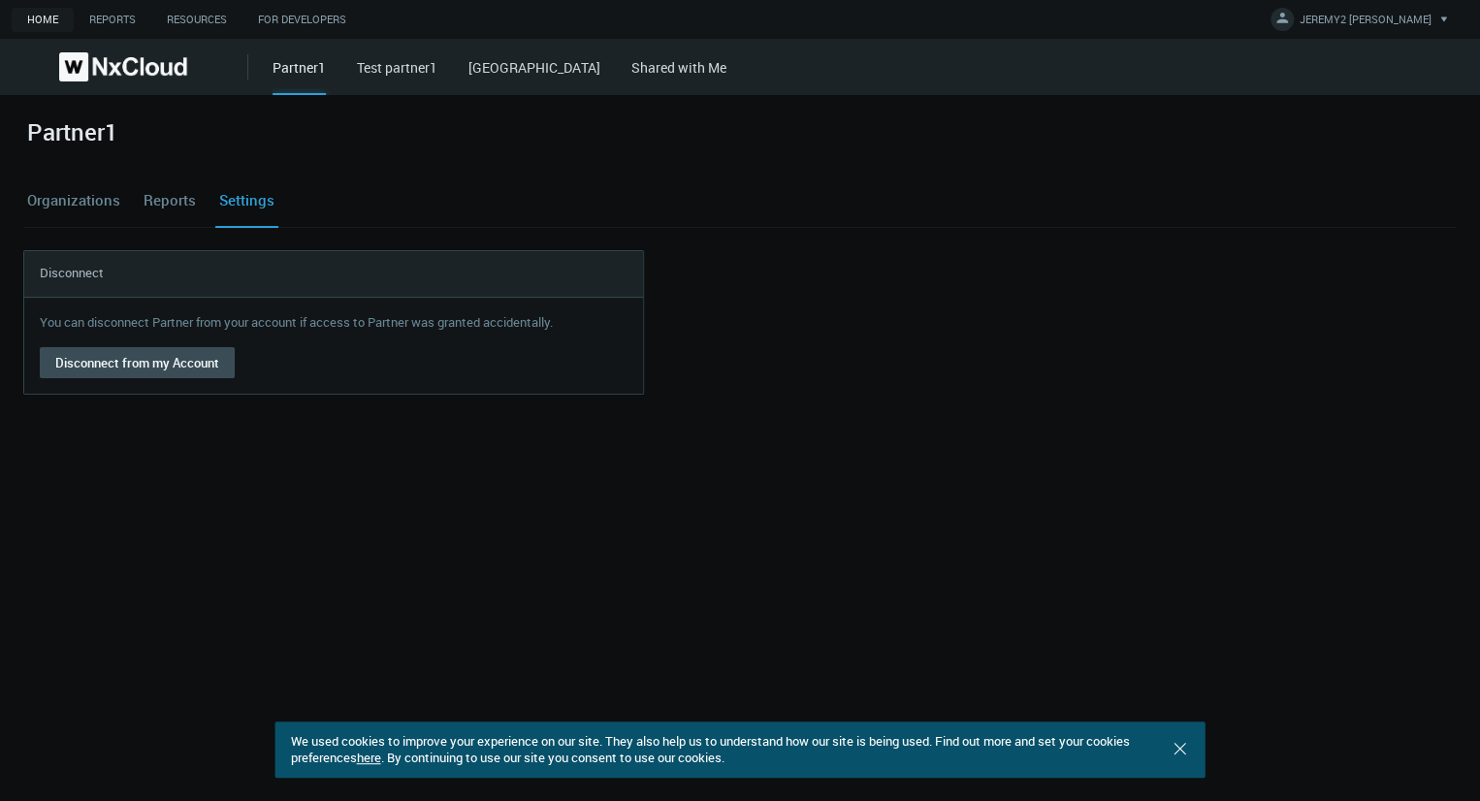
click at [407, 70] on link "Test partner1" at bounding box center [397, 67] width 80 height 18
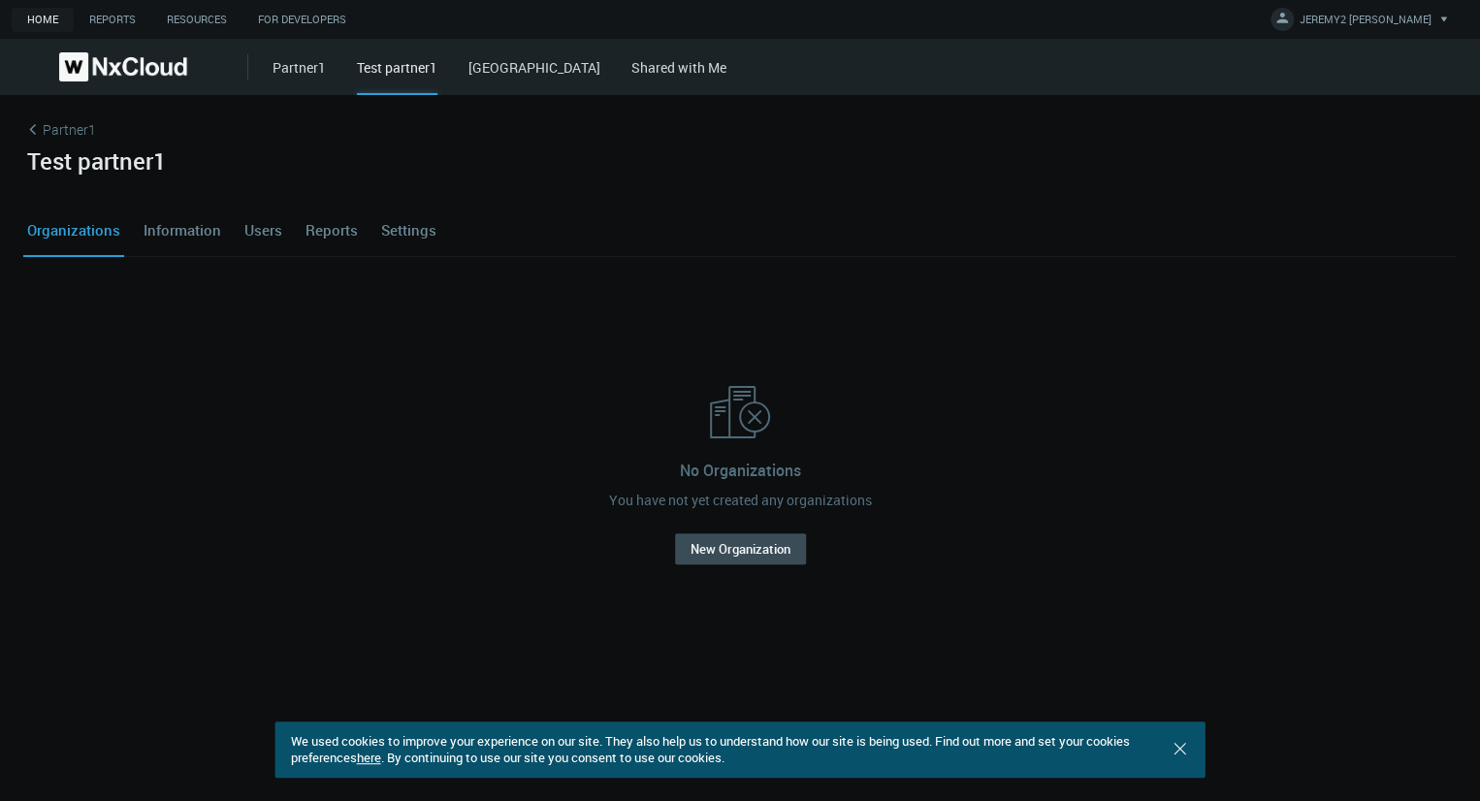
click at [306, 80] on div "Partner1 Test partner1 West Hills Shared with Me" at bounding box center [875, 67] width 1207 height 56
drag, startPoint x: 303, startPoint y: 40, endPoint x: 296, endPoint y: 73, distance: 33.9
click at [304, 45] on div "Partner1 Test partner1 West Hills Shared with Me" at bounding box center [875, 67] width 1207 height 56
click at [296, 75] on link "Partner1" at bounding box center [298, 67] width 53 height 18
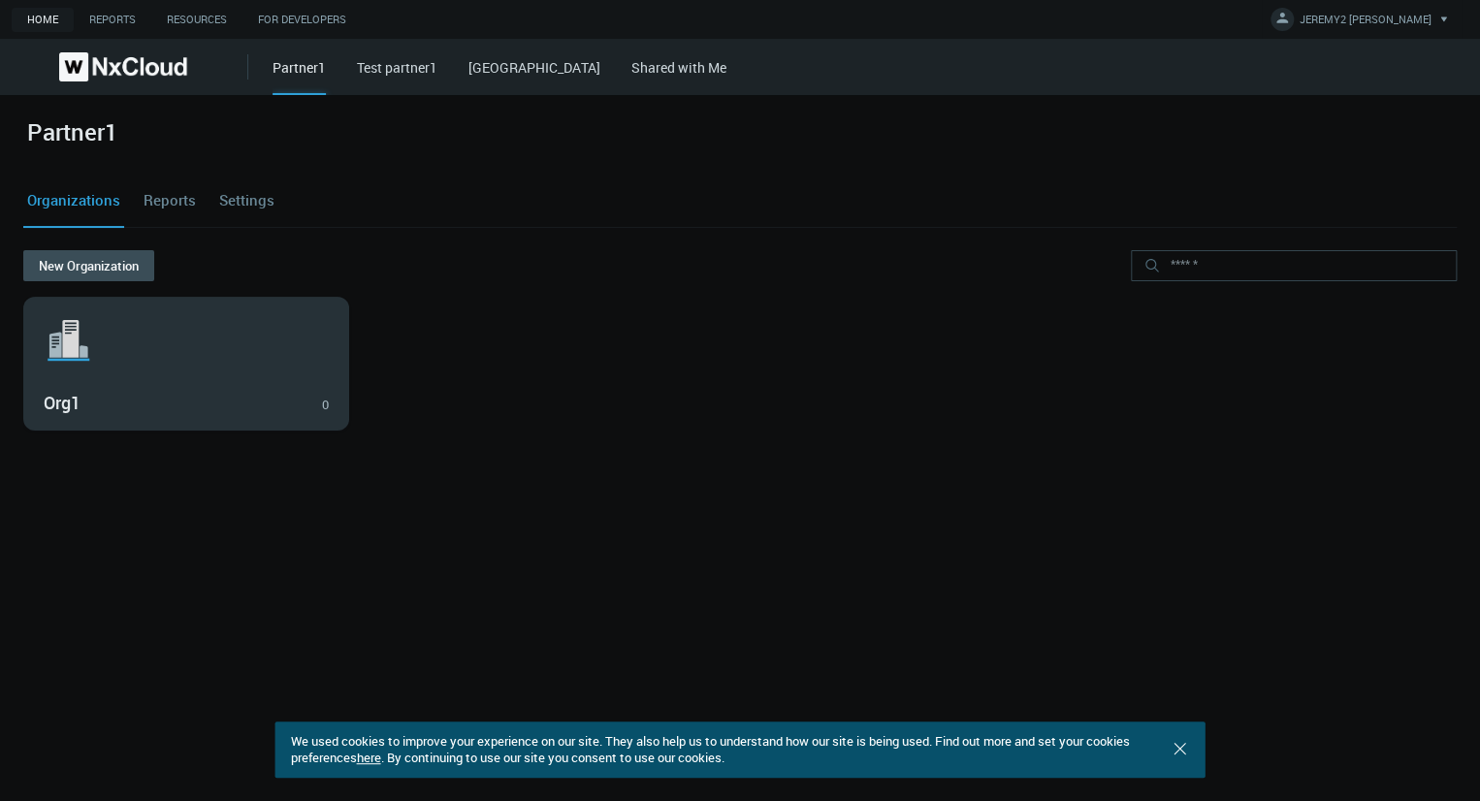
click at [112, 377] on div ".st1{fill:var(--svg-placeholder-elm2-color);} .st2{fill:var(--brand-core);} .st…" at bounding box center [186, 364] width 324 height 132
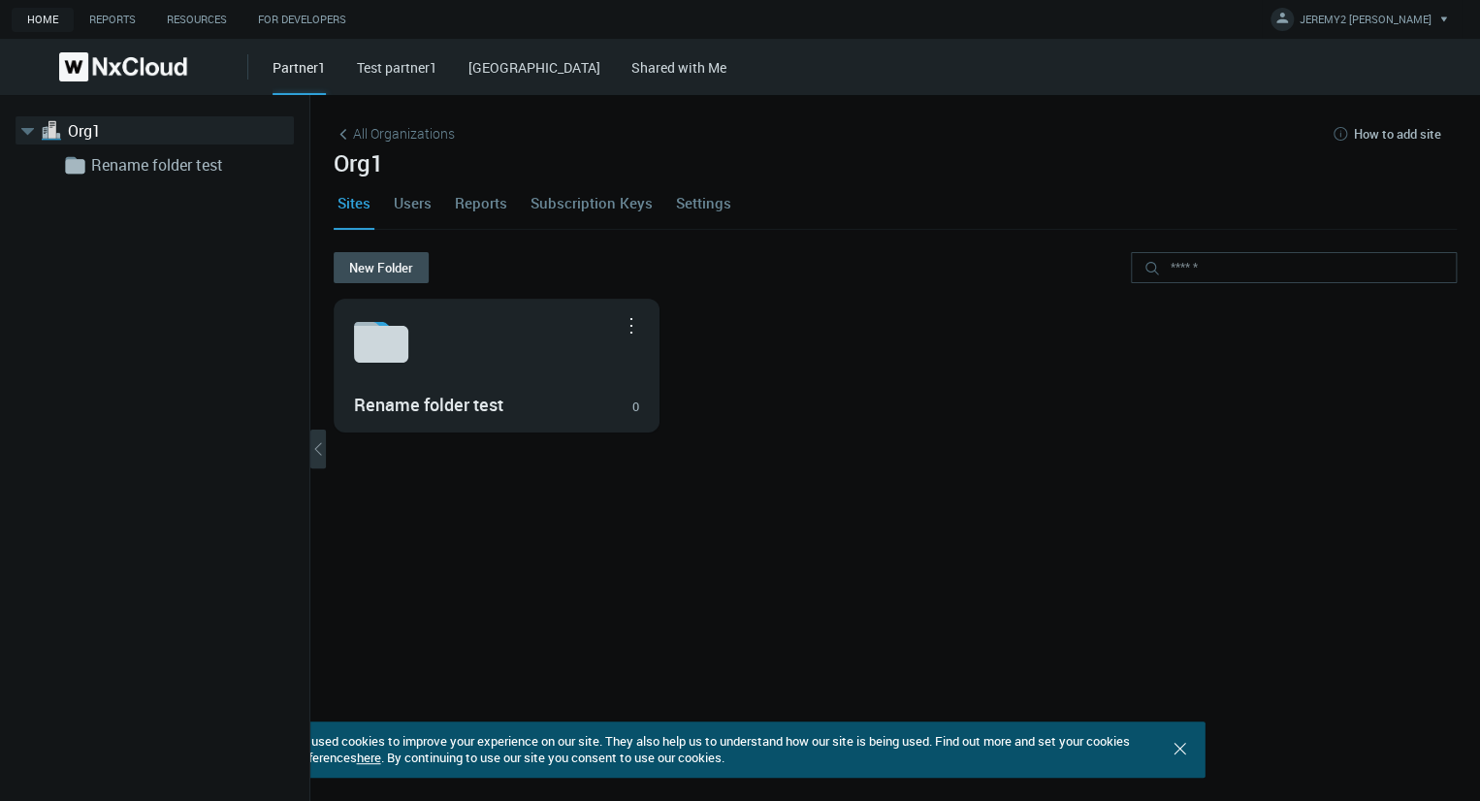
click at [438, 206] on div "Sites Users Reports Subscription Keys Settings" at bounding box center [895, 202] width 1123 height 52
click at [416, 210] on link "Users" at bounding box center [413, 202] width 46 height 52
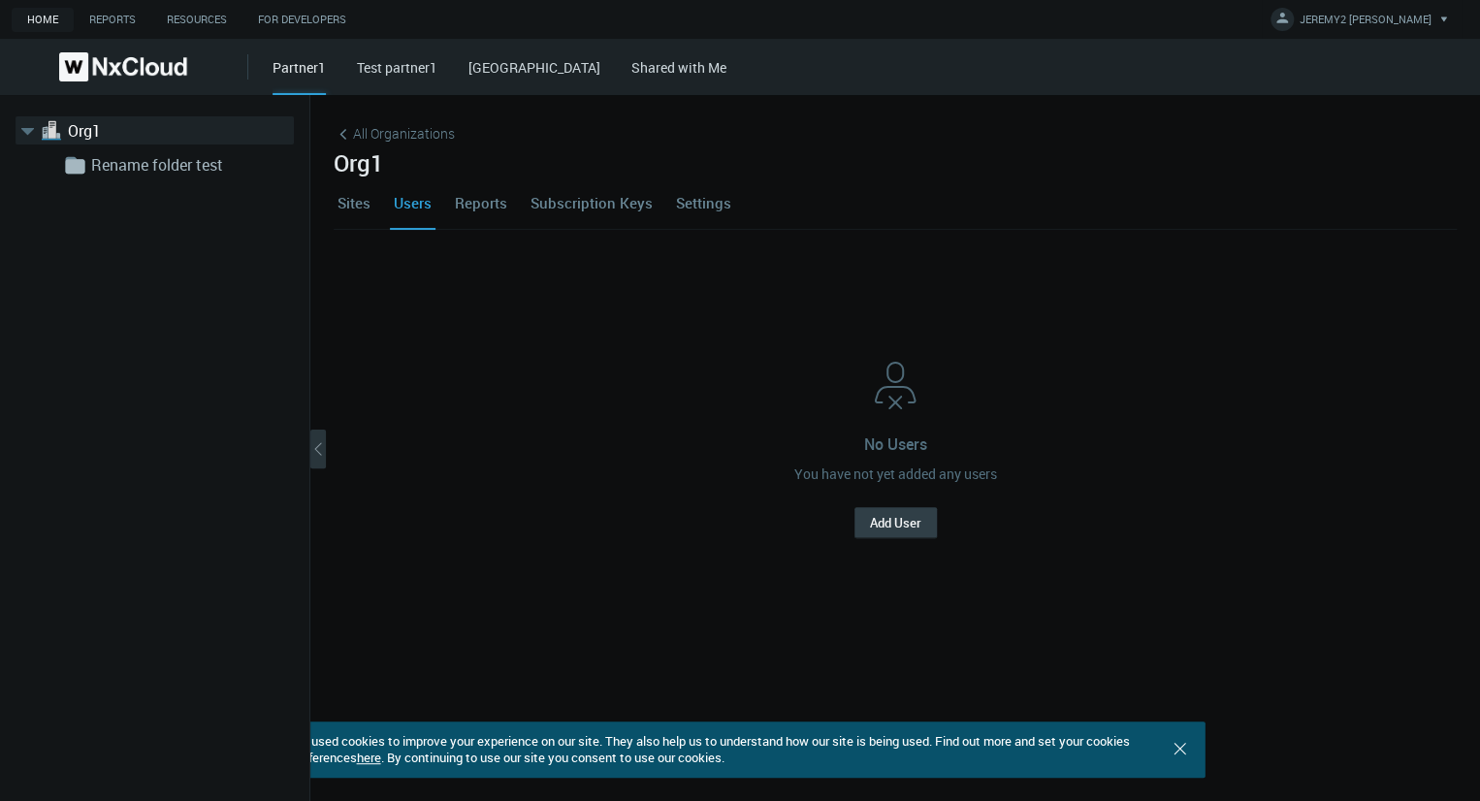
click at [878, 519] on button "Add User" at bounding box center [895, 522] width 82 height 31
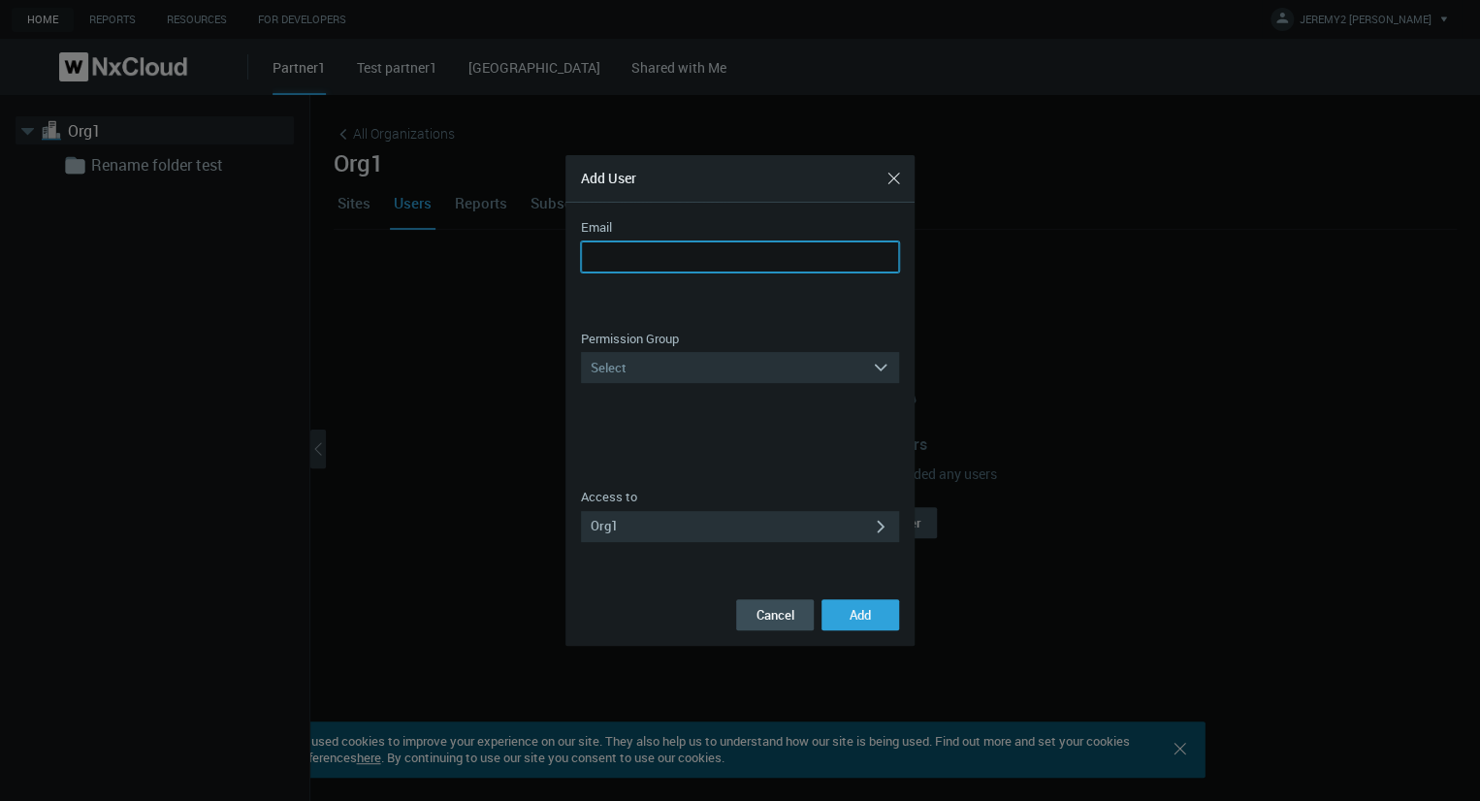
click at [680, 265] on input "Email" at bounding box center [740, 256] width 318 height 31
type input "**********"
click at [705, 371] on div "Select" at bounding box center [726, 367] width 291 height 31
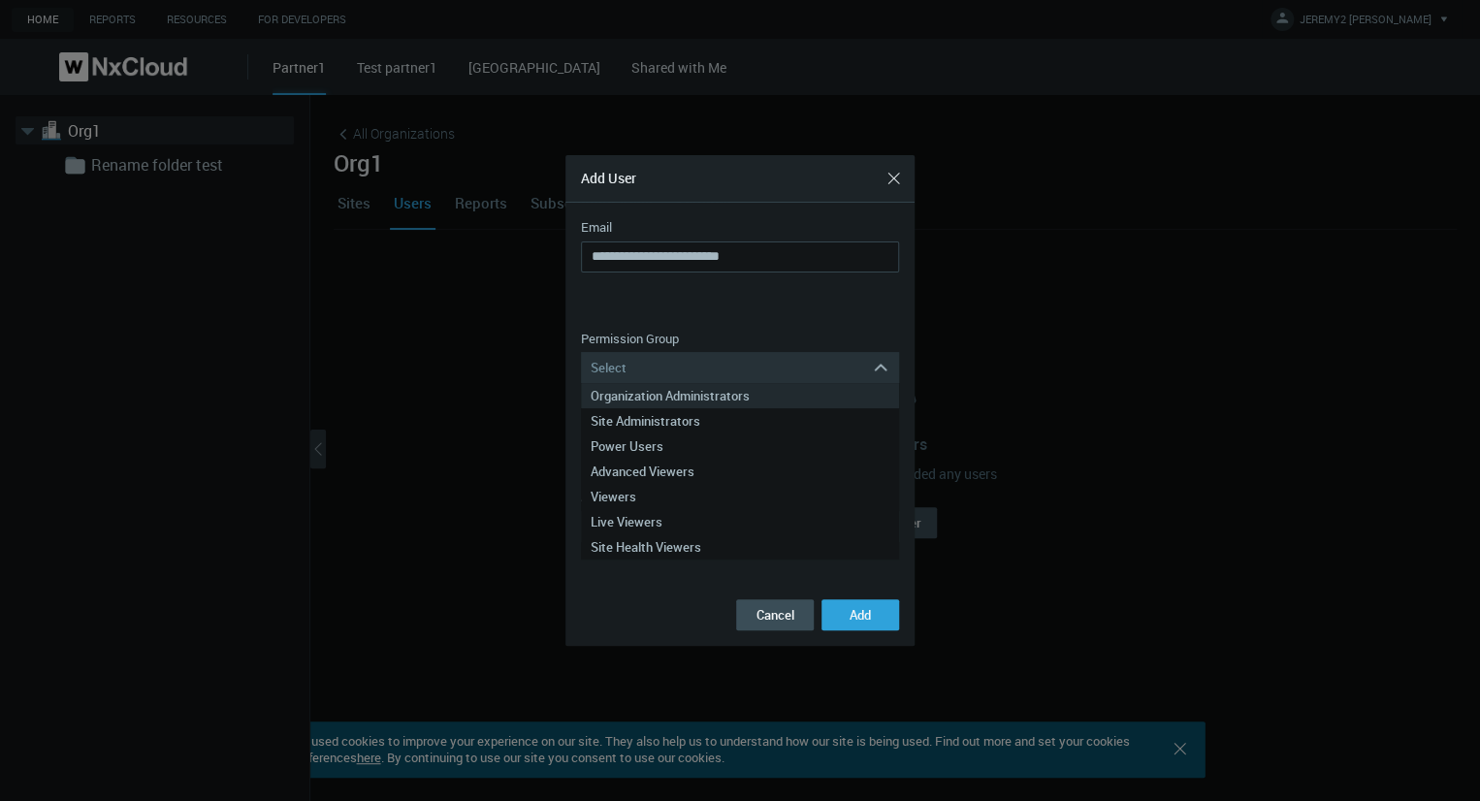
click at [673, 399] on div "Organization Administrators" at bounding box center [739, 395] width 299 height 25
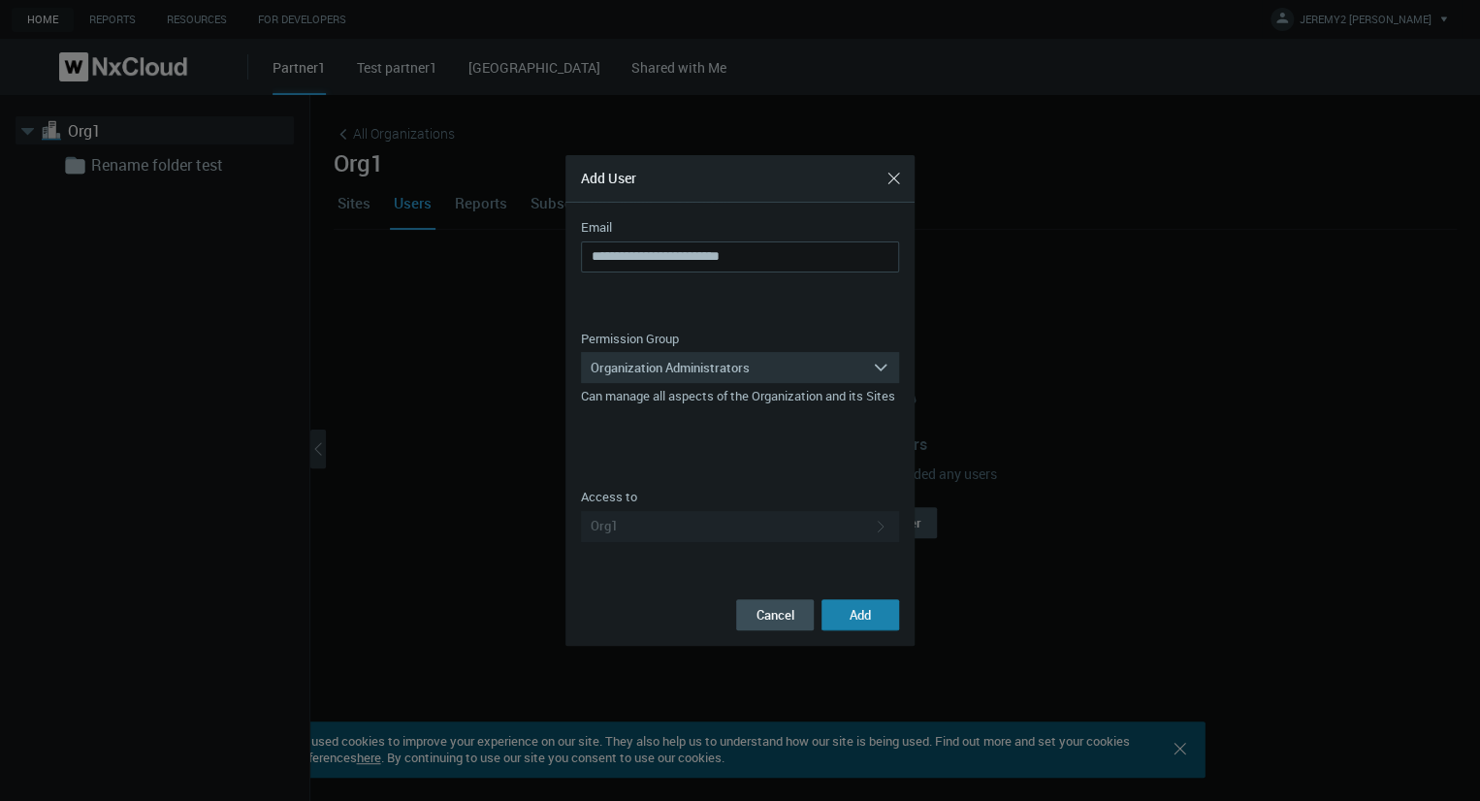
click at [864, 615] on span "Add" at bounding box center [859, 614] width 21 height 17
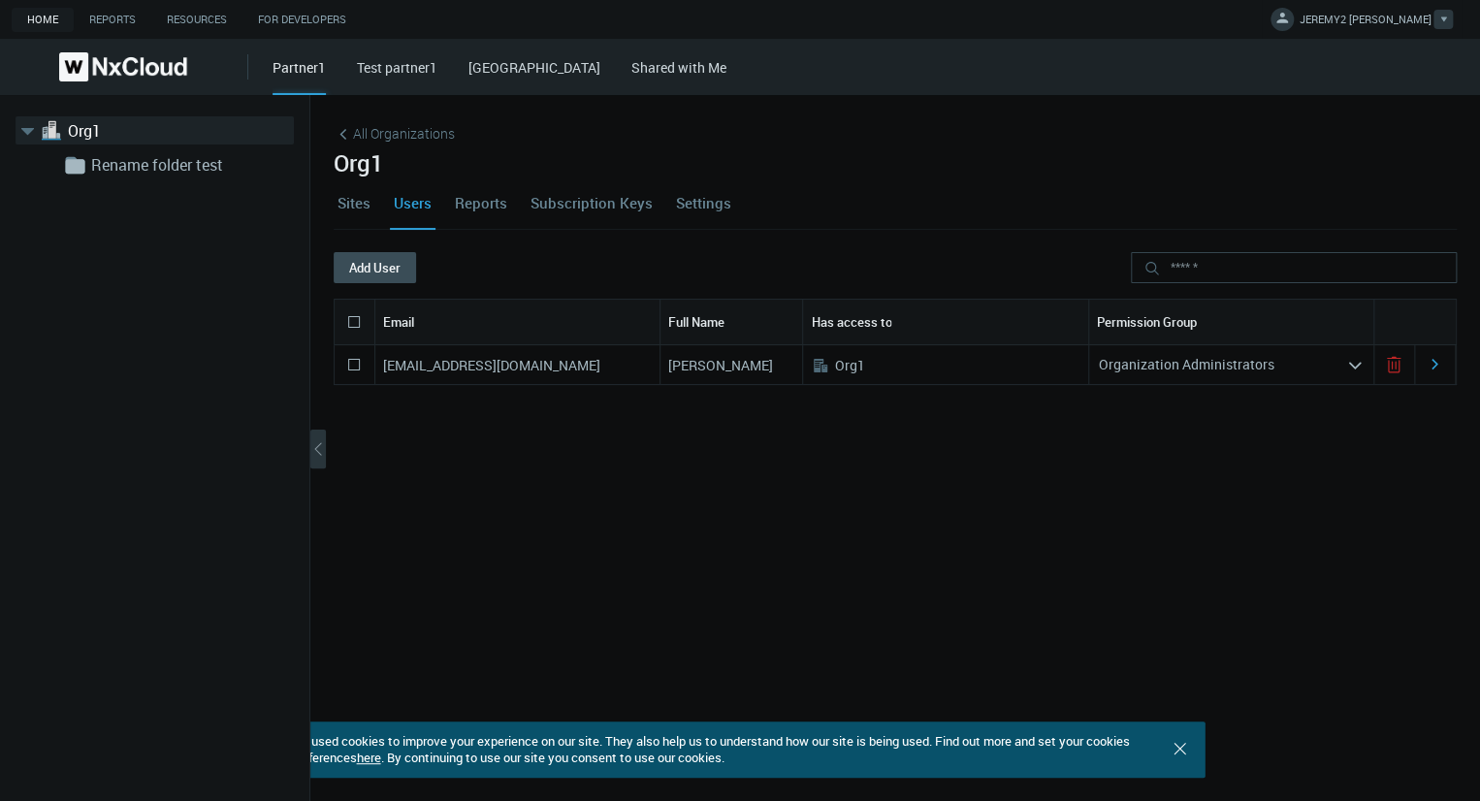
click at [1412, 24] on span "JEREMY2 T." at bounding box center [1365, 23] width 132 height 22
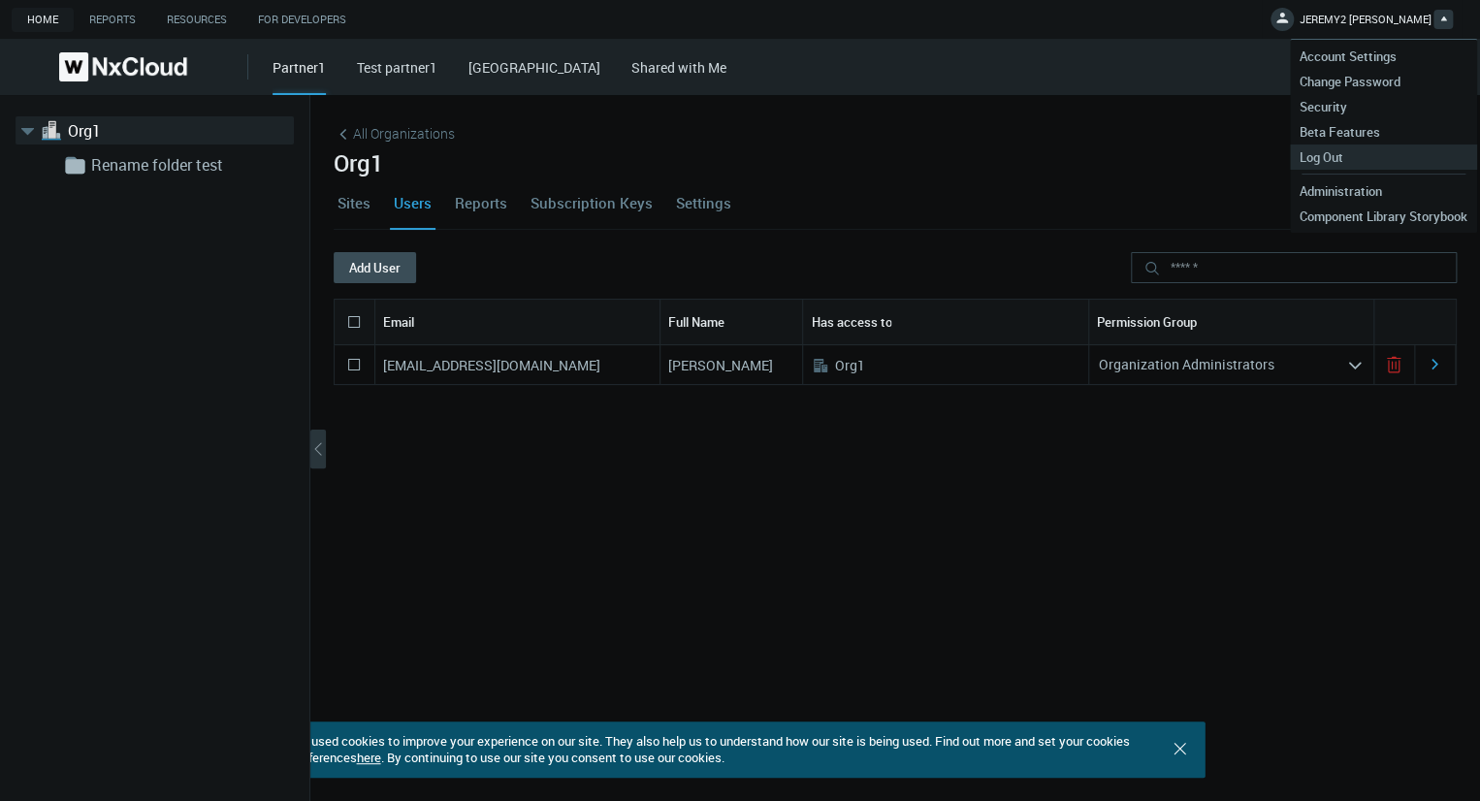
click at [1326, 157] on span "Log Out" at bounding box center [1321, 156] width 63 height 17
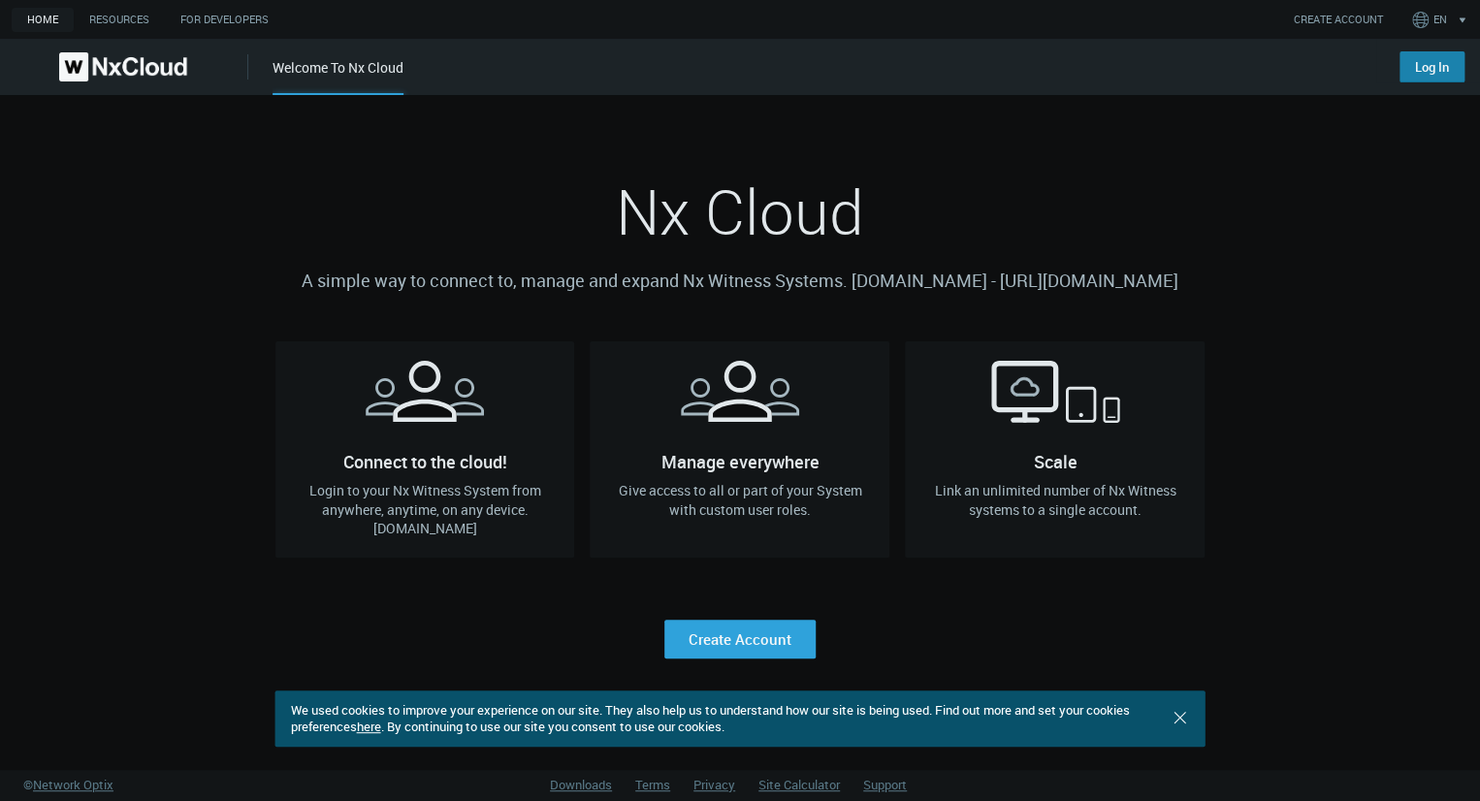
drag, startPoint x: 1462, startPoint y: 40, endPoint x: 1449, endPoint y: 75, distance: 37.5
click at [1462, 47] on div "Log In" at bounding box center [1428, 61] width 104 height 44
click at [1449, 75] on link "Log In" at bounding box center [1431, 66] width 65 height 31
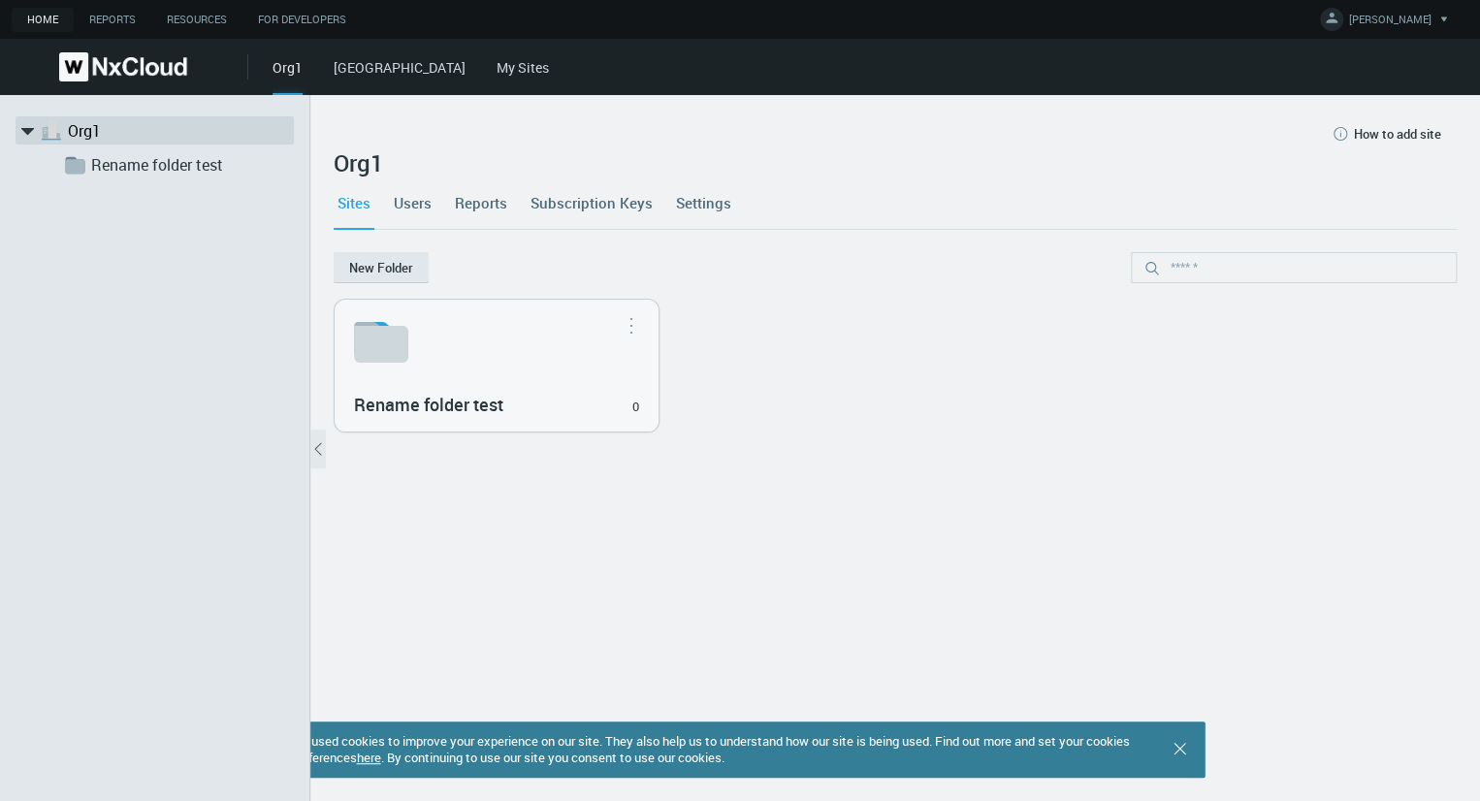
click at [417, 206] on link "Users" at bounding box center [413, 202] width 46 height 52
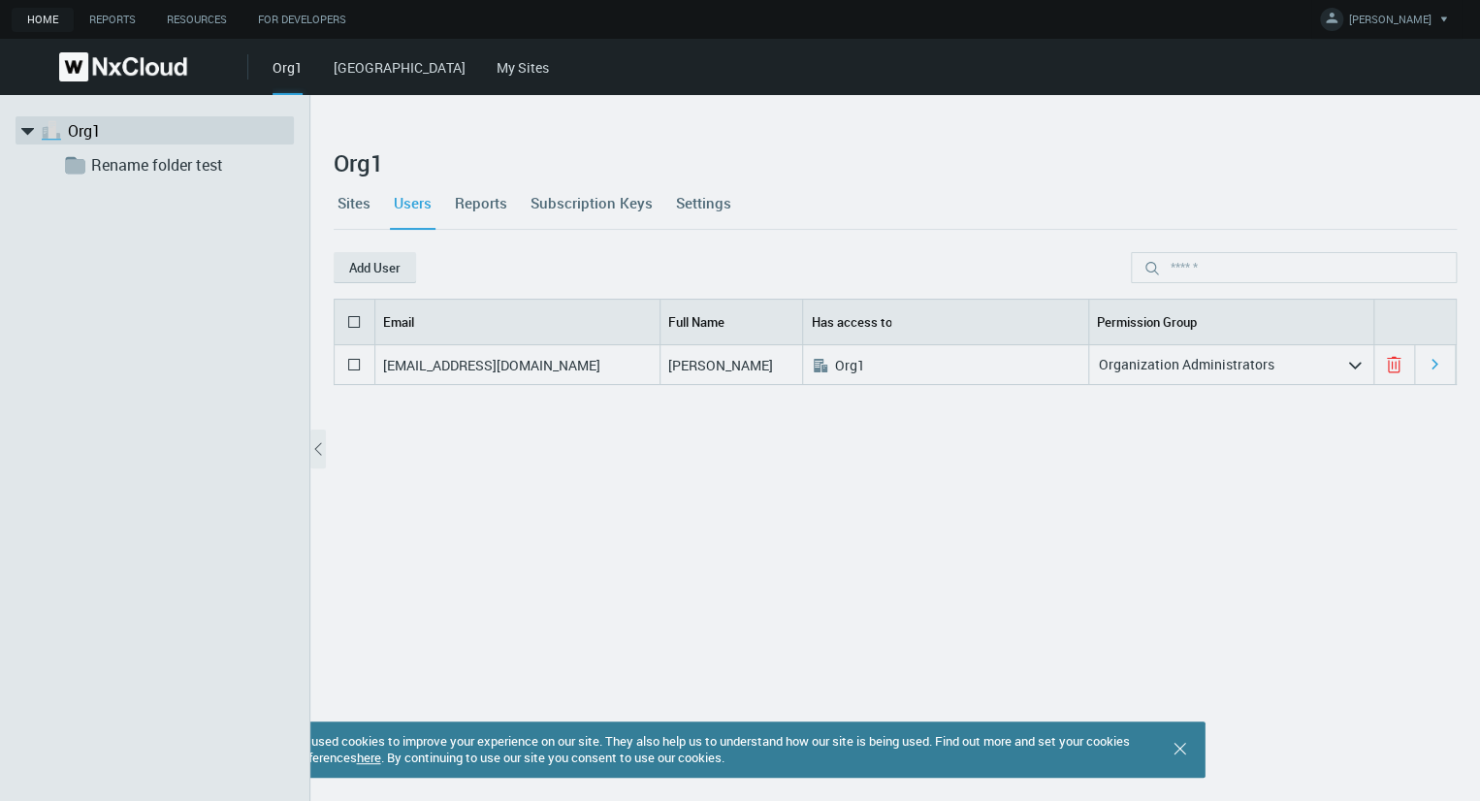
click at [337, 212] on link "Sites" at bounding box center [354, 202] width 41 height 52
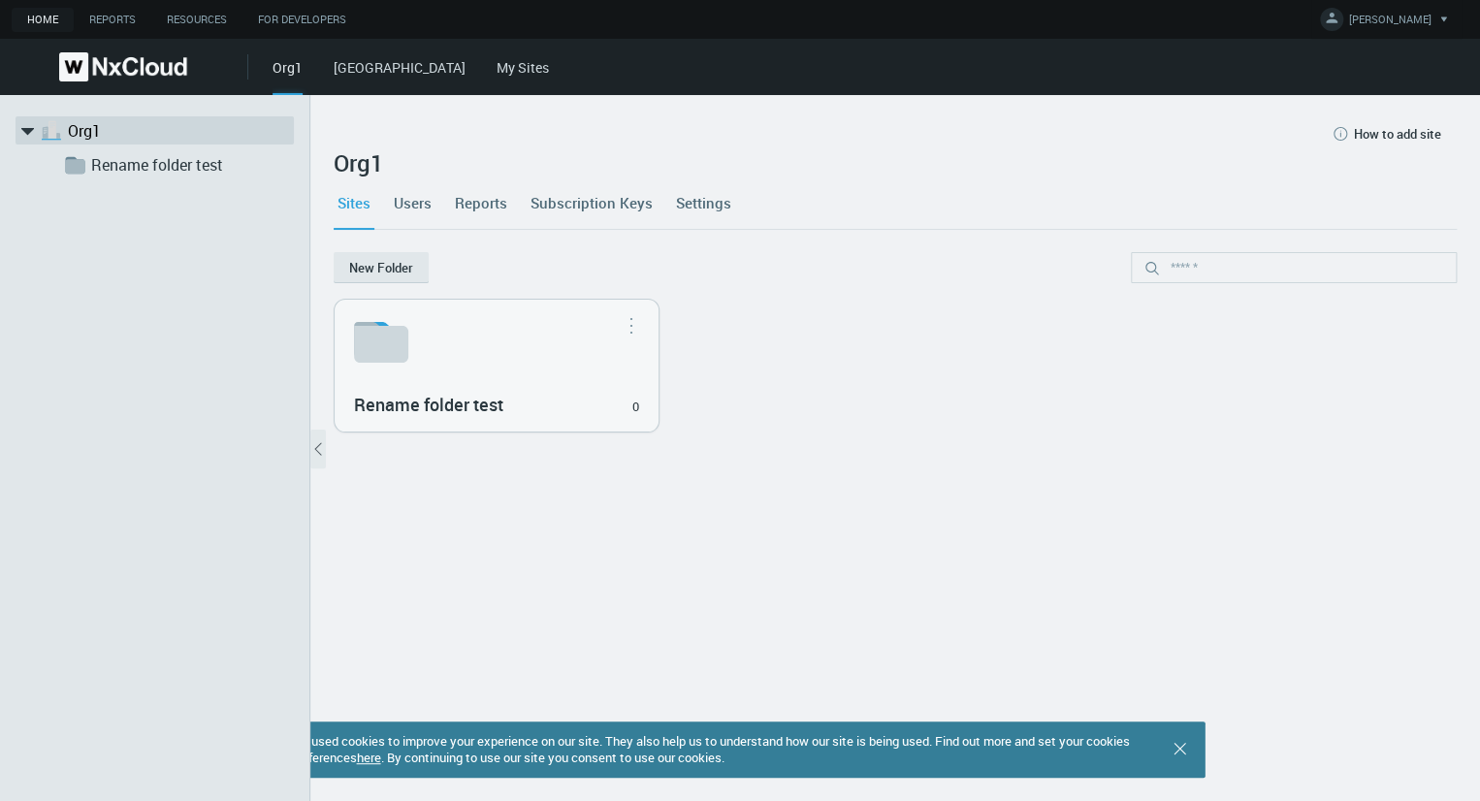
click at [733, 209] on div "Sites Users Reports Subscription Keys Settings" at bounding box center [895, 202] width 1123 height 52
click at [719, 204] on link "Settings" at bounding box center [703, 202] width 63 height 52
click at [425, 207] on link "Users" at bounding box center [413, 202] width 46 height 52
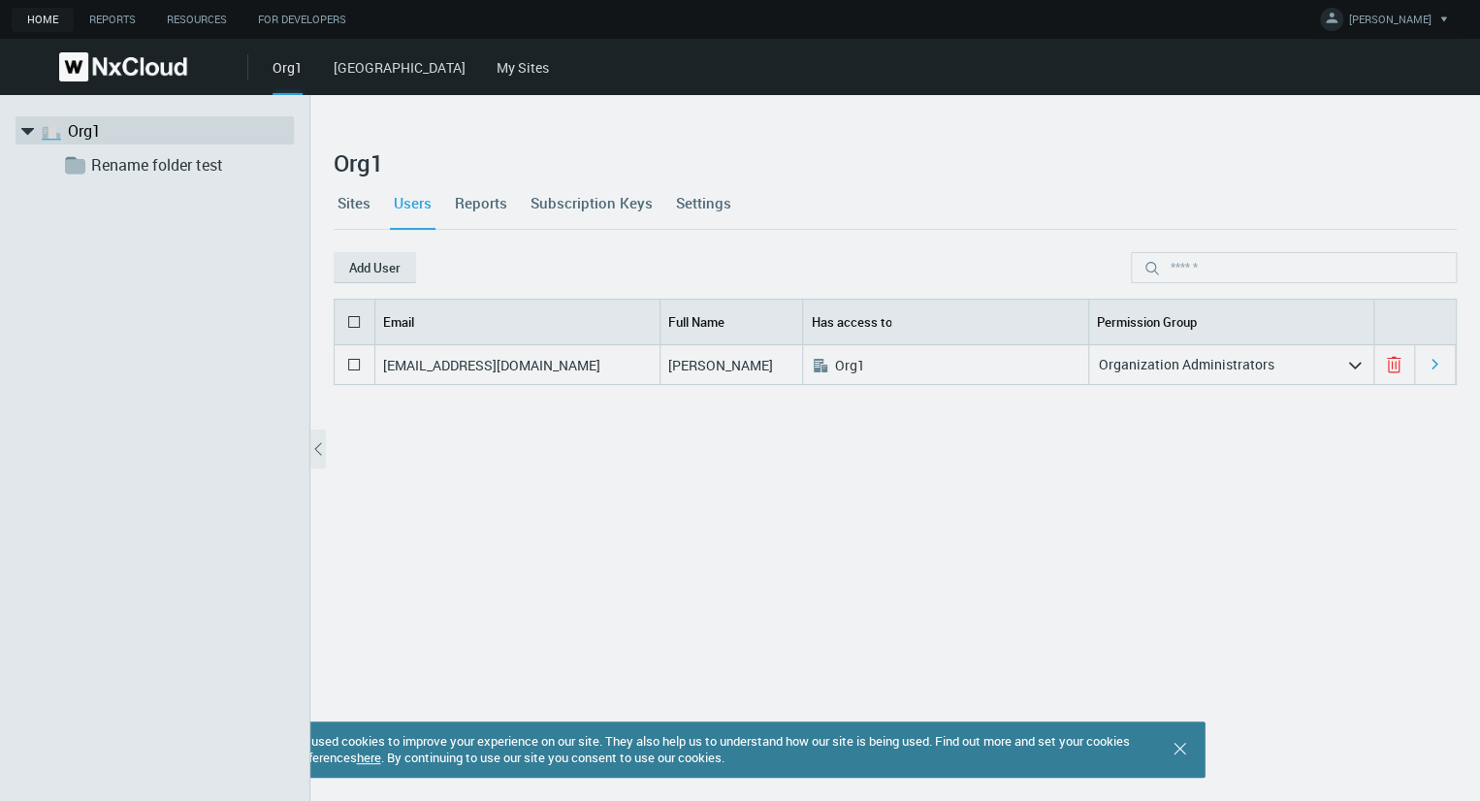
click at [357, 197] on link "Sites" at bounding box center [354, 202] width 41 height 52
